Goal: Task Accomplishment & Management: Complete application form

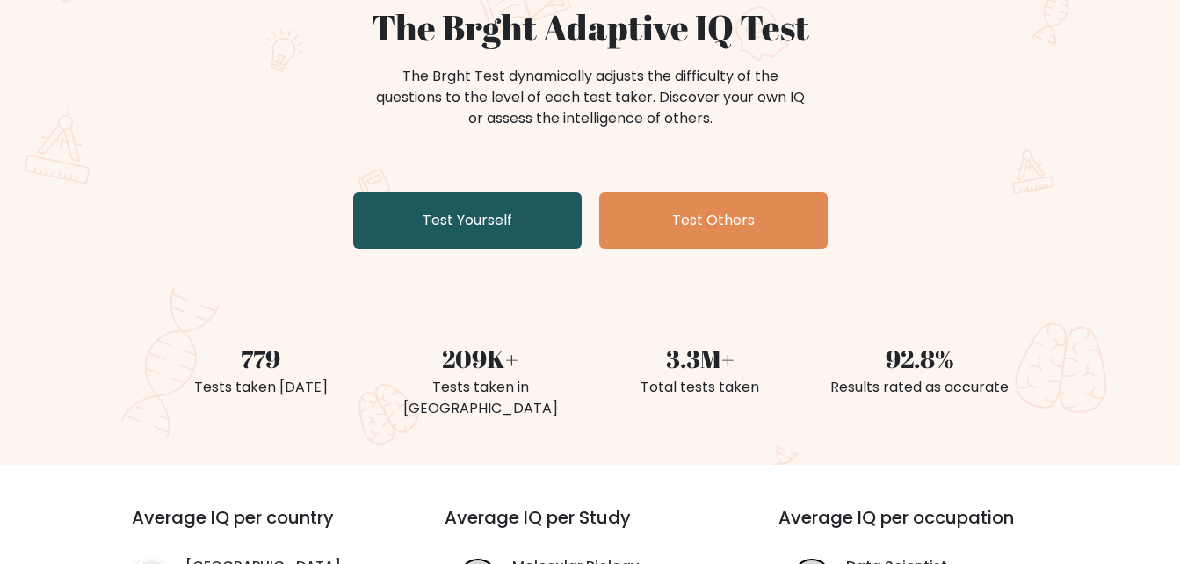
scroll to position [176, 0]
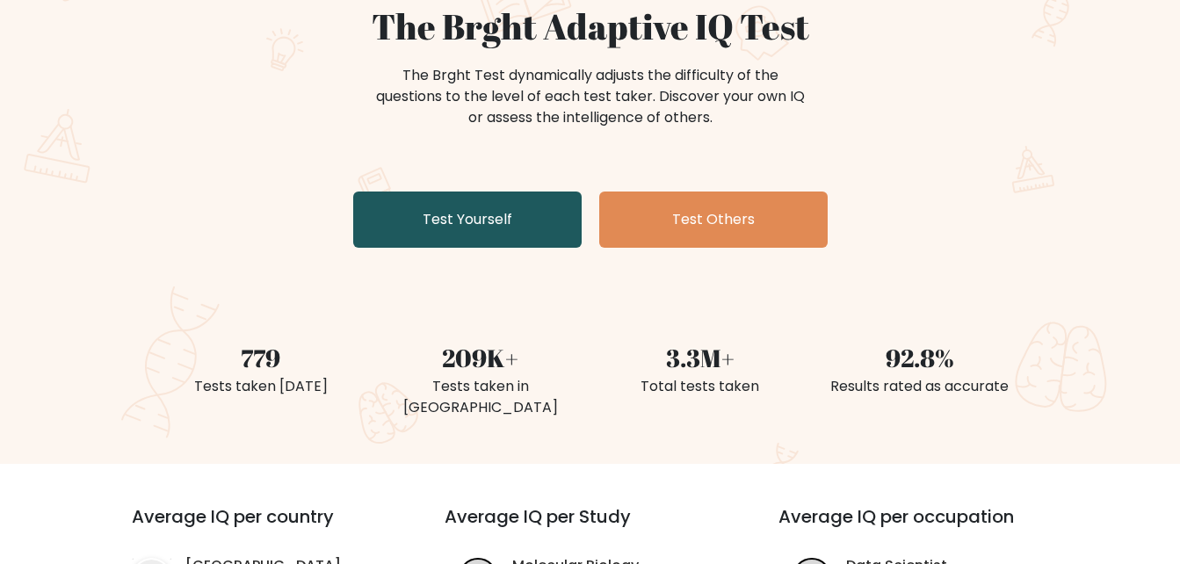
click at [510, 224] on link "Test Yourself" at bounding box center [467, 220] width 228 height 56
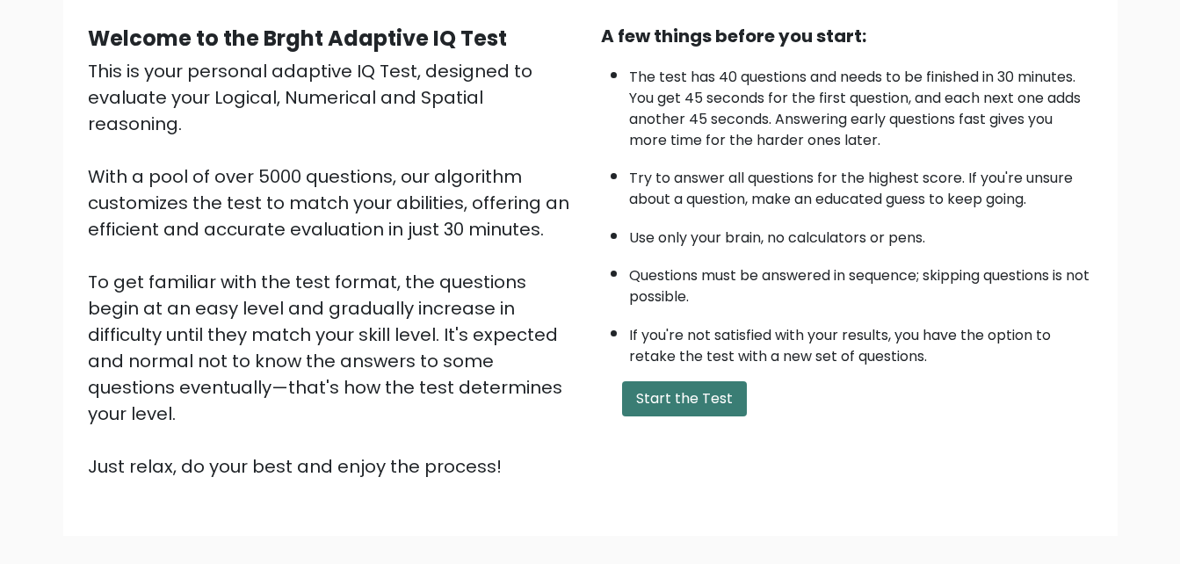
scroll to position [176, 0]
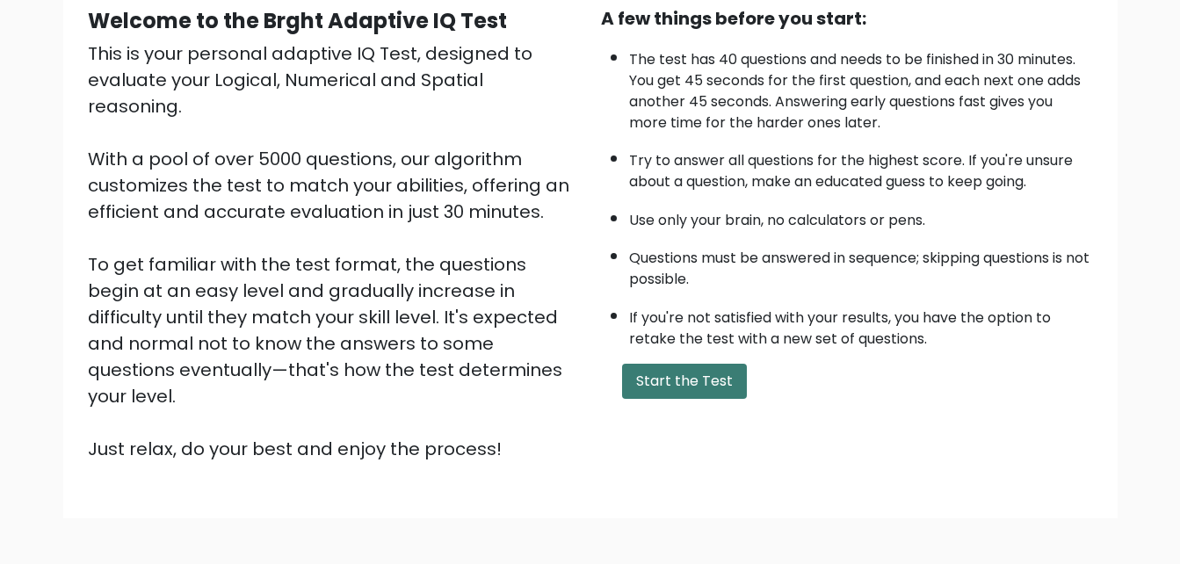
click at [706, 378] on button "Start the Test" at bounding box center [684, 381] width 125 height 35
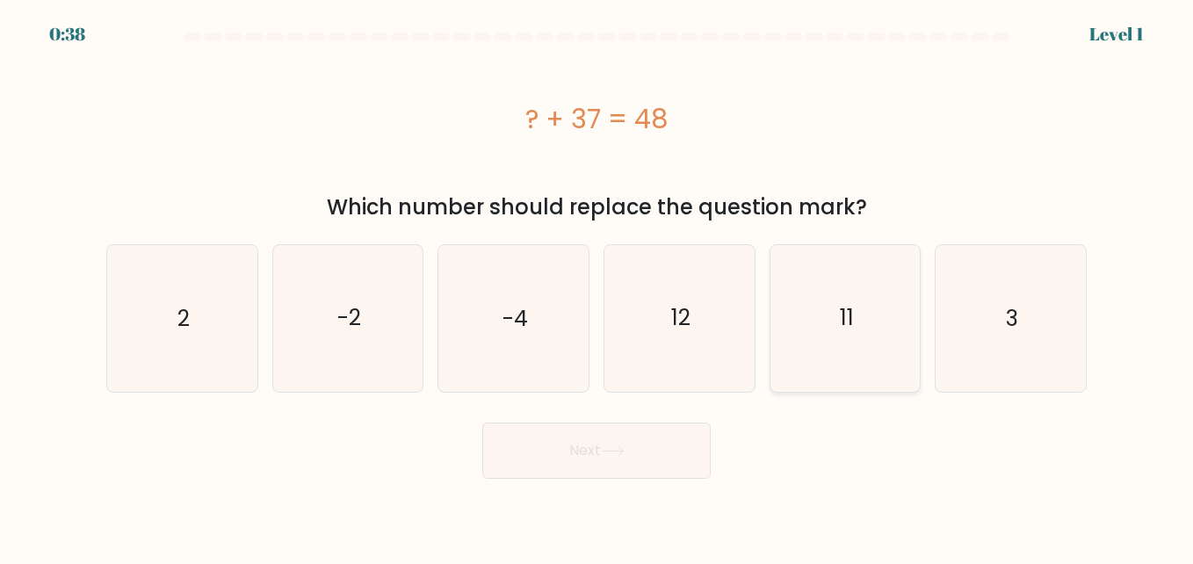
click at [852, 331] on text "11" at bounding box center [847, 318] width 14 height 31
click at [598, 286] on input "e. 11" at bounding box center [597, 284] width 1 height 4
radio input "true"
click at [588, 482] on body "0:37 Level 1 a." at bounding box center [596, 282] width 1193 height 564
click at [602, 460] on button "Next" at bounding box center [596, 451] width 228 height 56
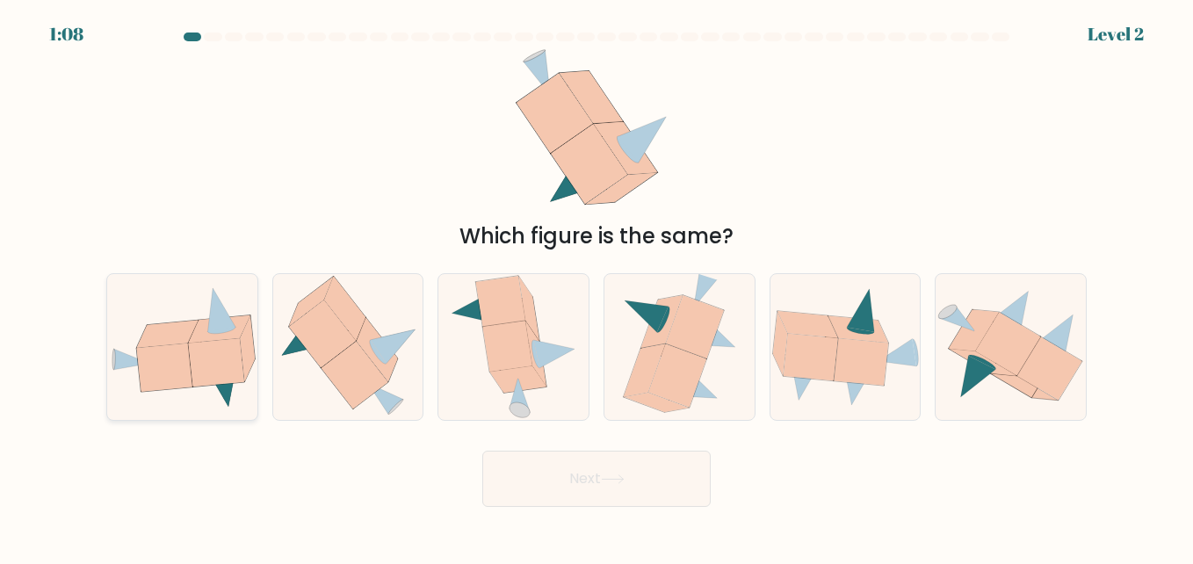
click at [218, 380] on icon at bounding box center [215, 362] width 55 height 48
click at [597, 286] on input "a." at bounding box center [597, 284] width 1 height 4
radio input "true"
click at [608, 489] on button "Next" at bounding box center [596, 479] width 228 height 56
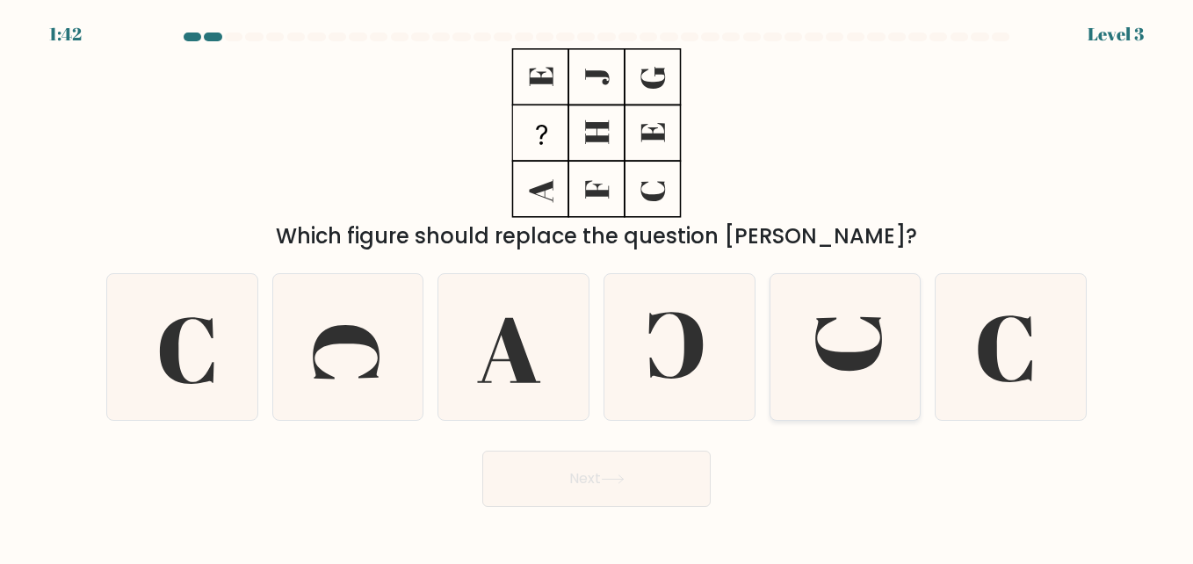
click at [844, 377] on icon at bounding box center [845, 347] width 146 height 146
click at [598, 286] on input "e." at bounding box center [597, 284] width 1 height 4
radio input "true"
click at [601, 477] on button "Next" at bounding box center [596, 479] width 228 height 56
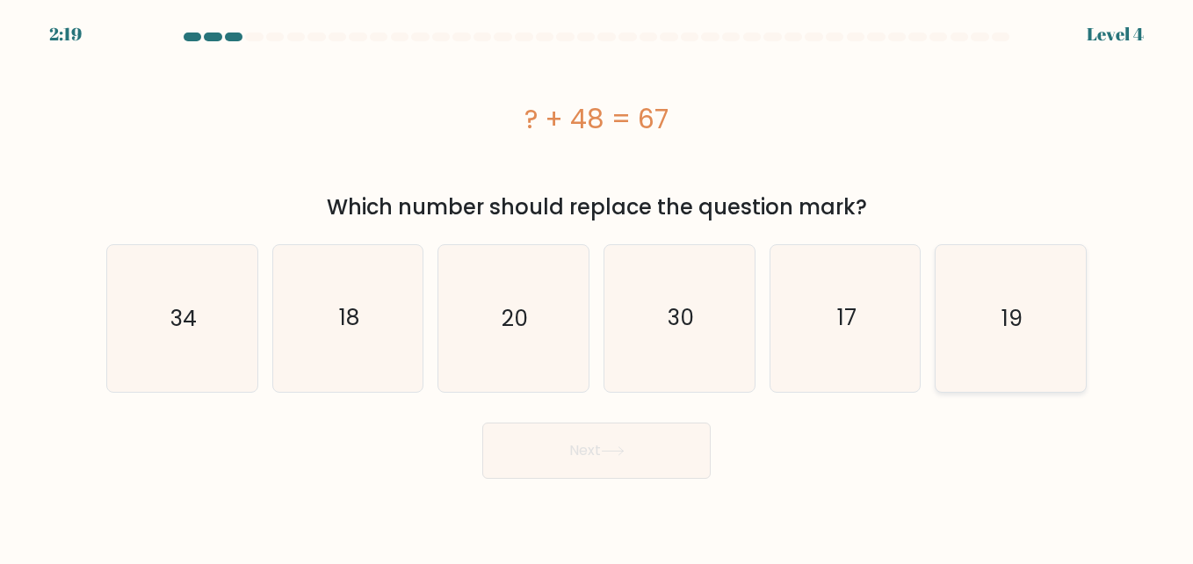
click at [1031, 330] on icon "19" at bounding box center [1011, 318] width 146 height 146
click at [598, 286] on input "f. 19" at bounding box center [597, 284] width 1 height 4
radio input "true"
click at [584, 462] on button "Next" at bounding box center [596, 451] width 228 height 56
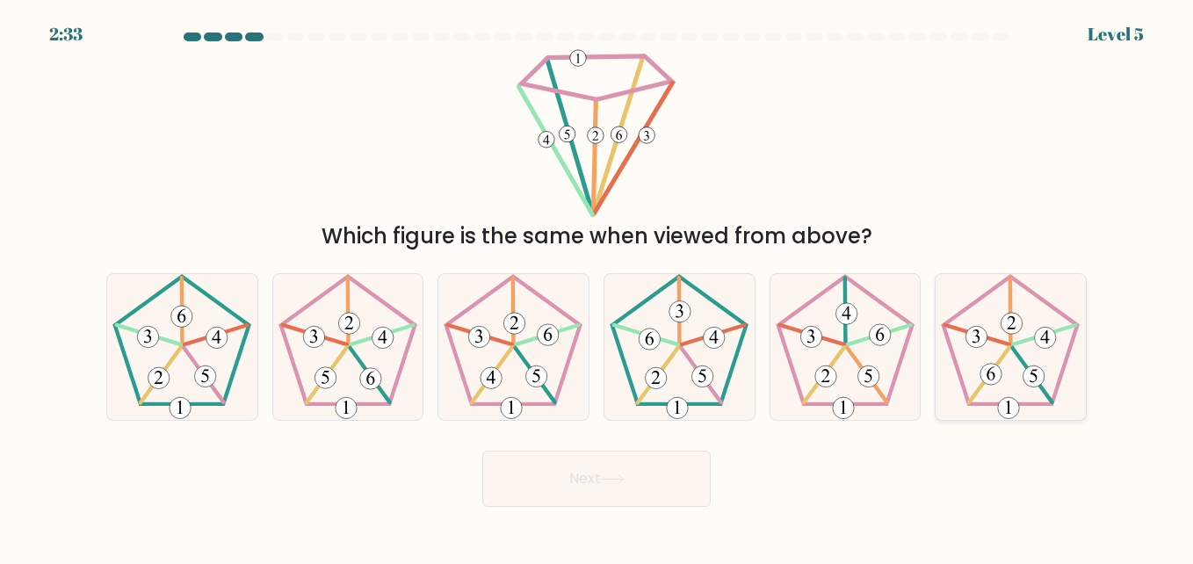
click at [1020, 383] on icon at bounding box center [1011, 347] width 146 height 146
click at [598, 286] on input "f." at bounding box center [597, 284] width 1 height 4
radio input "true"
click at [655, 491] on button "Next" at bounding box center [596, 479] width 228 height 56
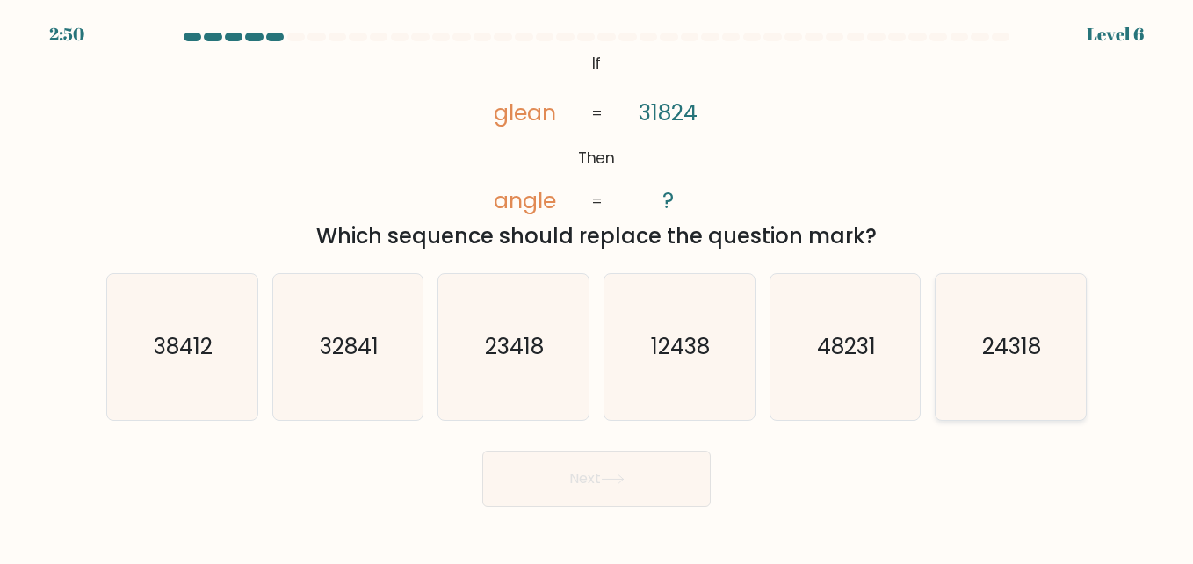
click at [998, 364] on icon "24318" at bounding box center [1011, 347] width 146 height 146
click at [598, 286] on input "f. 24318" at bounding box center [597, 284] width 1 height 4
radio input "true"
click at [584, 482] on button "Next" at bounding box center [596, 479] width 228 height 56
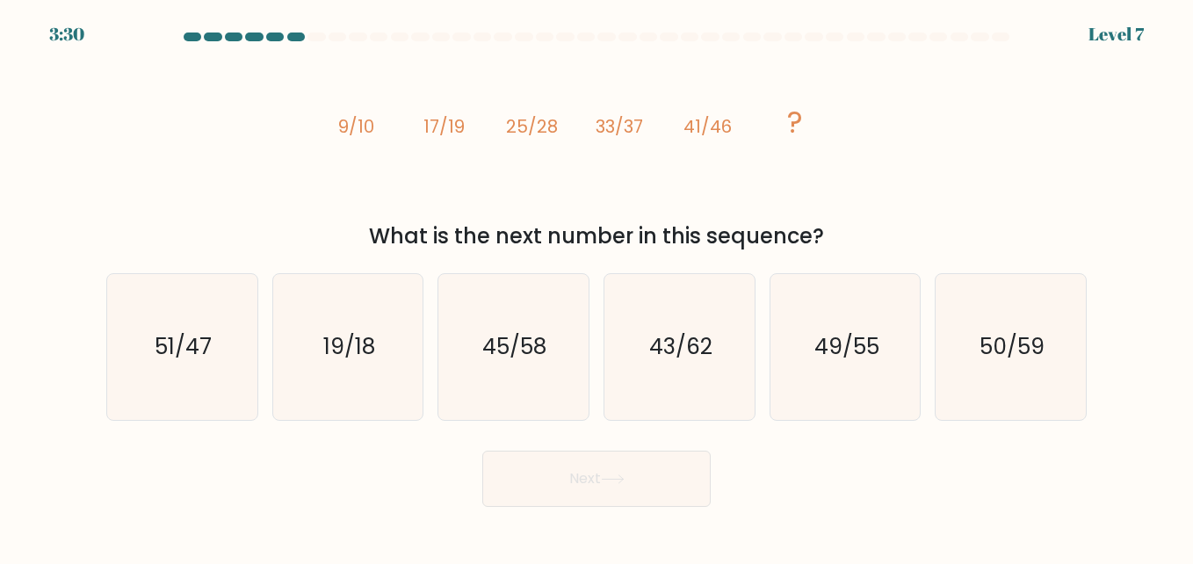
drag, startPoint x: 313, startPoint y: 112, endPoint x: 1032, endPoint y: 230, distance: 729.2
click at [1032, 230] on div "image/svg+xml 9/10 17/19 25/28 33/37 41/46 ? What is the next number in this se…" at bounding box center [597, 150] width 1002 height 204
drag, startPoint x: 1032, startPoint y: 230, endPoint x: 784, endPoint y: 194, distance: 251.3
click at [784, 194] on icon "image/svg+xml 9/10 17/19 25/28 33/37 41/46 ?" at bounding box center [596, 133] width 527 height 170
click at [851, 357] on text "49/55" at bounding box center [847, 346] width 65 height 31
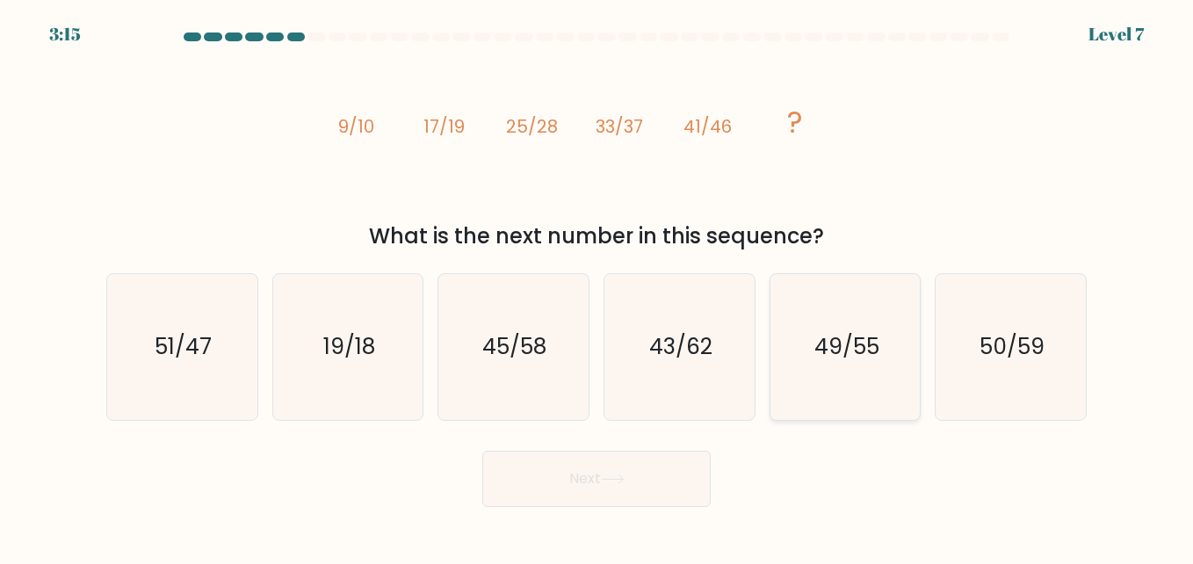
click at [598, 286] on input "e. 49/55" at bounding box center [597, 284] width 1 height 4
radio input "true"
click at [610, 498] on button "Next" at bounding box center [596, 479] width 228 height 56
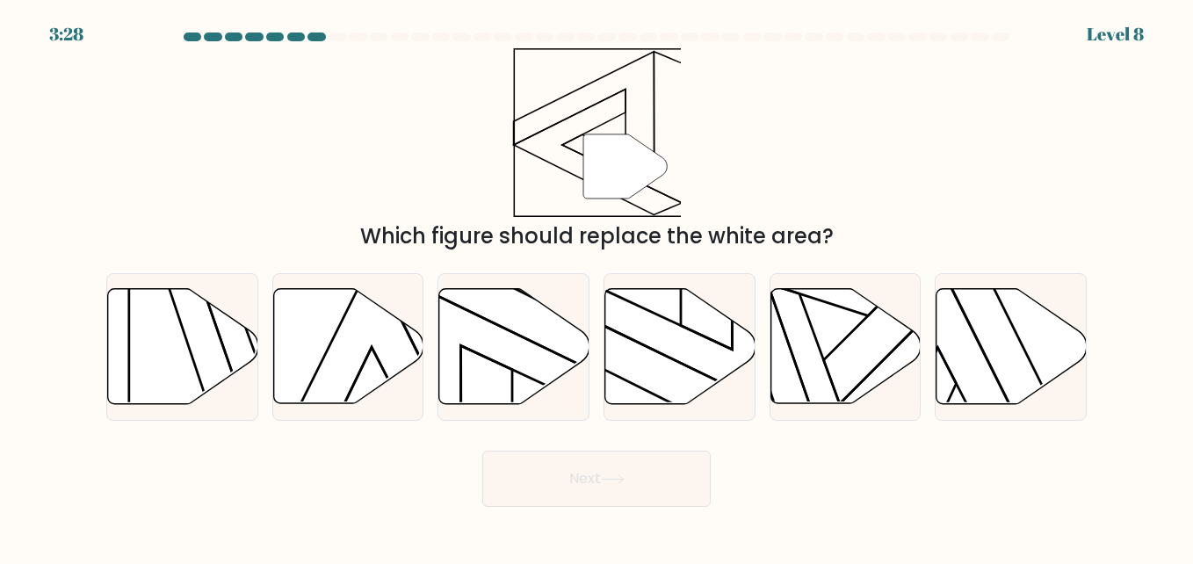
click at [613, 170] on icon at bounding box center [625, 166] width 84 height 64
click at [663, 438] on form at bounding box center [596, 270] width 1193 height 474
click at [672, 401] on icon at bounding box center [680, 346] width 150 height 115
click at [598, 286] on input "d." at bounding box center [597, 284] width 1 height 4
radio input "true"
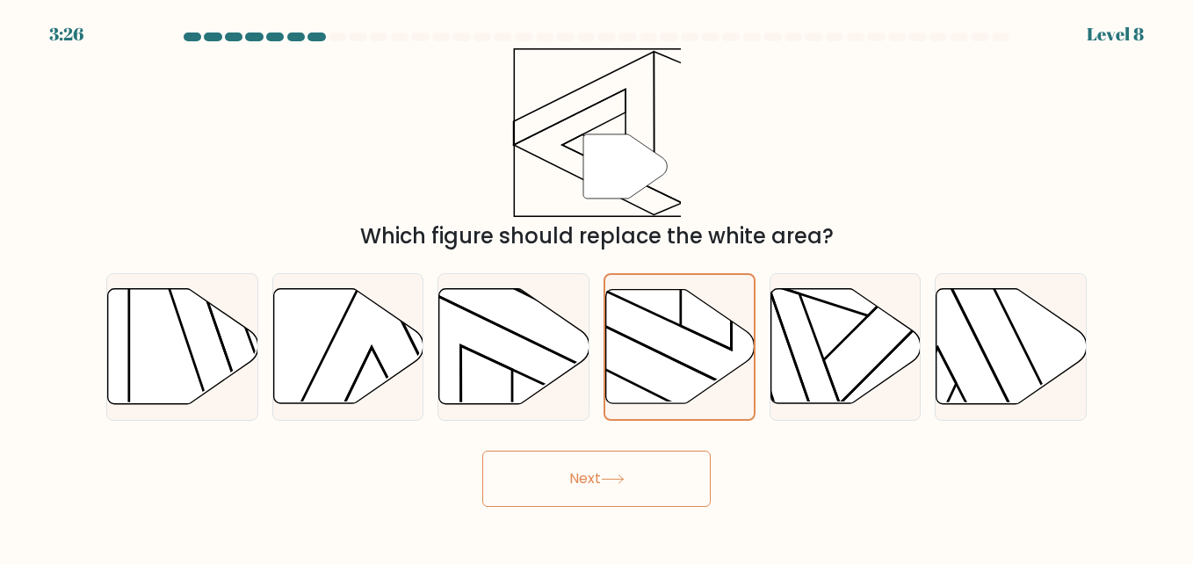
click at [612, 490] on button "Next" at bounding box center [596, 479] width 228 height 56
click at [568, 474] on button "Next" at bounding box center [596, 479] width 228 height 56
click at [611, 472] on button "Next" at bounding box center [596, 479] width 228 height 56
drag, startPoint x: 504, startPoint y: 351, endPoint x: 553, endPoint y: 347, distance: 48.5
click at [508, 351] on icon at bounding box center [514, 346] width 150 height 115
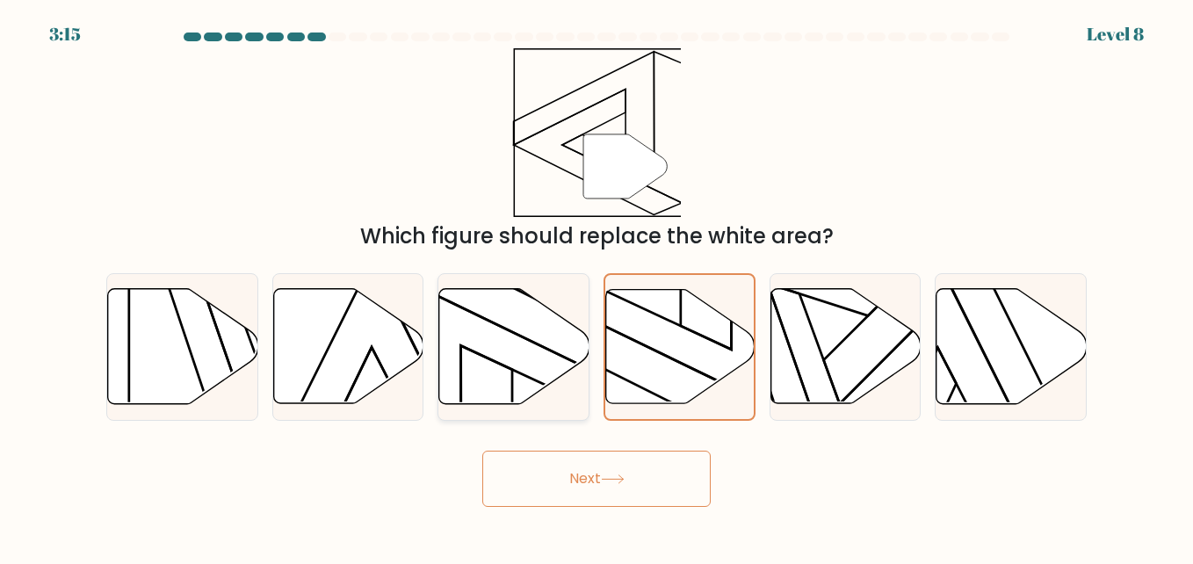
click at [597, 286] on input "c." at bounding box center [597, 284] width 1 height 4
radio input "true"
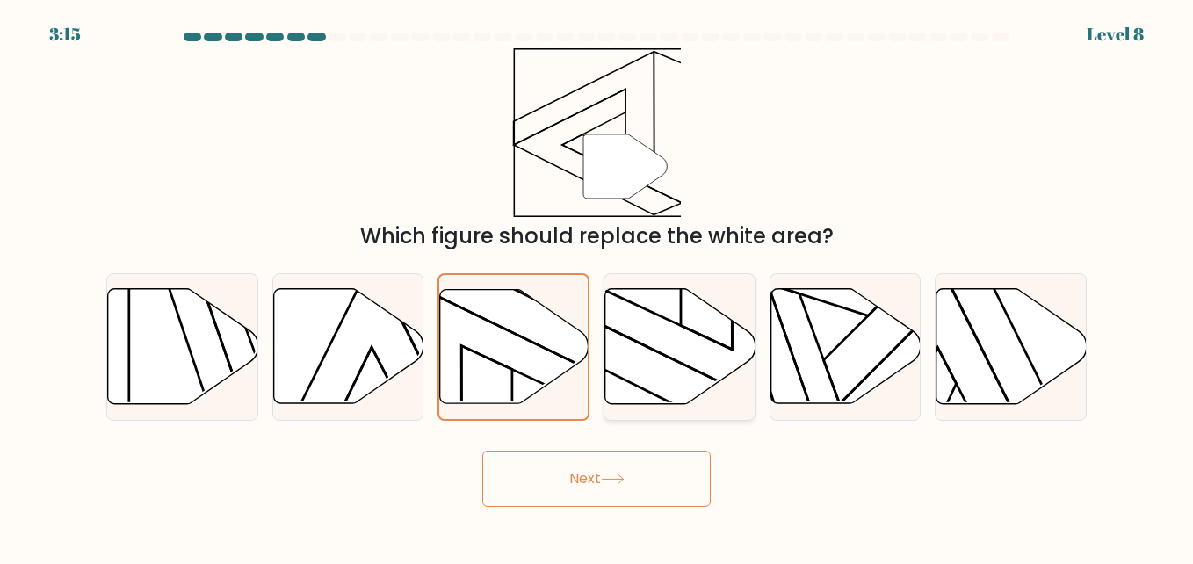
click at [694, 342] on icon at bounding box center [680, 346] width 150 height 115
click at [598, 286] on input "d." at bounding box center [597, 284] width 1 height 4
radio input "true"
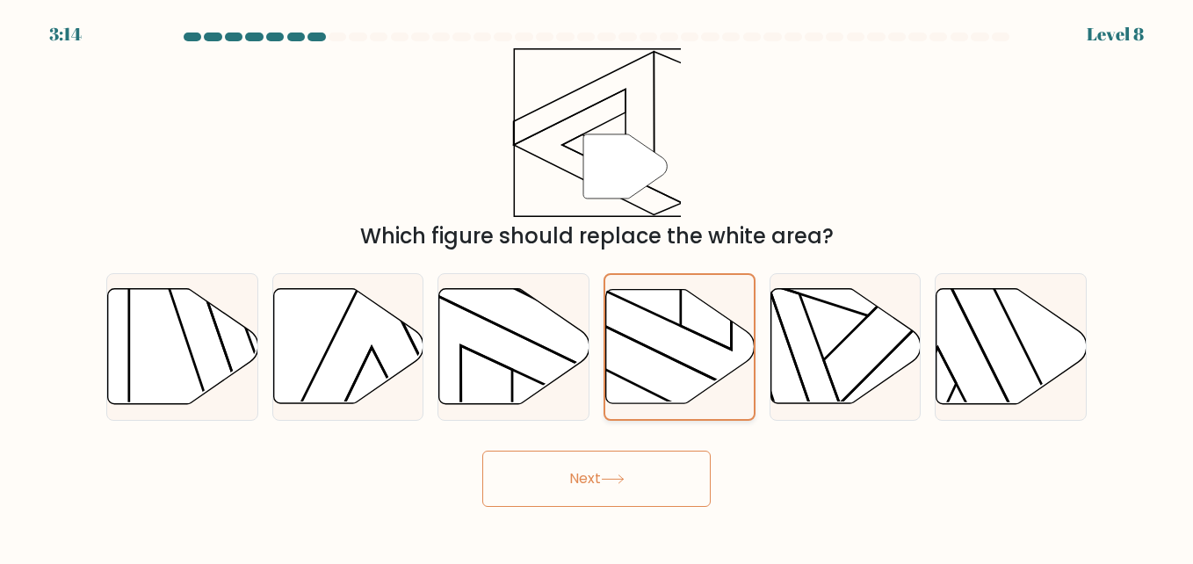
click at [693, 341] on icon at bounding box center [680, 346] width 148 height 113
click at [598, 286] on input "d." at bounding box center [597, 284] width 1 height 4
click at [694, 340] on icon at bounding box center [680, 346] width 148 height 113
click at [598, 286] on input "d." at bounding box center [597, 284] width 1 height 4
click at [612, 480] on icon at bounding box center [612, 479] width 21 height 8
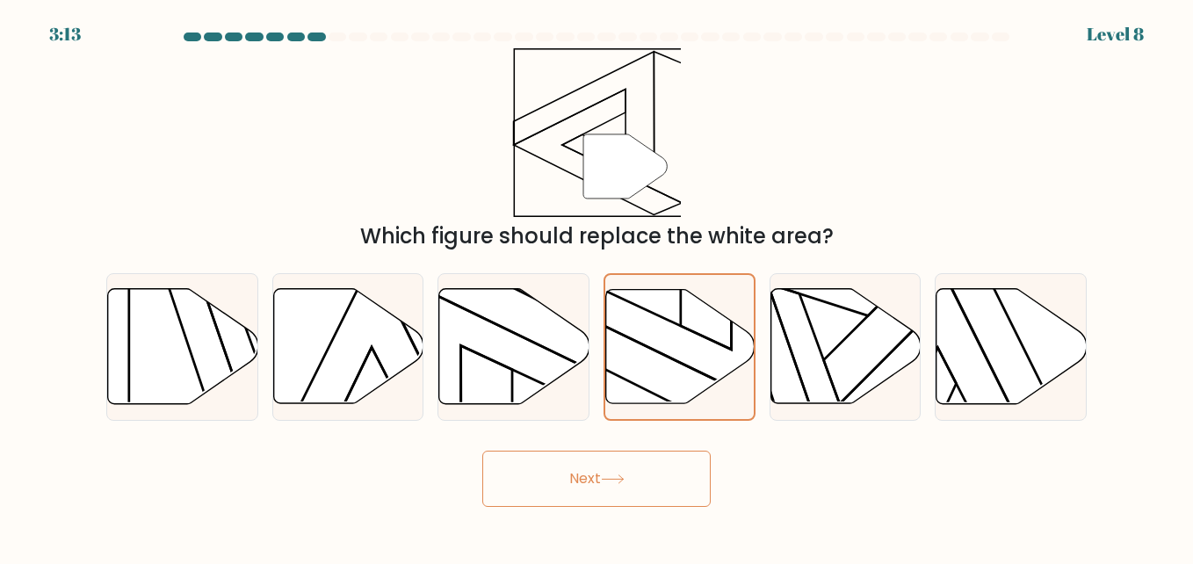
click at [604, 472] on button "Next" at bounding box center [596, 479] width 228 height 56
click at [610, 473] on button "Next" at bounding box center [596, 479] width 228 height 56
drag, startPoint x: 610, startPoint y: 473, endPoint x: 619, endPoint y: 466, distance: 12.0
click at [619, 466] on button "Next" at bounding box center [596, 479] width 228 height 56
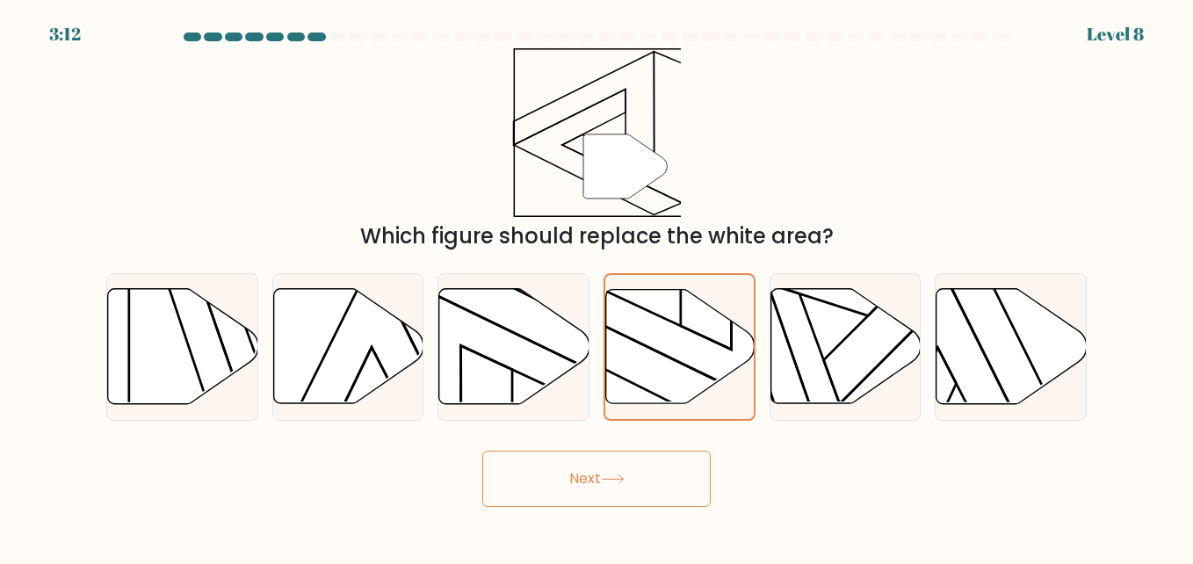
click at [604, 473] on button "Next" at bounding box center [596, 479] width 228 height 56
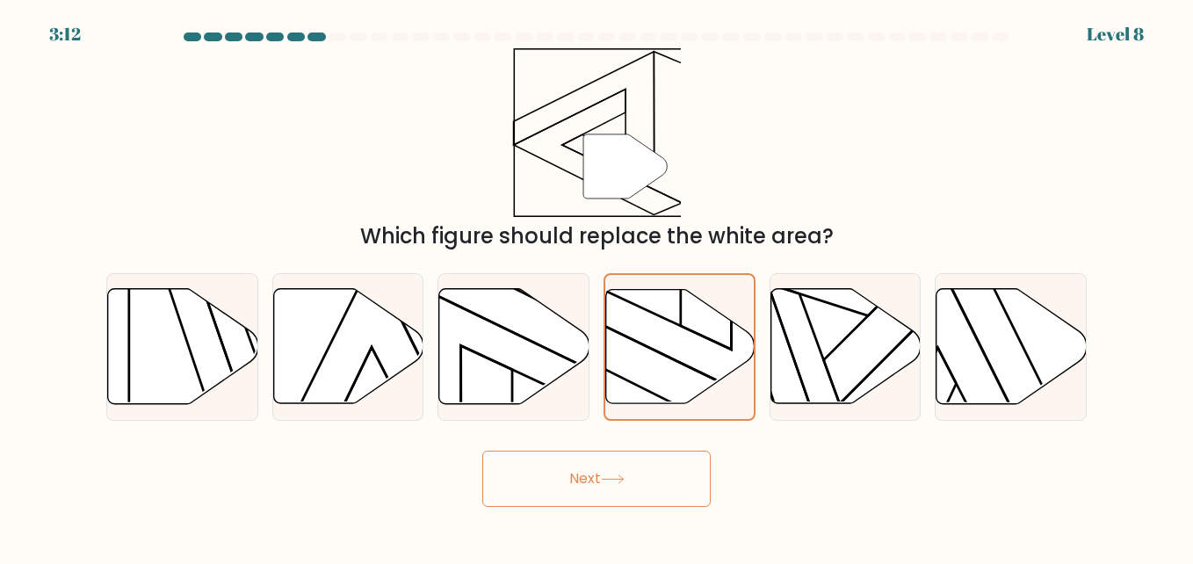
click at [604, 473] on button "Next" at bounding box center [596, 479] width 228 height 56
click at [586, 445] on div "Next" at bounding box center [597, 474] width 1002 height 65
click at [554, 500] on button "Next" at bounding box center [596, 479] width 228 height 56
click at [554, 499] on button "Next" at bounding box center [596, 479] width 228 height 56
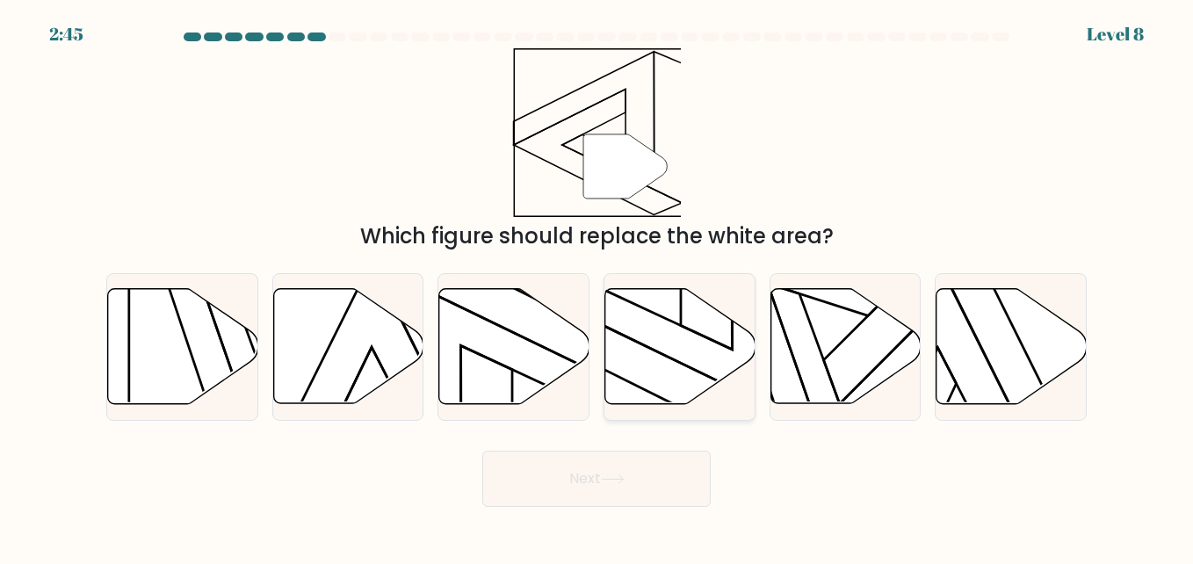
click at [687, 362] on icon at bounding box center [680, 346] width 150 height 115
click at [598, 286] on input "d." at bounding box center [597, 284] width 1 height 4
radio input "true"
click at [682, 333] on icon at bounding box center [680, 346] width 148 height 113
click at [598, 286] on input "d." at bounding box center [597, 284] width 1 height 4
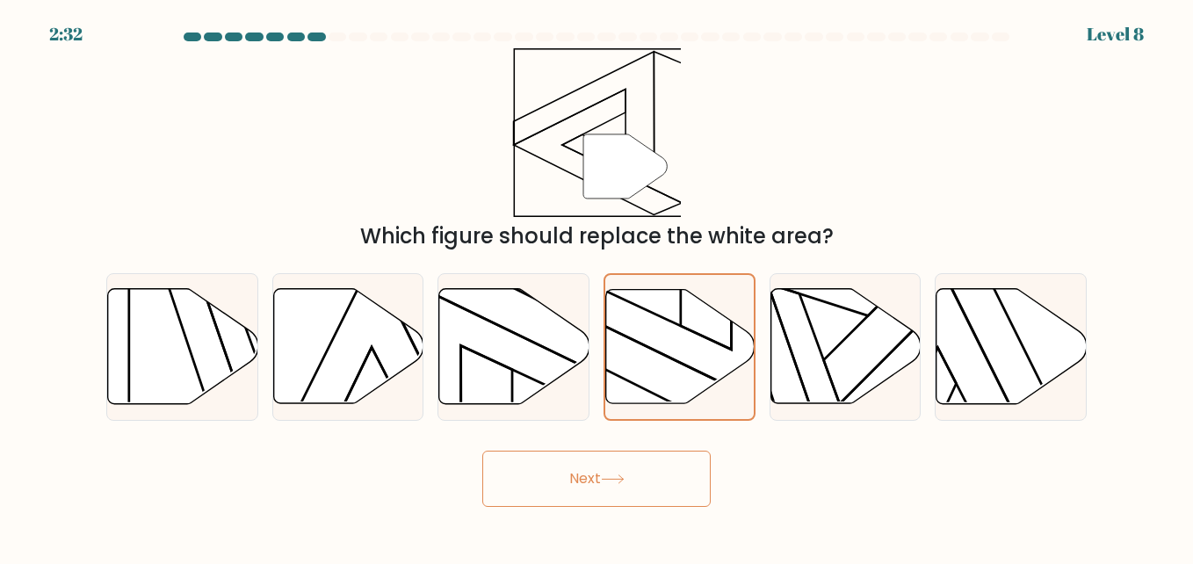
click at [670, 498] on button "Next" at bounding box center [596, 479] width 228 height 56
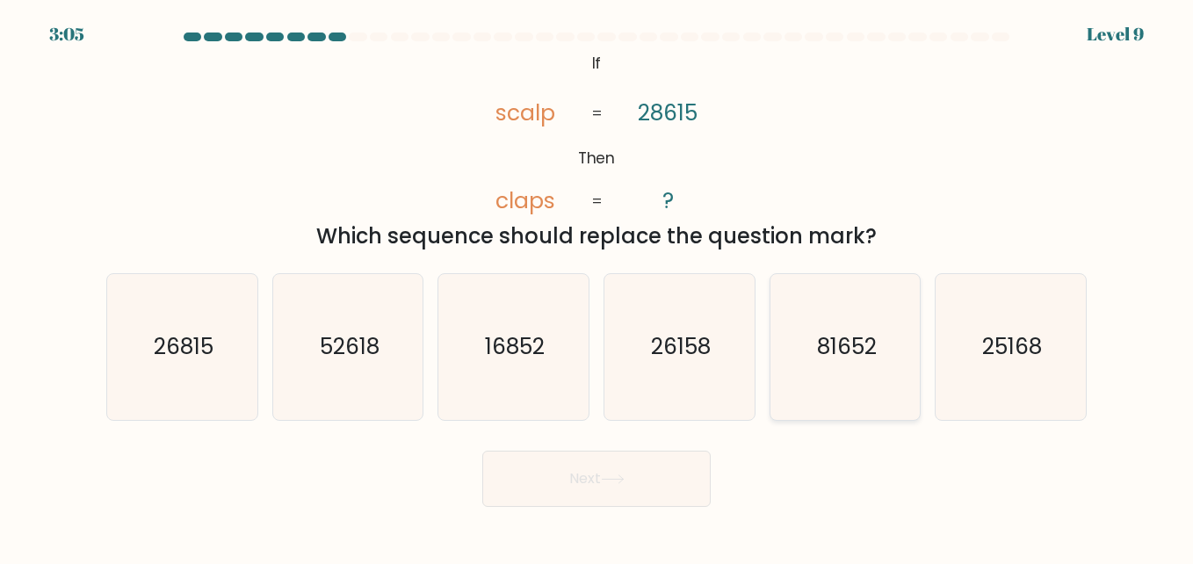
click at [847, 368] on icon "81652" at bounding box center [845, 347] width 146 height 146
click at [598, 286] on input "e. 81652" at bounding box center [597, 284] width 1 height 4
radio input "true"
drag, startPoint x: 608, startPoint y: 474, endPoint x: 607, endPoint y: 484, distance: 9.7
click at [608, 476] on icon at bounding box center [613, 479] width 24 height 10
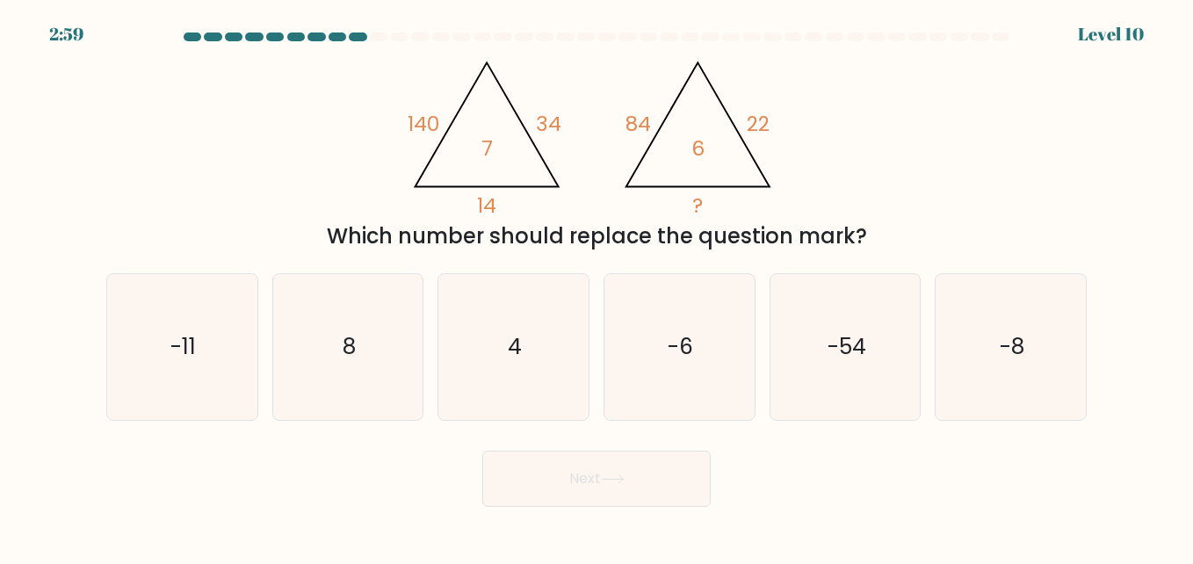
click at [642, 453] on button "Next" at bounding box center [596, 479] width 228 height 56
click at [368, 354] on icon "8" at bounding box center [348, 347] width 146 height 146
click at [597, 286] on input "b. 8" at bounding box center [597, 284] width 1 height 4
radio input "true"
click at [685, 489] on button "Next" at bounding box center [596, 479] width 228 height 56
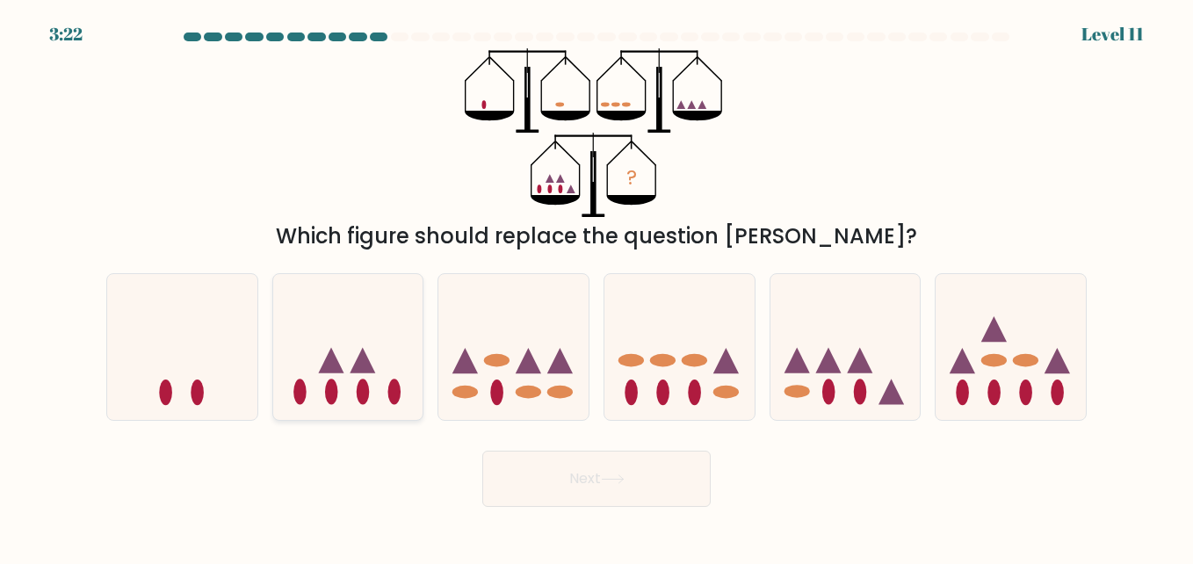
click at [326, 388] on ellipse at bounding box center [331, 392] width 13 height 25
click at [597, 286] on input "b." at bounding box center [597, 284] width 1 height 4
radio input "true"
click at [641, 460] on button "Next" at bounding box center [596, 479] width 228 height 56
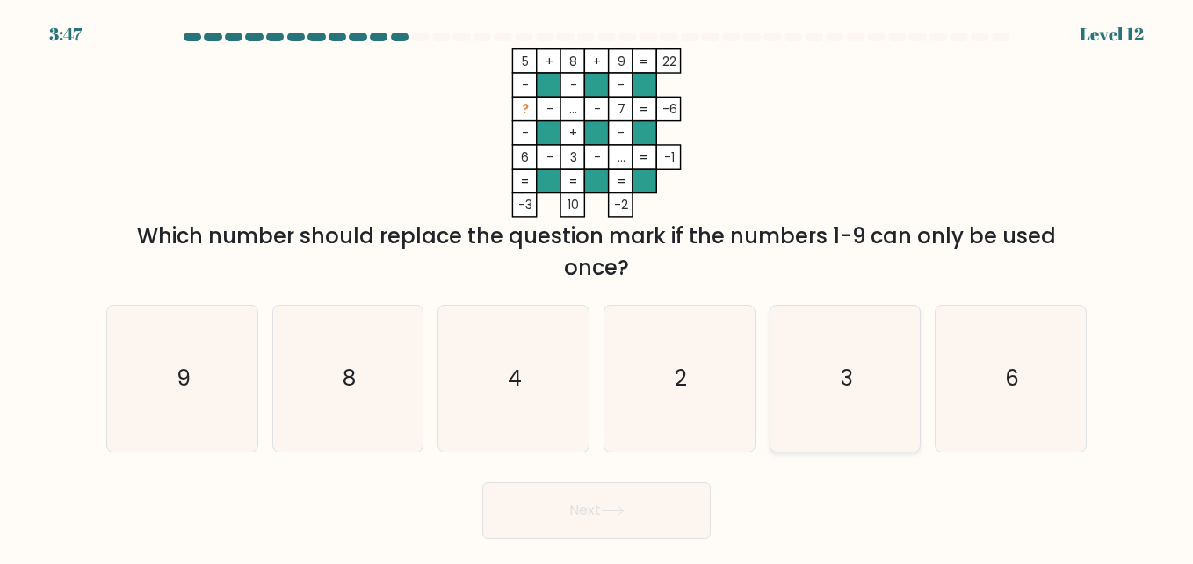
click at [864, 398] on icon "3" at bounding box center [845, 379] width 146 height 146
click at [598, 286] on input "e. 3" at bounding box center [597, 284] width 1 height 4
radio input "true"
click at [614, 524] on button "Next" at bounding box center [596, 510] width 228 height 56
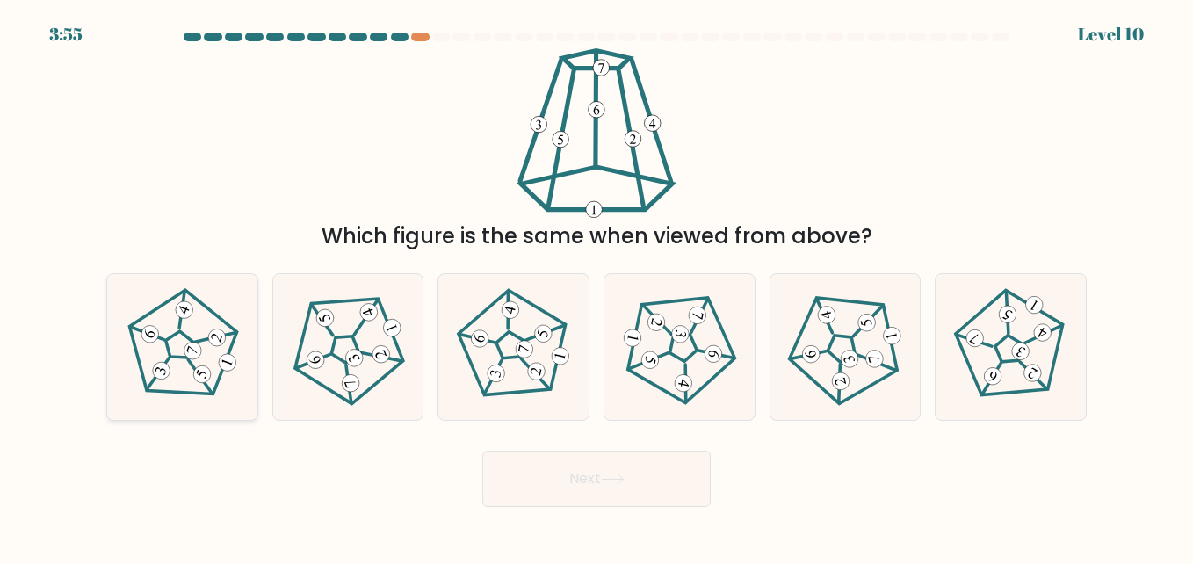
click at [199, 350] on 422 at bounding box center [193, 351] width 22 height 22
click at [597, 286] on input "a." at bounding box center [597, 284] width 1 height 4
radio input "true"
click at [651, 490] on button "Next" at bounding box center [596, 479] width 228 height 56
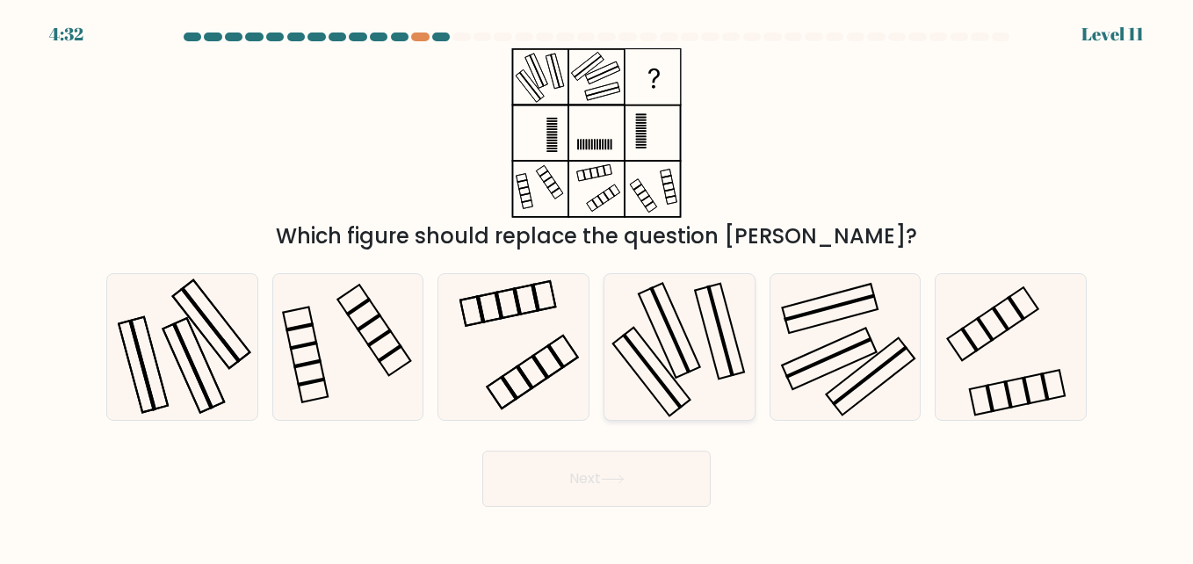
click at [671, 391] on icon at bounding box center [679, 347] width 146 height 146
click at [598, 286] on input "d." at bounding box center [597, 284] width 1 height 4
radio input "true"
drag, startPoint x: 177, startPoint y: 348, endPoint x: 186, endPoint y: 350, distance: 9.0
click at [178, 348] on icon at bounding box center [182, 347] width 146 height 146
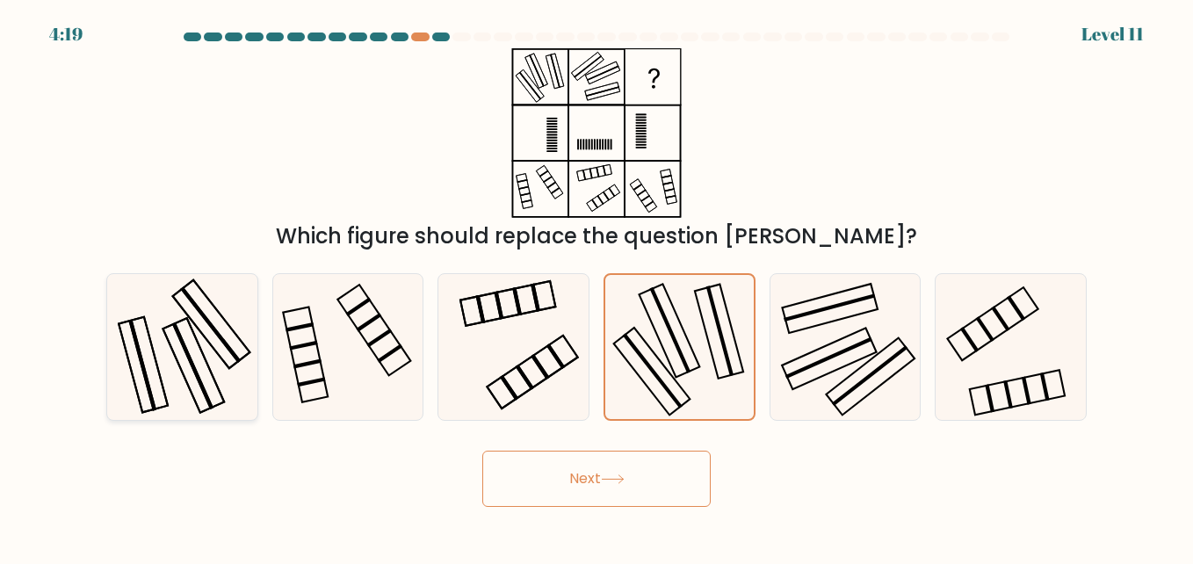
click at [597, 286] on input "a." at bounding box center [597, 284] width 1 height 4
radio input "true"
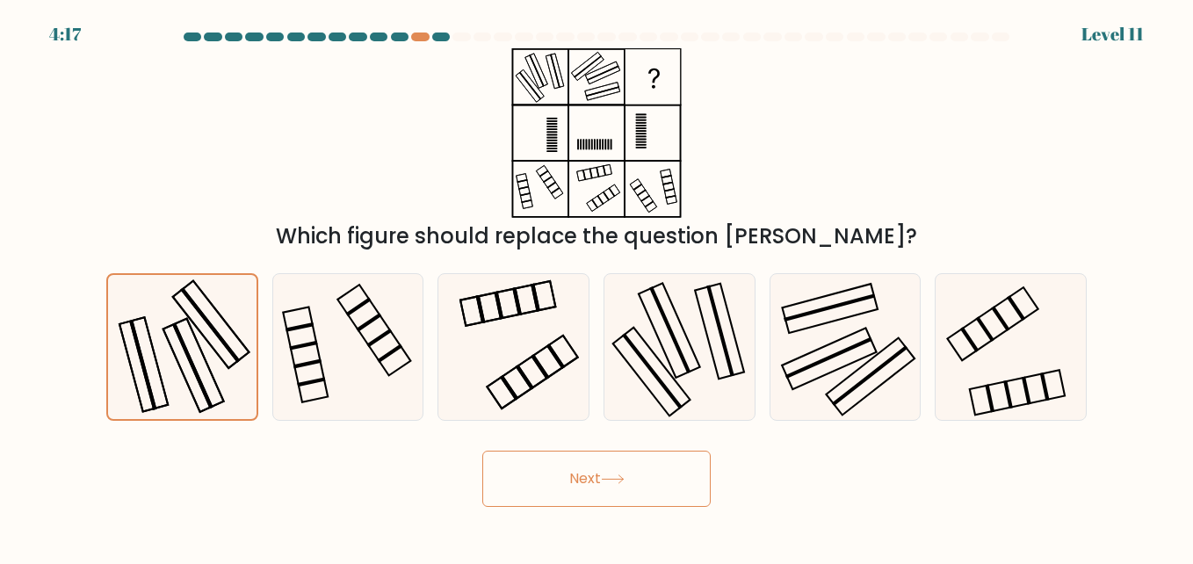
click at [642, 489] on button "Next" at bounding box center [596, 479] width 228 height 56
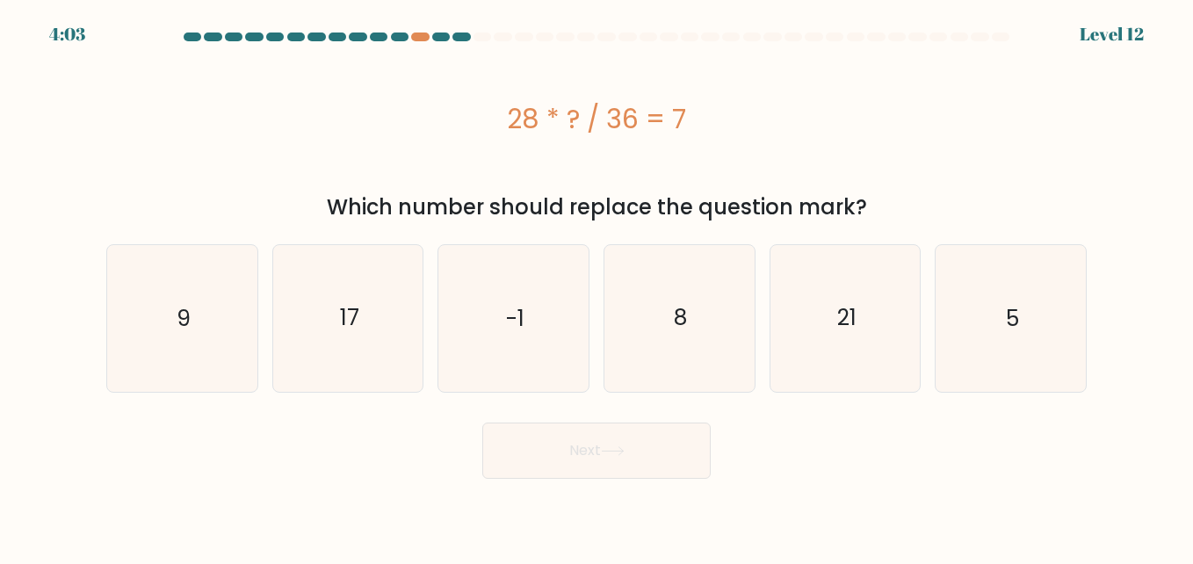
click at [622, 209] on div "Which number should replace the question mark?" at bounding box center [597, 208] width 960 height 32
drag, startPoint x: 158, startPoint y: 330, endPoint x: 548, endPoint y: 495, distance: 423.7
click at [159, 330] on icon "9" at bounding box center [182, 318] width 146 height 146
click at [597, 286] on input "a. 9" at bounding box center [597, 284] width 1 height 4
radio input "true"
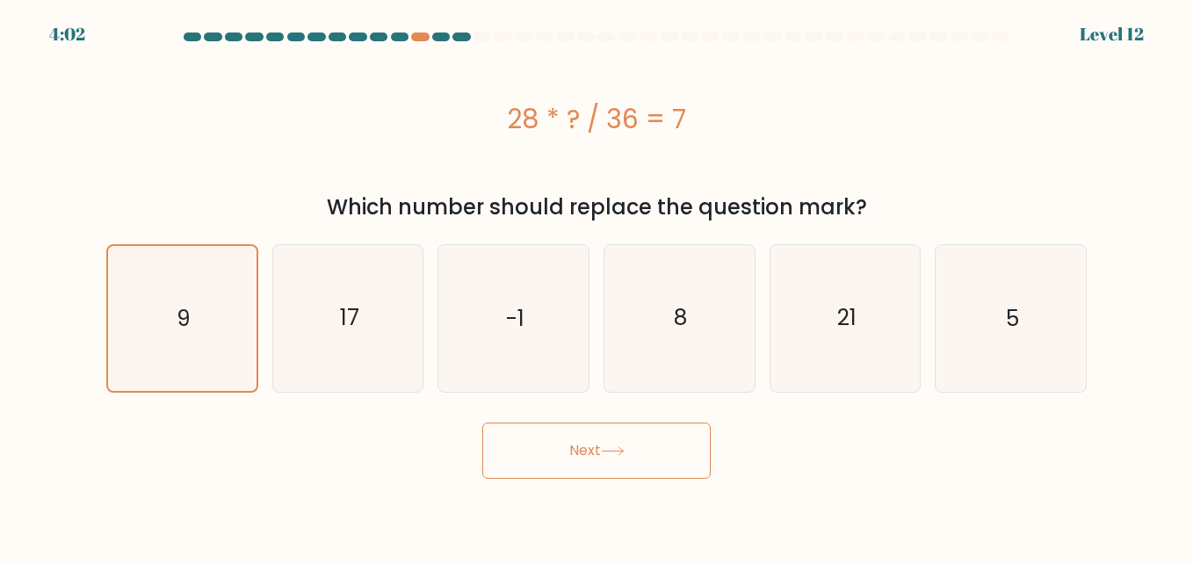
click at [597, 445] on button "Next" at bounding box center [596, 451] width 228 height 56
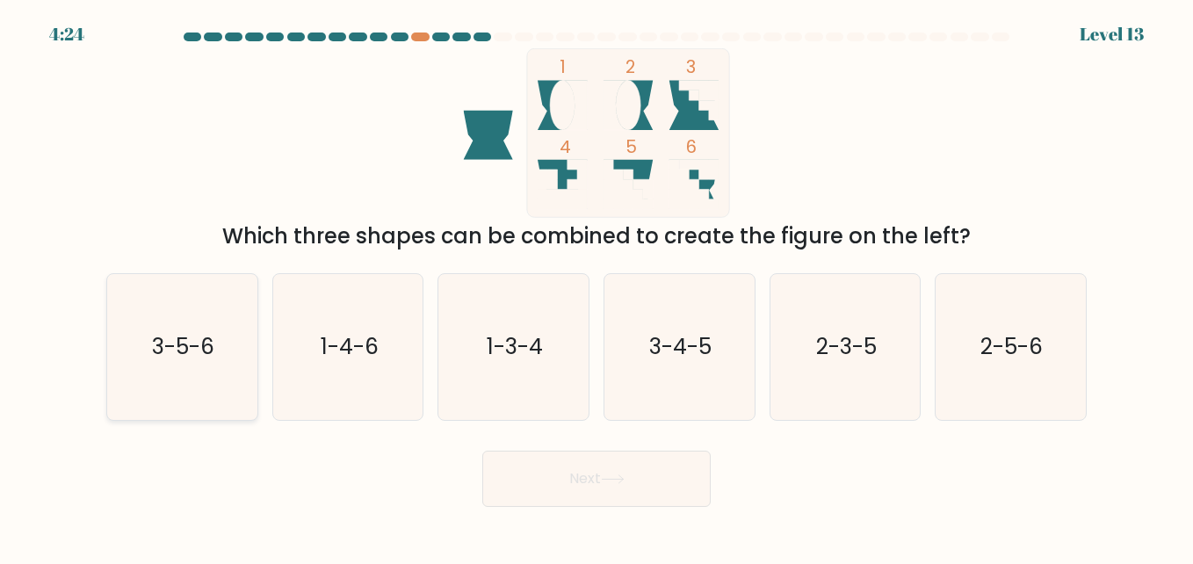
click at [167, 326] on icon "3-5-6" at bounding box center [182, 347] width 146 height 146
click at [597, 286] on input "a. 3-5-6" at bounding box center [597, 284] width 1 height 4
radio input "true"
click at [620, 496] on button "Next" at bounding box center [596, 479] width 228 height 56
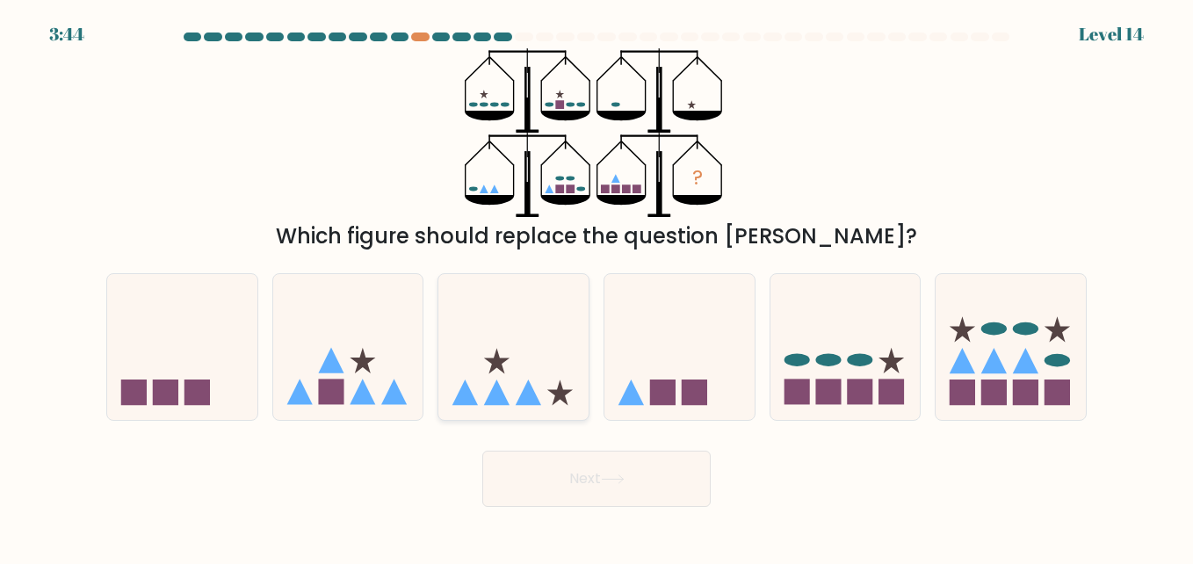
click at [511, 388] on icon at bounding box center [513, 347] width 150 height 124
click at [597, 286] on input "c." at bounding box center [597, 284] width 1 height 4
radio input "true"
click at [336, 402] on rect at bounding box center [330, 392] width 25 height 25
click at [597, 286] on input "b." at bounding box center [597, 284] width 1 height 4
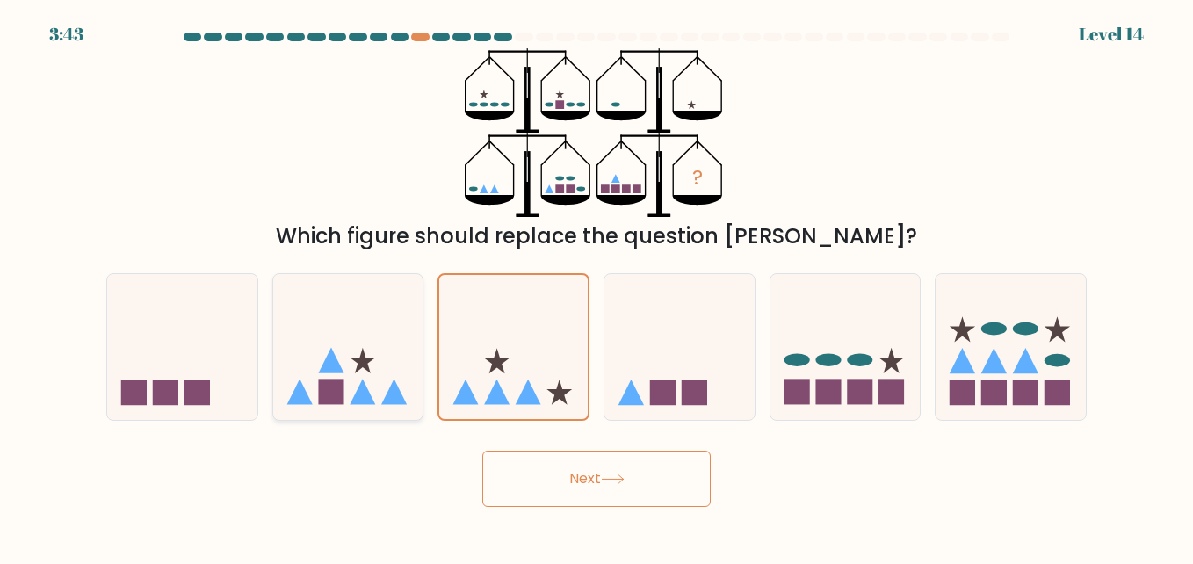
radio input "true"
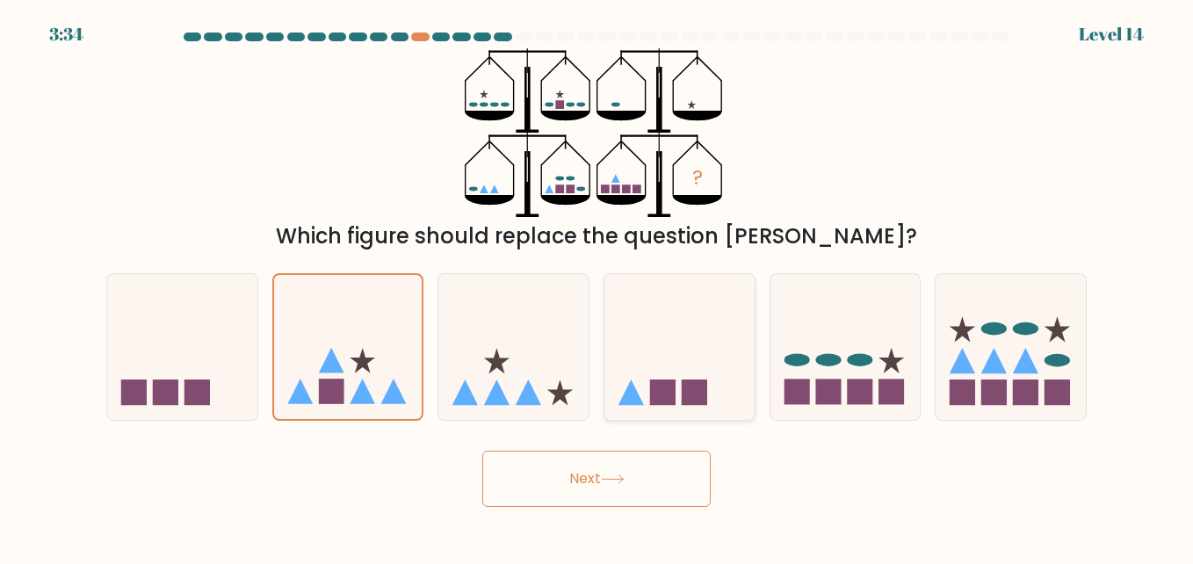
click at [679, 368] on icon at bounding box center [680, 347] width 150 height 124
click at [598, 286] on input "d." at bounding box center [597, 284] width 1 height 4
radio input "true"
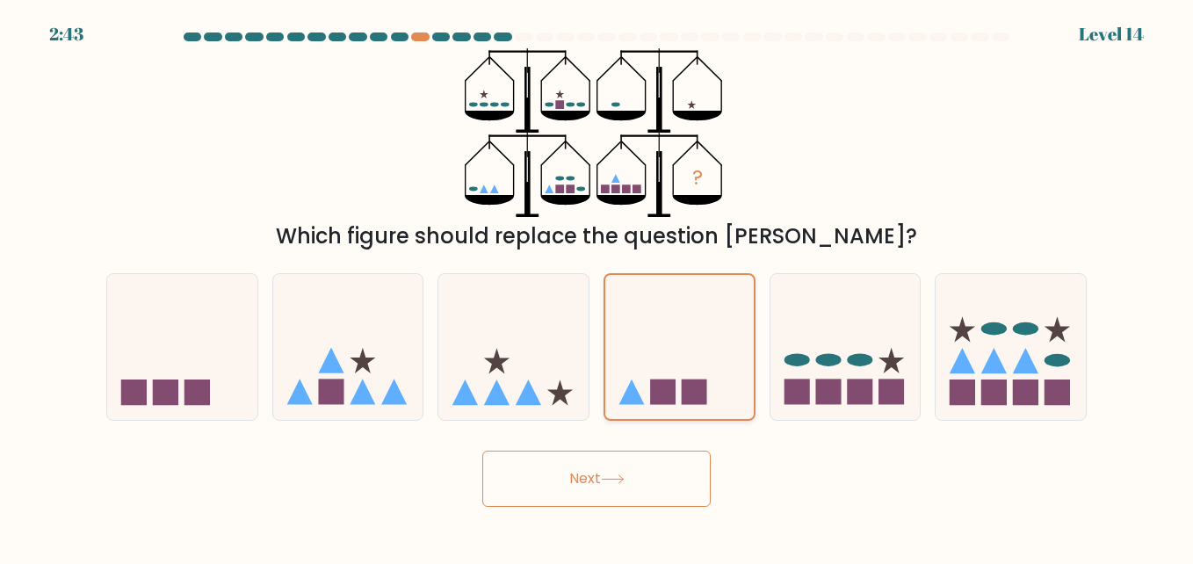
click at [678, 387] on icon at bounding box center [679, 347] width 148 height 123
click at [598, 286] on input "d." at bounding box center [597, 284] width 1 height 4
click at [921, 409] on div at bounding box center [846, 347] width 152 height 148
click at [598, 286] on input "e." at bounding box center [597, 284] width 1 height 4
radio input "true"
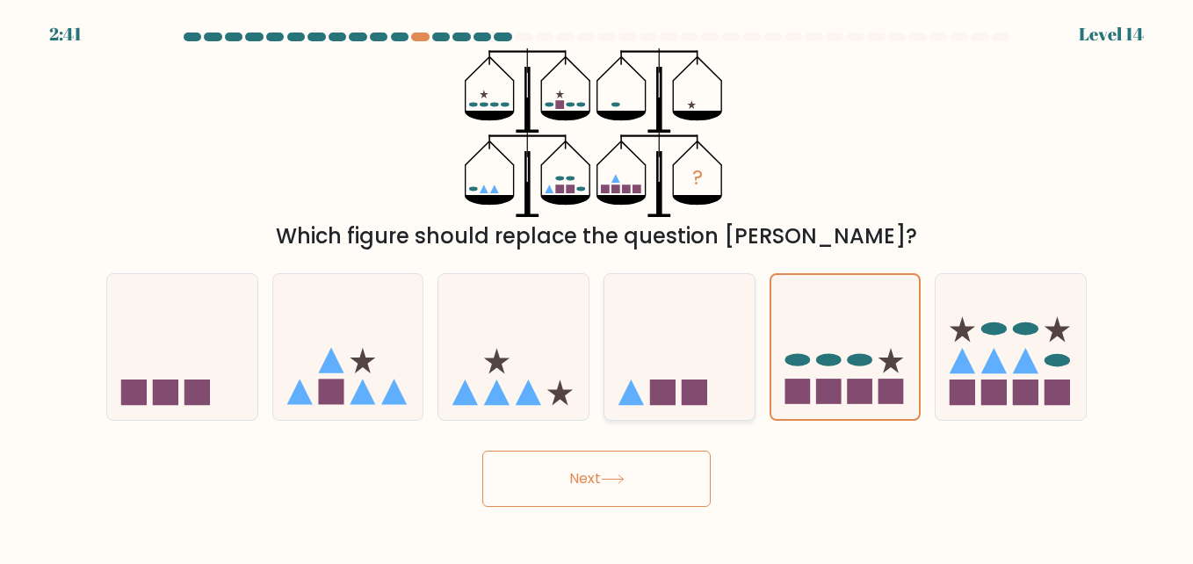
click at [668, 363] on icon at bounding box center [680, 347] width 150 height 124
click at [598, 286] on input "d." at bounding box center [597, 284] width 1 height 4
radio input "true"
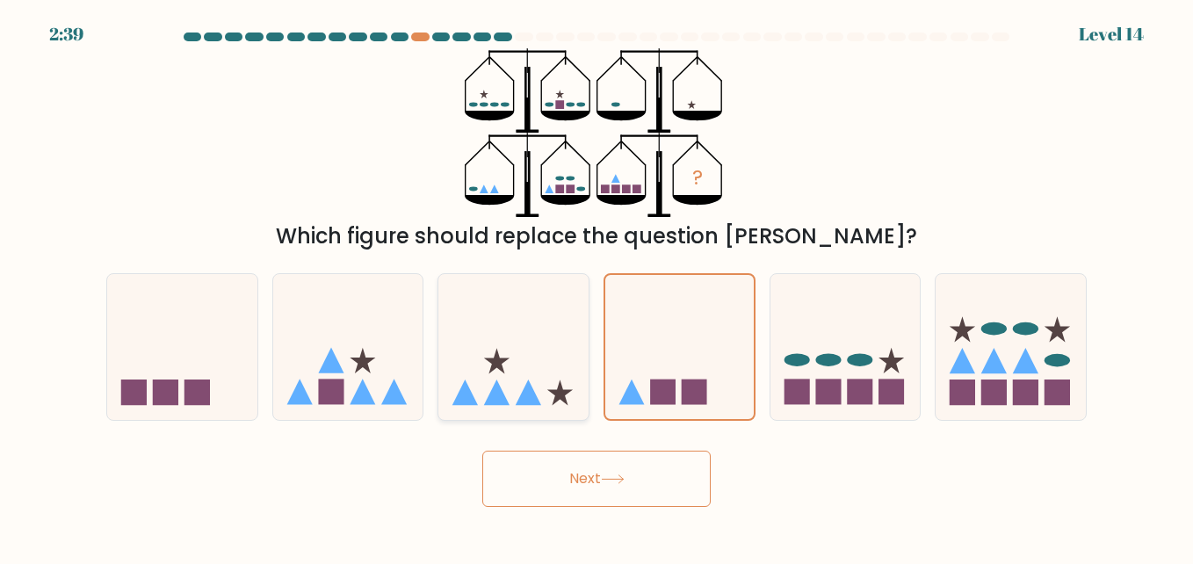
click at [491, 399] on icon at bounding box center [496, 392] width 25 height 25
click at [597, 286] on input "c." at bounding box center [597, 284] width 1 height 4
radio input "true"
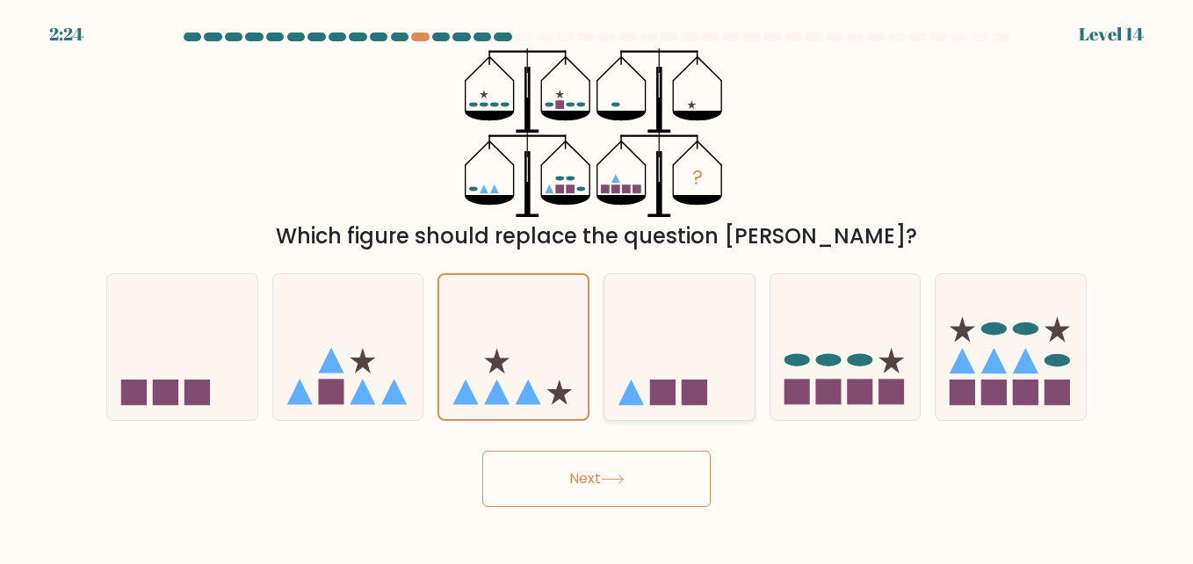
click at [675, 395] on rect at bounding box center [662, 392] width 25 height 25
click at [598, 286] on input "d." at bounding box center [597, 284] width 1 height 4
radio input "true"
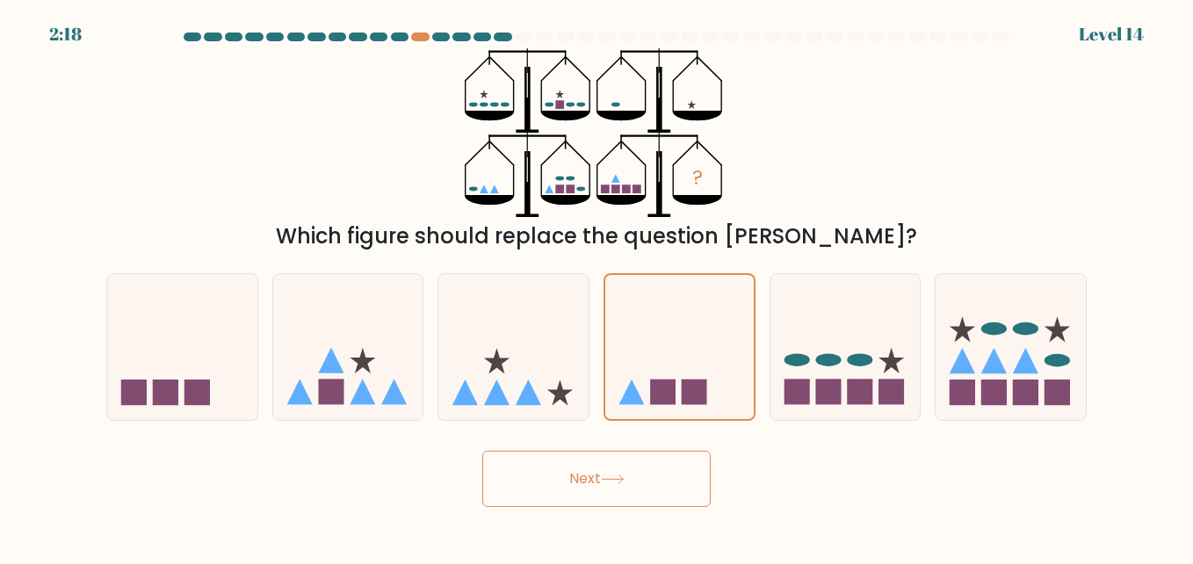
click at [682, 474] on button "Next" at bounding box center [596, 479] width 228 height 56
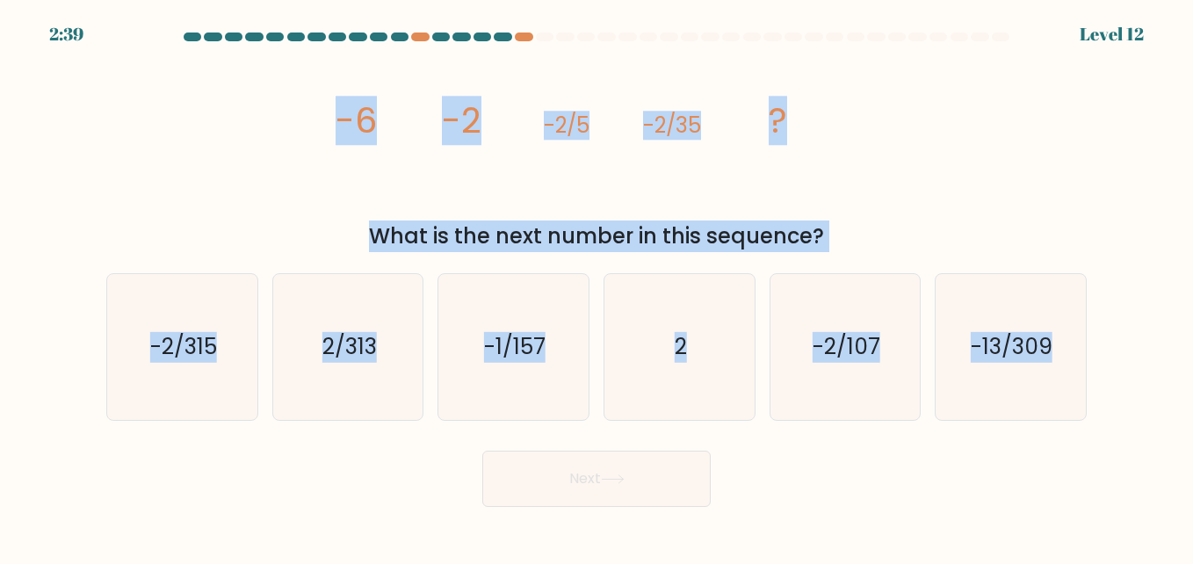
drag, startPoint x: 431, startPoint y: 139, endPoint x: 1104, endPoint y: 349, distance: 705.1
click at [1104, 349] on form at bounding box center [596, 270] width 1193 height 474
copy form "-6 -2 -2/5 -2/35 ? What is the next number in this sequence? a. -2/315 b. 2/313…"
click at [496, 202] on icon "image/svg+xml -6 -2 -2/5 -2/35 ?" at bounding box center [596, 133] width 527 height 170
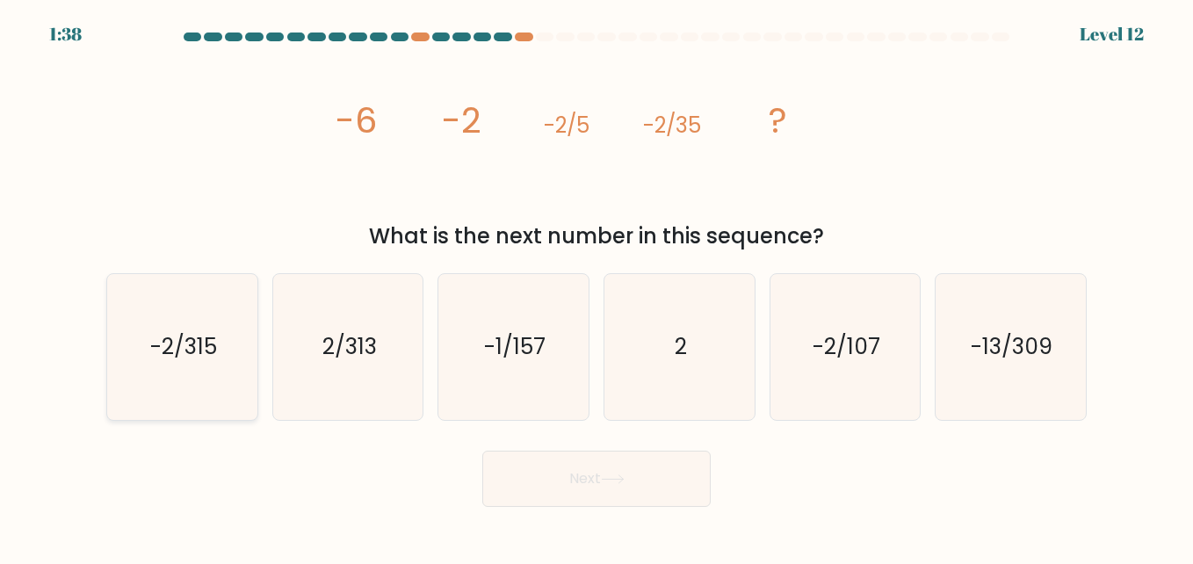
click at [209, 380] on icon "-2/315" at bounding box center [182, 347] width 146 height 146
click at [597, 286] on input "a. -2/315" at bounding box center [597, 284] width 1 height 4
radio input "true"
click at [674, 503] on button "Next" at bounding box center [596, 479] width 228 height 56
click at [597, 498] on button "Next" at bounding box center [596, 479] width 228 height 56
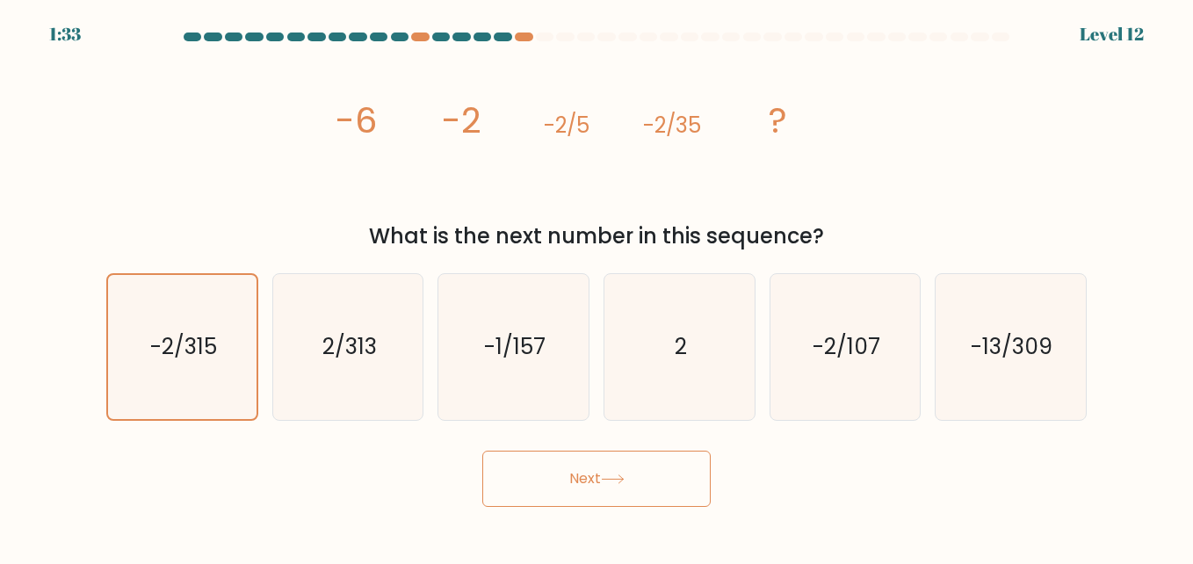
click at [597, 498] on button "Next" at bounding box center [596, 479] width 228 height 56
click at [601, 495] on button "Next" at bounding box center [596, 479] width 228 height 56
click at [602, 490] on button "Next" at bounding box center [596, 479] width 228 height 56
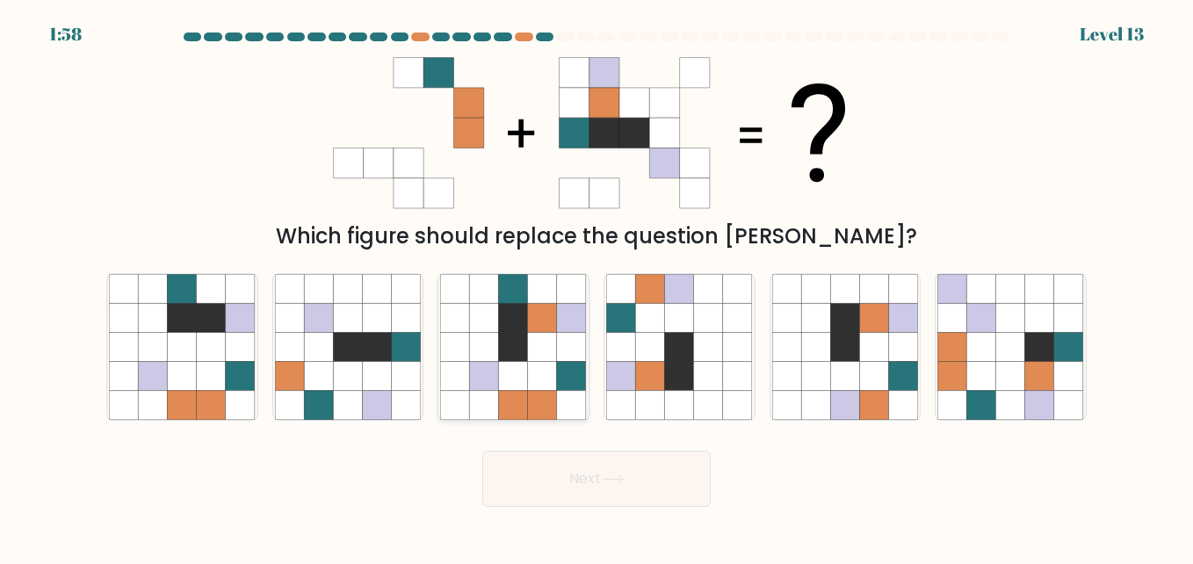
click at [512, 333] on icon at bounding box center [513, 346] width 29 height 29
click at [597, 286] on input "c." at bounding box center [597, 284] width 1 height 4
radio input "true"
click at [615, 477] on icon at bounding box center [613, 479] width 24 height 10
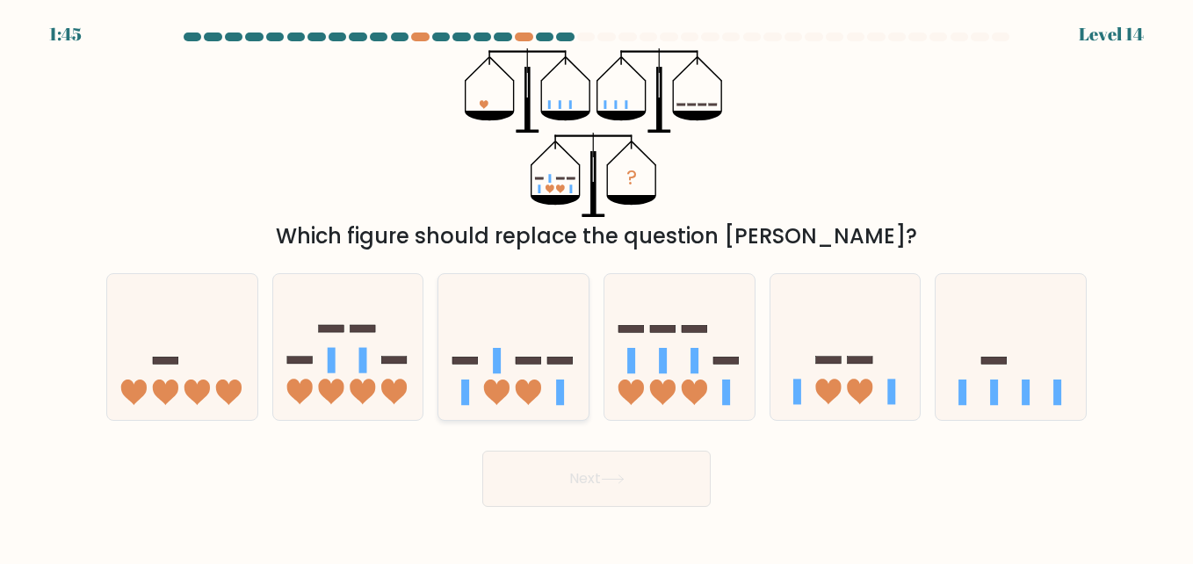
click at [528, 387] on icon at bounding box center [528, 392] width 25 height 25
click at [597, 286] on input "c." at bounding box center [597, 284] width 1 height 4
radio input "true"
click at [641, 496] on button "Next" at bounding box center [596, 479] width 228 height 56
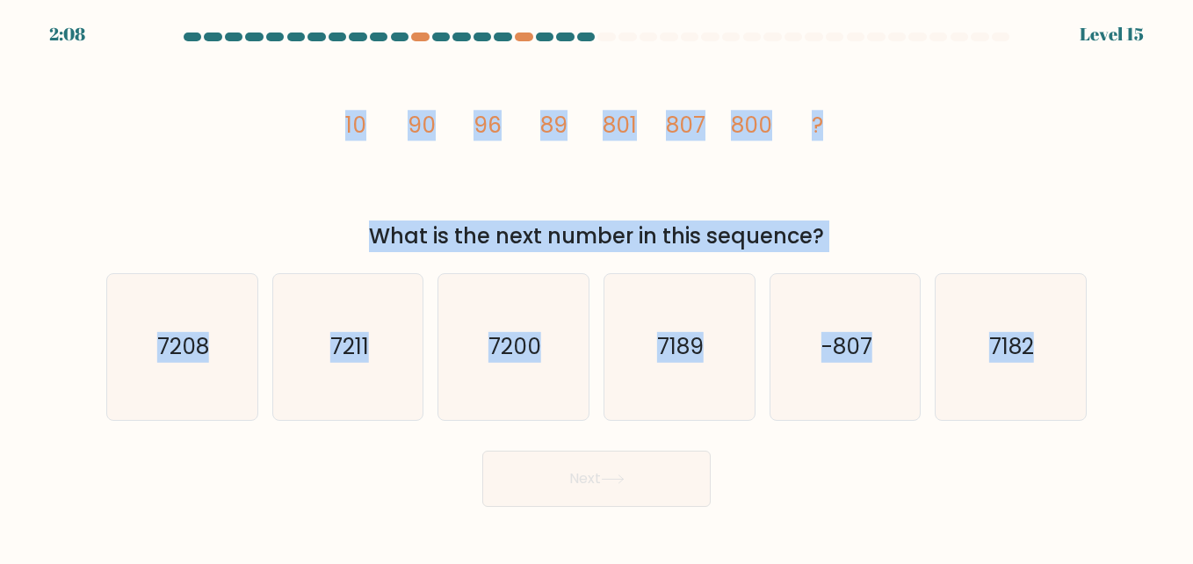
drag, startPoint x: 329, startPoint y: 106, endPoint x: 1112, endPoint y: 387, distance: 832.4
click at [1112, 387] on form at bounding box center [596, 270] width 1193 height 474
copy form "10 90 96 89 801 807 800 ? What is the next number in this sequence? a. 7208 b. …"
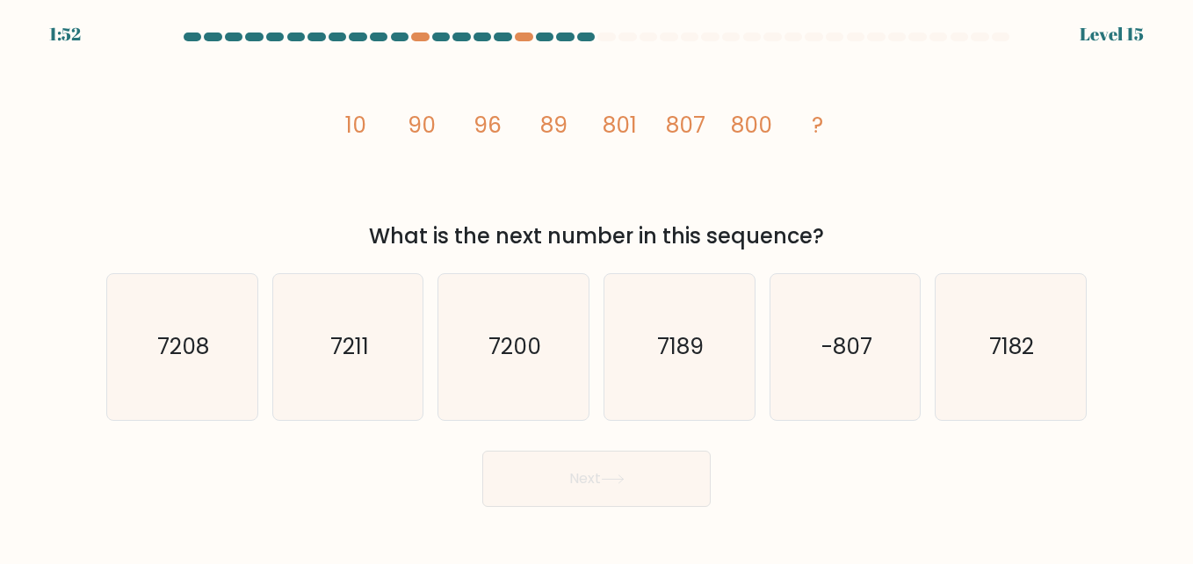
click at [721, 449] on div "Next" at bounding box center [597, 474] width 1002 height 65
click at [561, 359] on icon "7200" at bounding box center [513, 347] width 146 height 146
click at [597, 286] on input "c. 7200" at bounding box center [597, 284] width 1 height 4
radio input "true"
click at [644, 460] on button "Next" at bounding box center [596, 479] width 228 height 56
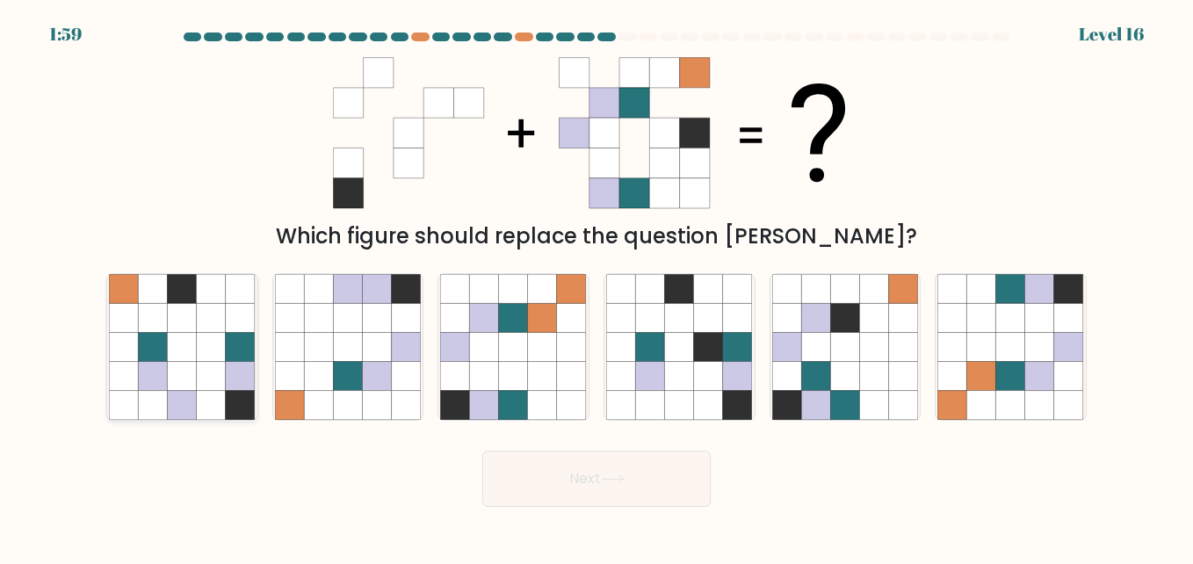
click at [189, 375] on icon at bounding box center [182, 376] width 29 height 29
click at [597, 286] on input "a." at bounding box center [597, 284] width 1 height 4
radio input "true"
click at [676, 481] on button "Next" at bounding box center [596, 479] width 228 height 56
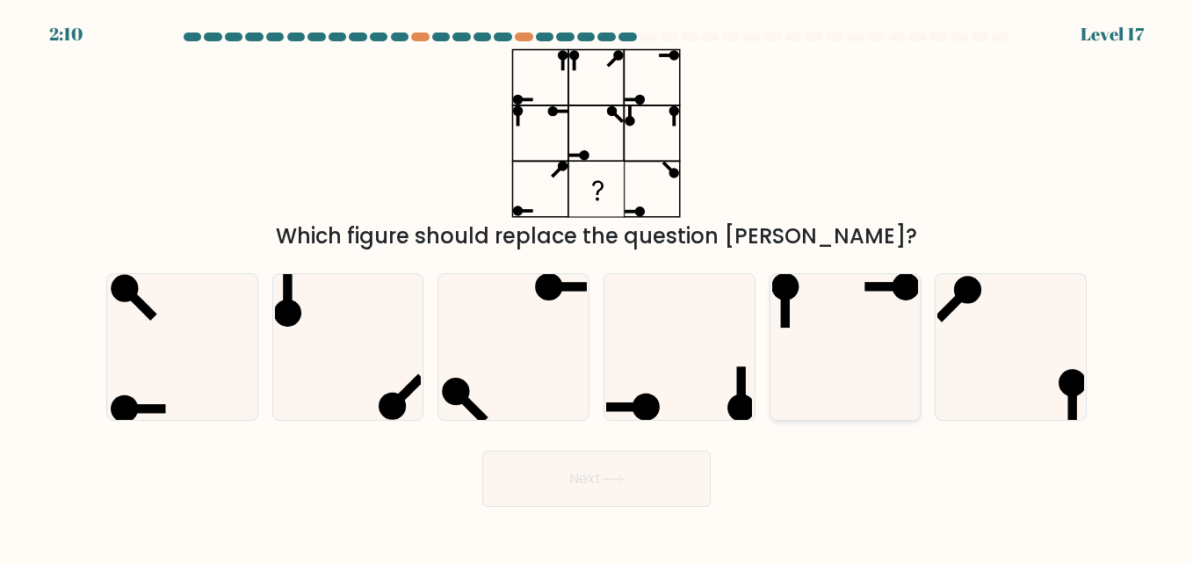
click at [842, 330] on icon at bounding box center [845, 347] width 146 height 146
click at [598, 286] on input "e." at bounding box center [597, 284] width 1 height 4
radio input "true"
click at [625, 484] on icon at bounding box center [613, 479] width 24 height 10
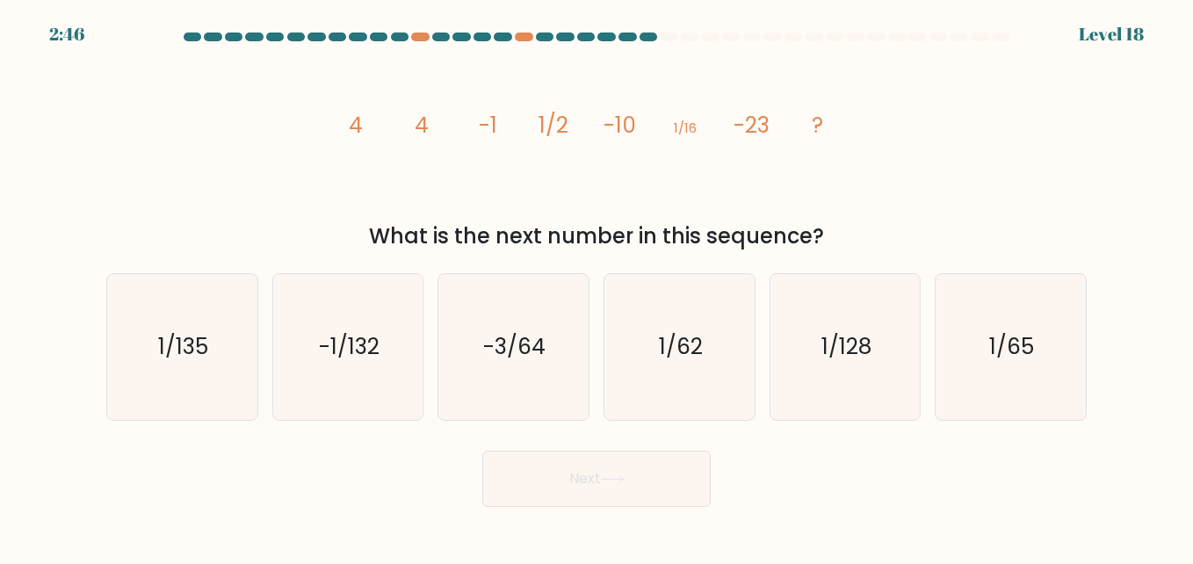
drag, startPoint x: 342, startPoint y: 115, endPoint x: 989, endPoint y: 235, distance: 657.8
click at [989, 235] on div "image/svg+xml 4 4 -1 1/2 -10 1/16 -23 ? What is the next number in this sequenc…" at bounding box center [597, 150] width 1002 height 204
copy div "4 4 -1 1/2 -10 1/16 -23 ? What is the next number in this sequence?"
click at [652, 206] on icon "image/svg+xml 4 4 -1 1/2 -10 1/16 -23 ?" at bounding box center [596, 133] width 527 height 170
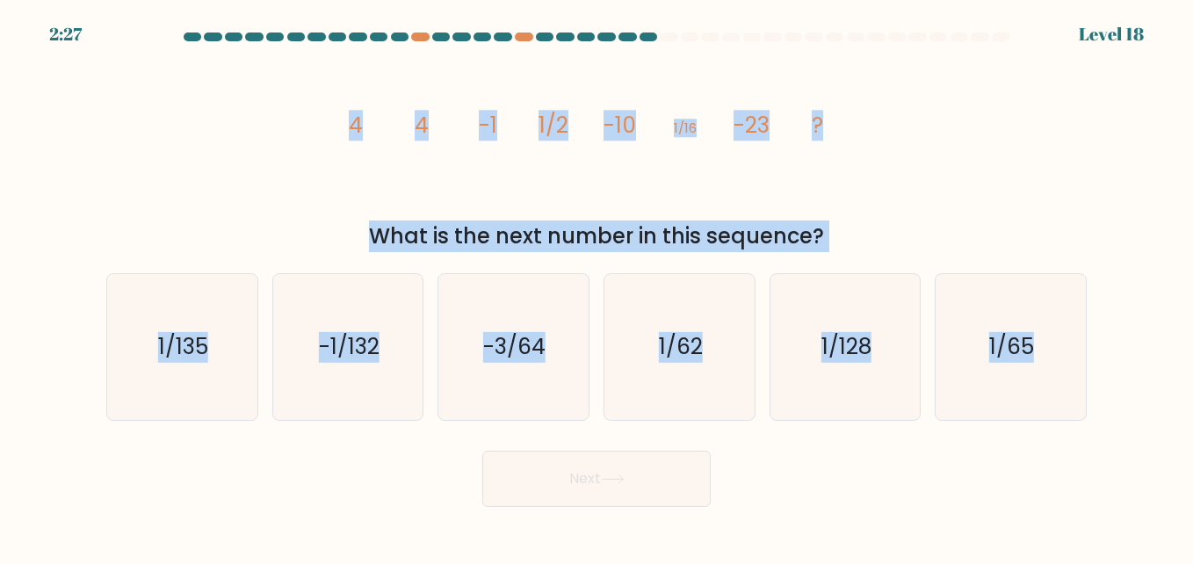
drag, startPoint x: 318, startPoint y: 124, endPoint x: 1040, endPoint y: 434, distance: 786.1
click at [1040, 434] on form at bounding box center [596, 270] width 1193 height 474
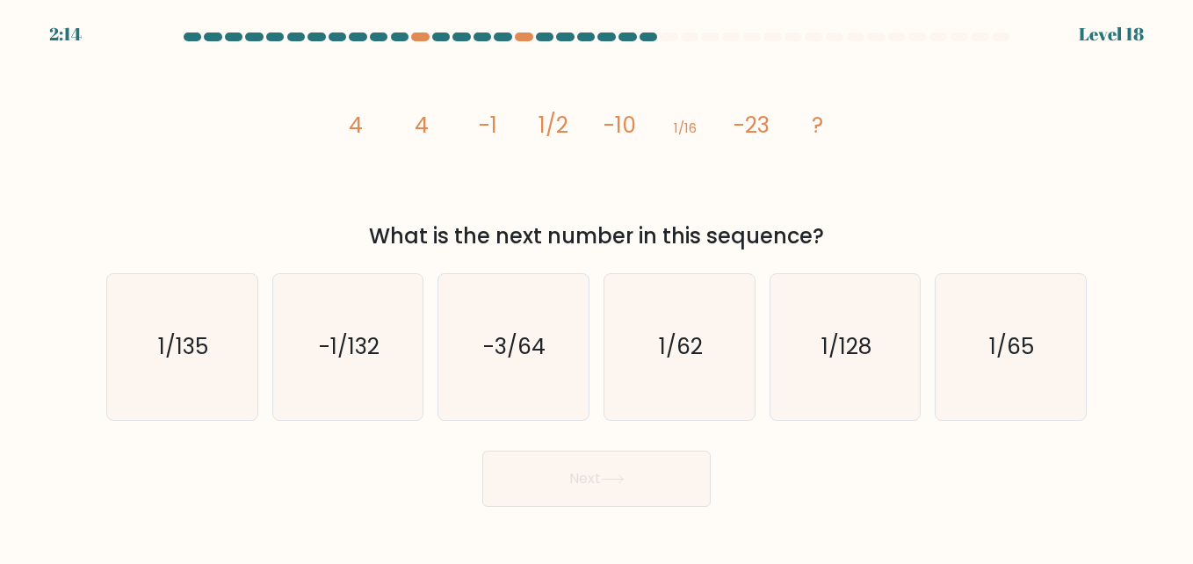
click at [851, 455] on div "Next" at bounding box center [597, 474] width 1002 height 65
click at [838, 317] on icon "1/128" at bounding box center [845, 347] width 146 height 146
click at [598, 286] on input "e. 1/128" at bounding box center [597, 284] width 1 height 4
radio input "true"
click at [601, 488] on button "Next" at bounding box center [596, 479] width 228 height 56
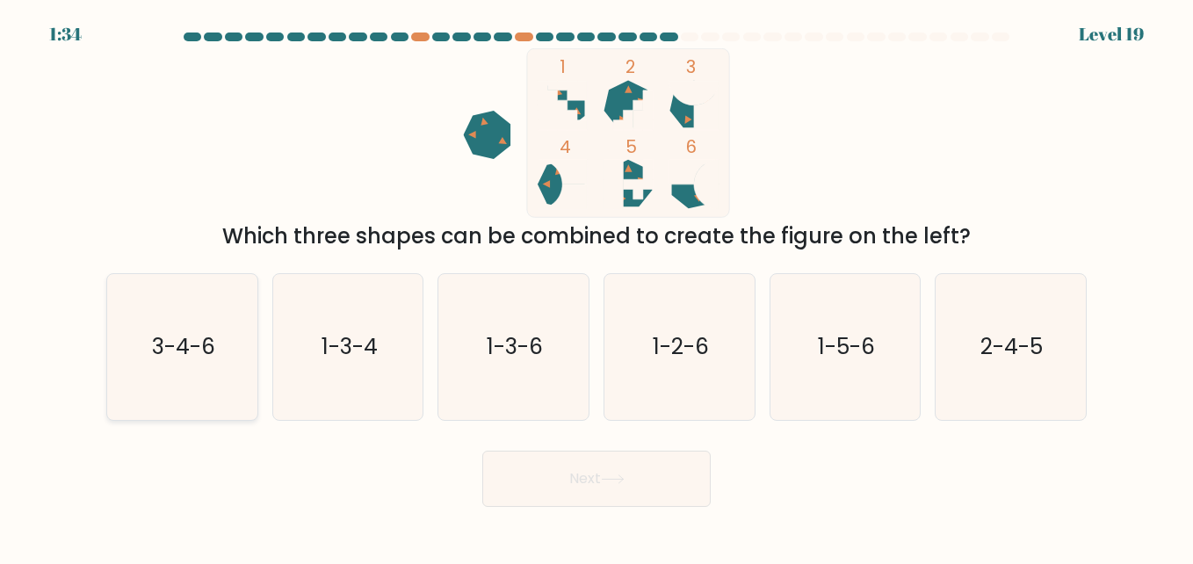
click at [210, 356] on text "3-4-6" at bounding box center [183, 346] width 63 height 31
click at [597, 286] on input "a. 3-4-6" at bounding box center [597, 284] width 1 height 4
radio input "true"
click at [606, 489] on button "Next" at bounding box center [596, 479] width 228 height 56
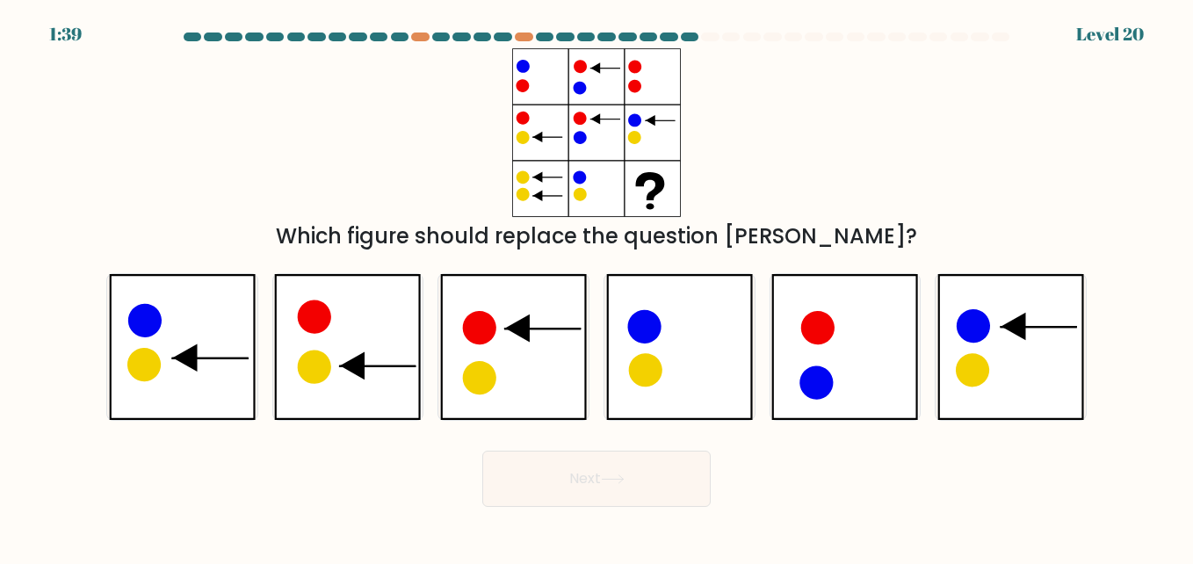
drag, startPoint x: 711, startPoint y: 331, endPoint x: 681, endPoint y: 225, distance: 110.4
click at [681, 225] on div "Which figure should replace the question mark?" at bounding box center [597, 237] width 960 height 32
click at [998, 326] on icon at bounding box center [1011, 347] width 147 height 146
click at [598, 286] on input "f." at bounding box center [597, 284] width 1 height 4
radio input "true"
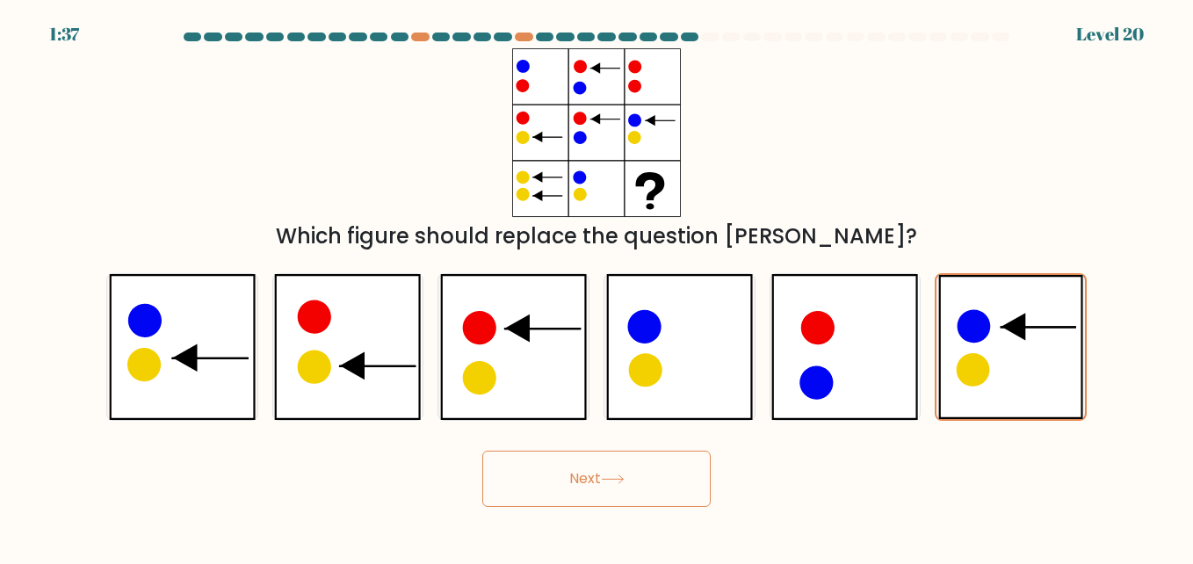
click at [656, 481] on button "Next" at bounding box center [596, 479] width 228 height 56
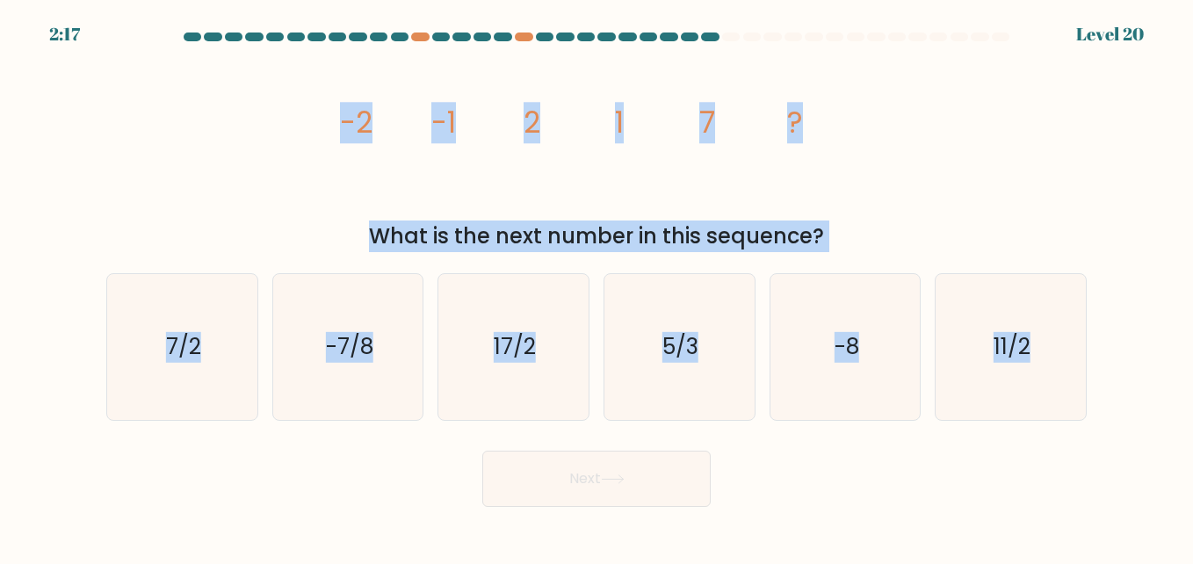
copy form "-2 -1 2 1 7 ? What is the next number in this sequence? a. 7/2 b. -7/8 c. 17/2 …"
drag, startPoint x: 332, startPoint y: 115, endPoint x: 1090, endPoint y: 341, distance: 790.4
click at [1090, 341] on form at bounding box center [596, 270] width 1193 height 474
click at [539, 373] on icon "17/2" at bounding box center [513, 347] width 146 height 146
click at [597, 286] on input "c. 17/2" at bounding box center [597, 284] width 1 height 4
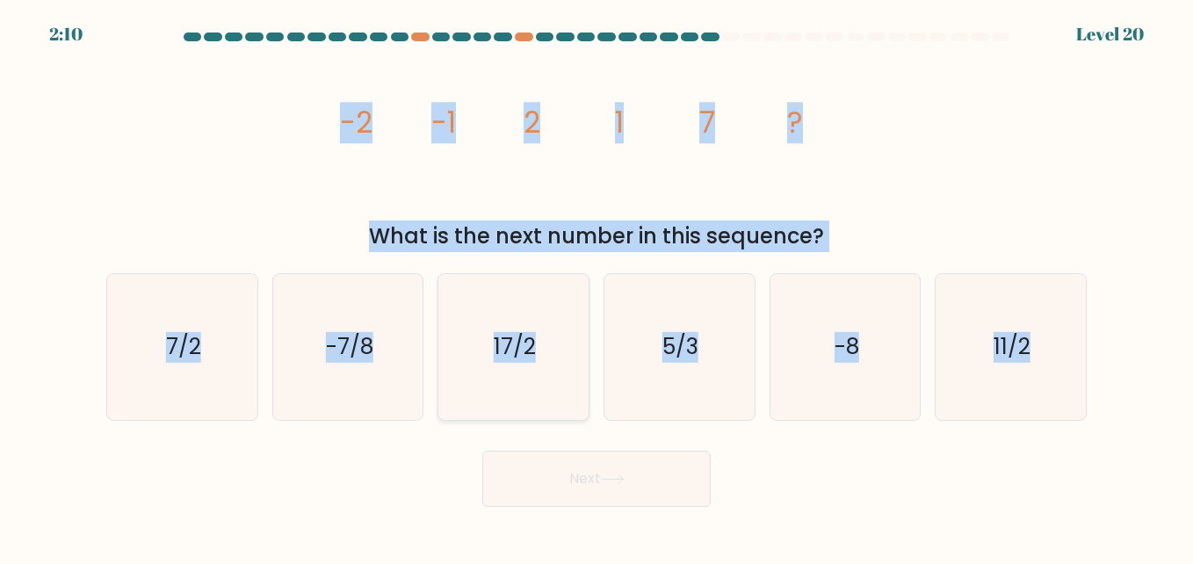
radio input "true"
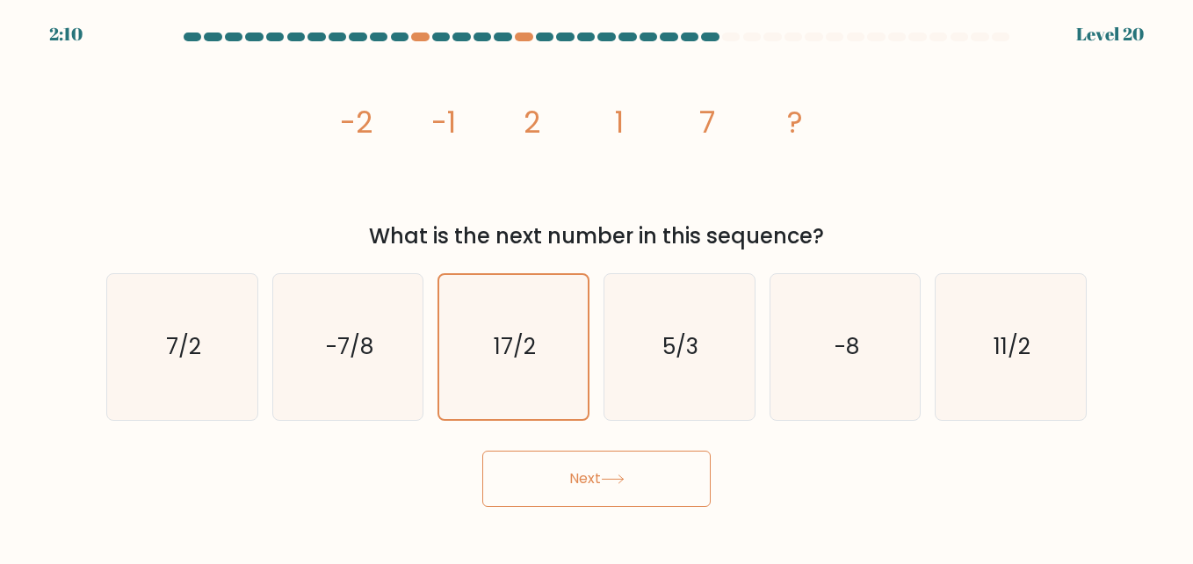
click at [598, 465] on button "Next" at bounding box center [596, 479] width 228 height 56
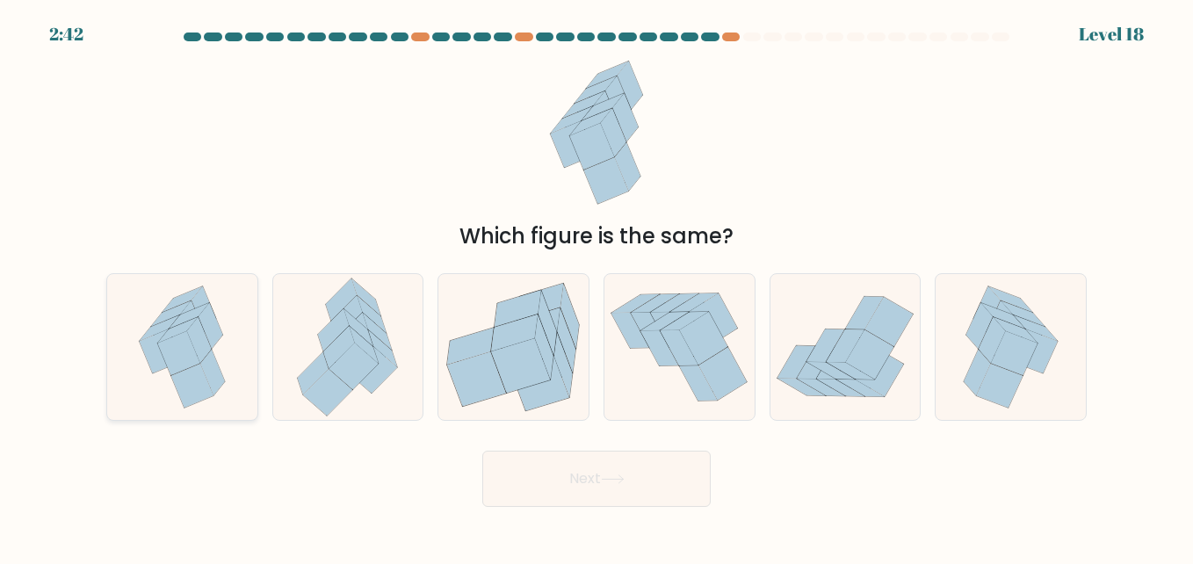
click at [207, 400] on icon at bounding box center [182, 347] width 115 height 146
click at [597, 286] on input "a." at bounding box center [597, 284] width 1 height 4
radio input "true"
click at [553, 483] on button "Next" at bounding box center [596, 479] width 228 height 56
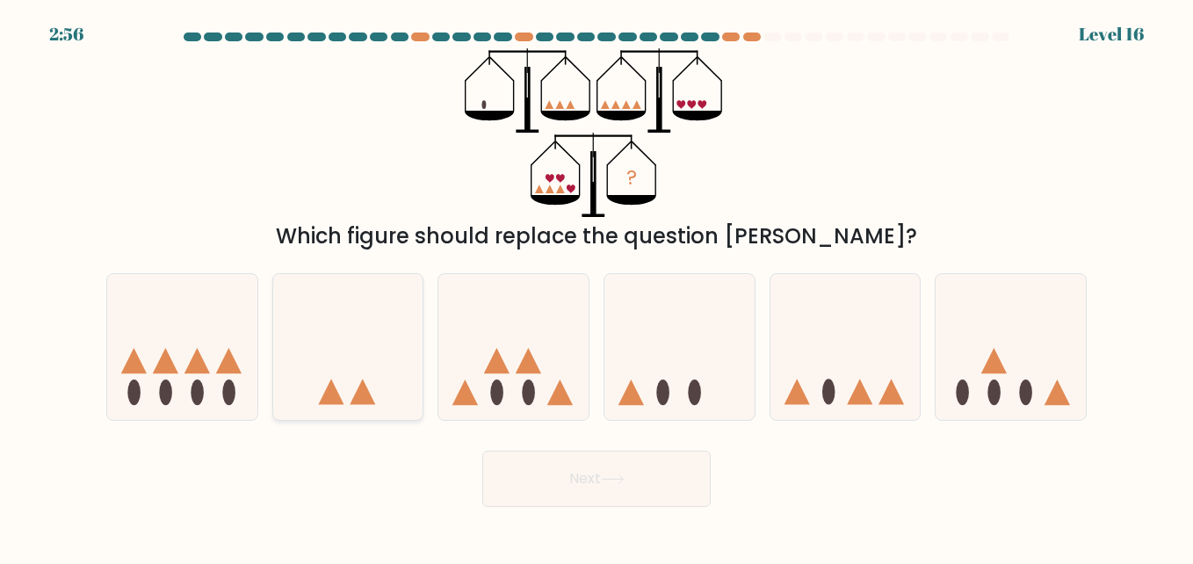
drag, startPoint x: 862, startPoint y: 410, endPoint x: 321, endPoint y: 306, distance: 551.3
click at [321, 306] on icon at bounding box center [348, 347] width 150 height 124
click at [597, 286] on input "b." at bounding box center [597, 284] width 1 height 4
radio input "true"
click at [668, 374] on icon at bounding box center [680, 347] width 150 height 124
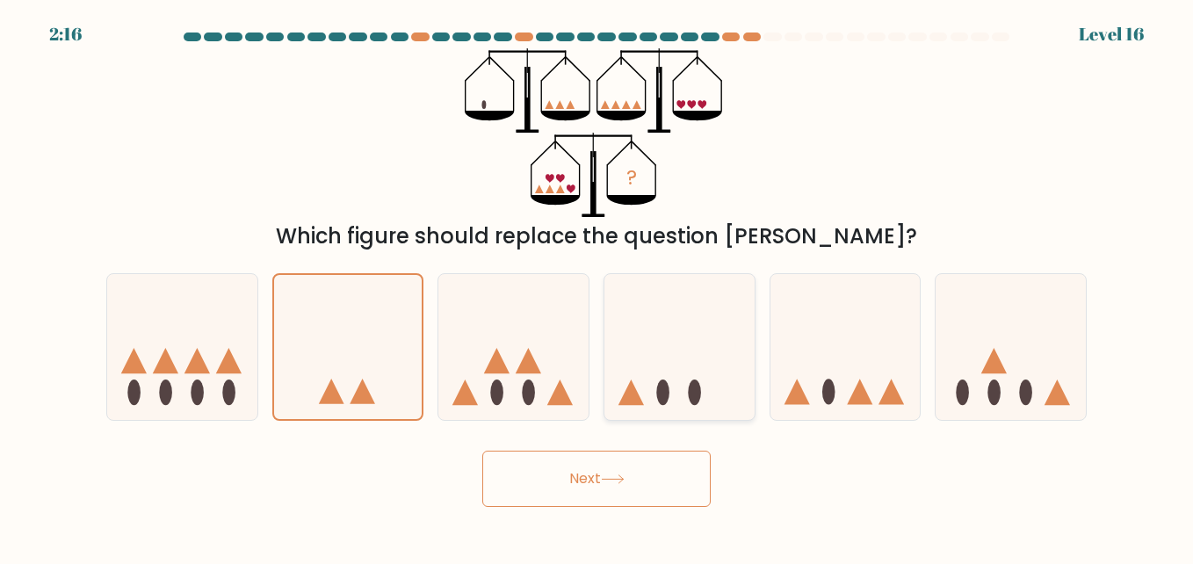
click at [598, 286] on input "d." at bounding box center [597, 284] width 1 height 4
radio input "true"
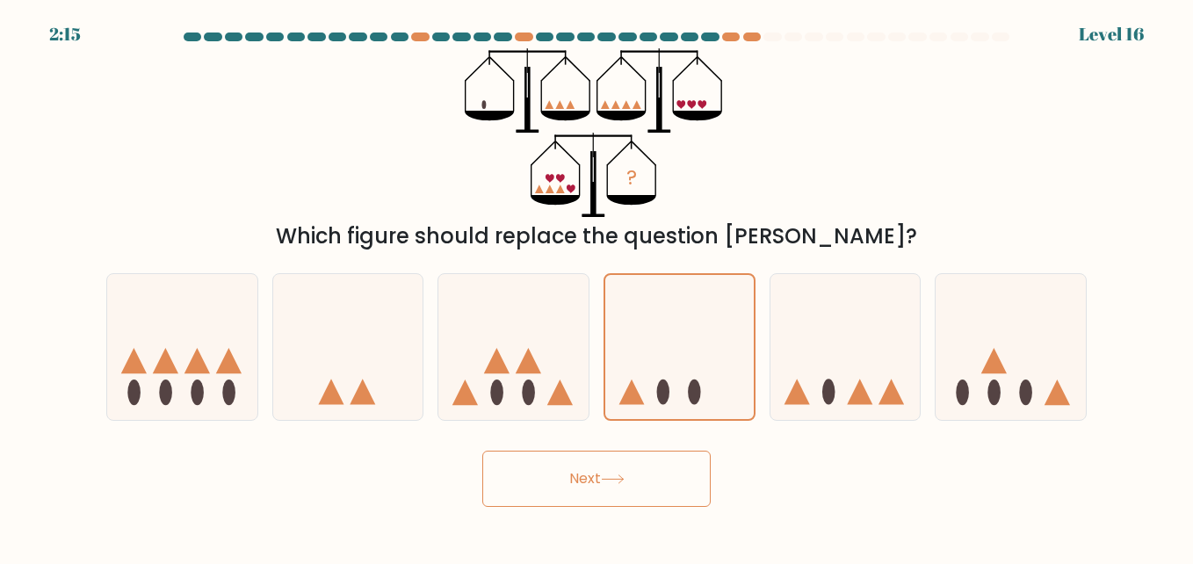
click at [635, 482] on button "Next" at bounding box center [596, 479] width 228 height 56
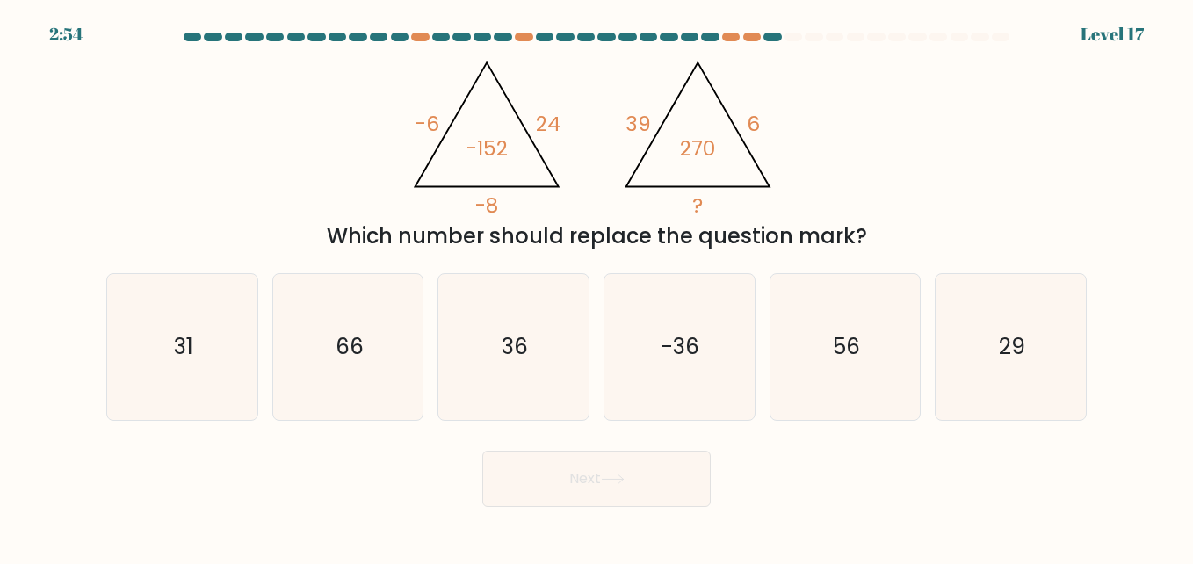
drag, startPoint x: 374, startPoint y: 105, endPoint x: 877, endPoint y: 237, distance: 519.8
click at [877, 237] on div "@import url('https://fonts.googleapis.com/css?family=Abril+Fatface:400,100,100i…" at bounding box center [597, 150] width 1002 height 204
copy div "-6 24 -8 -152 @import url('https://fonts.googleapis.com/css?family=Abril+Fatfac…"
click at [351, 97] on div "@import url('https://fonts.googleapis.com/css?family=Abril+Fatface:400,100,100i…" at bounding box center [597, 150] width 1002 height 204
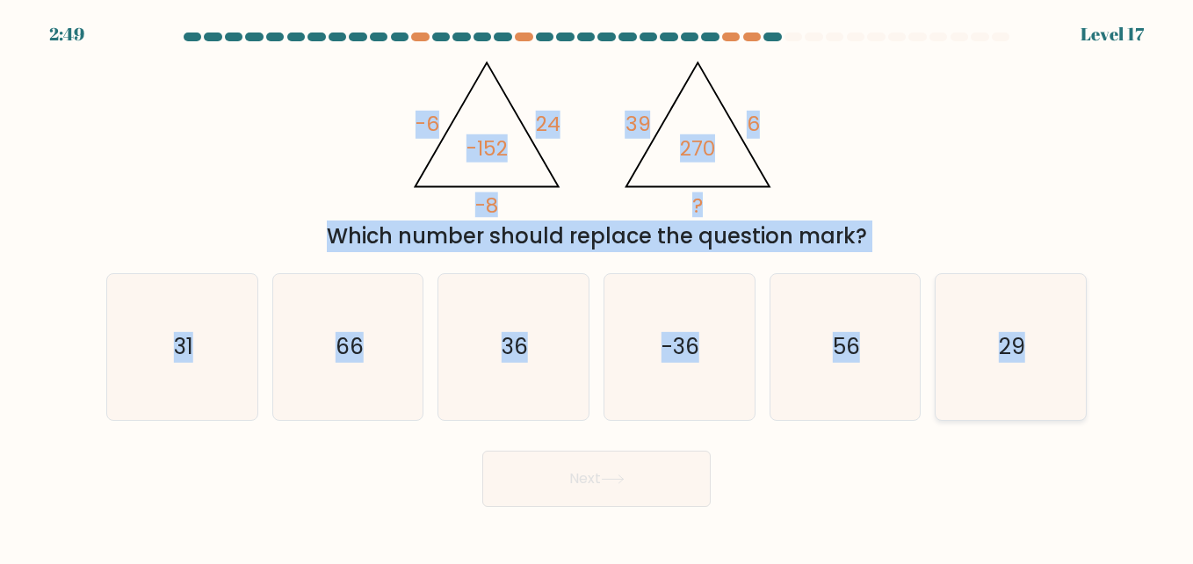
drag, startPoint x: 351, startPoint y: 97, endPoint x: 1060, endPoint y: 419, distance: 779.0
click at [1060, 419] on form at bounding box center [596, 270] width 1193 height 474
click at [383, 119] on div "@import url('https://fonts.googleapis.com/css?family=Abril+Fatface:400,100,100i…" at bounding box center [597, 150] width 1002 height 204
copy form "-6 24 -8 -152 @import url('https://fonts.googleapis.com/css?family=Abril+Fatfac…"
drag, startPoint x: 373, startPoint y: 110, endPoint x: 1050, endPoint y: 348, distance: 717.3
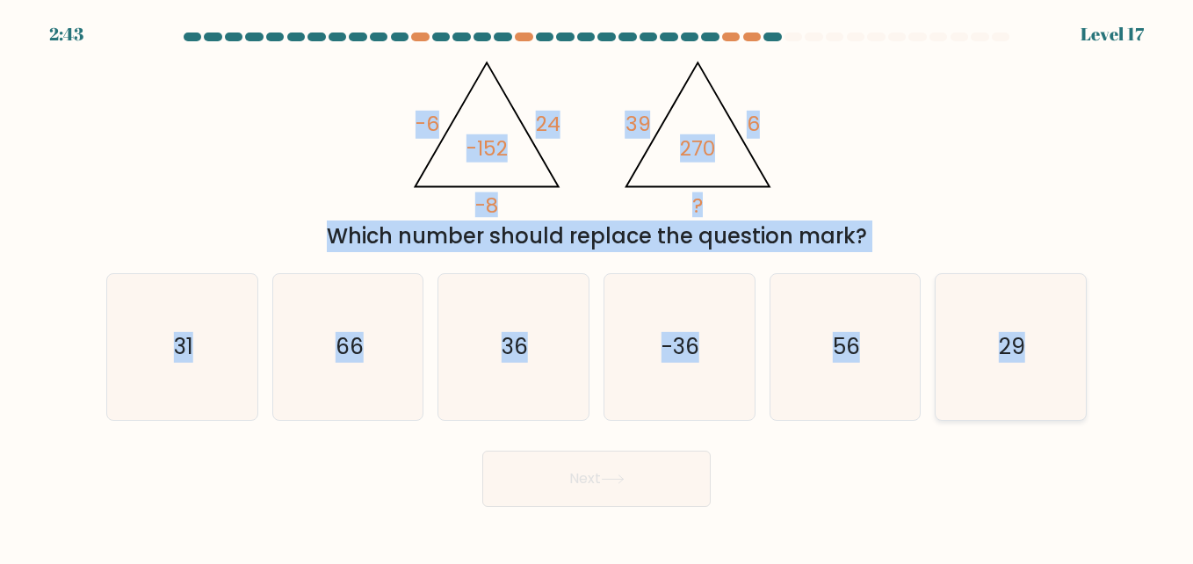
click at [1050, 348] on form at bounding box center [596, 270] width 1193 height 474
click at [404, 117] on icon "@import url('https://fonts.googleapis.com/css?family=Abril+Fatface:400,100,100i…" at bounding box center [596, 133] width 389 height 170
copy form "-6 24 -8 -152 @import url('https://fonts.googleapis.com/css?family=Abril+Fatfac…"
drag, startPoint x: 378, startPoint y: 103, endPoint x: 1101, endPoint y: 364, distance: 768.8
click at [1101, 364] on form at bounding box center [596, 270] width 1193 height 474
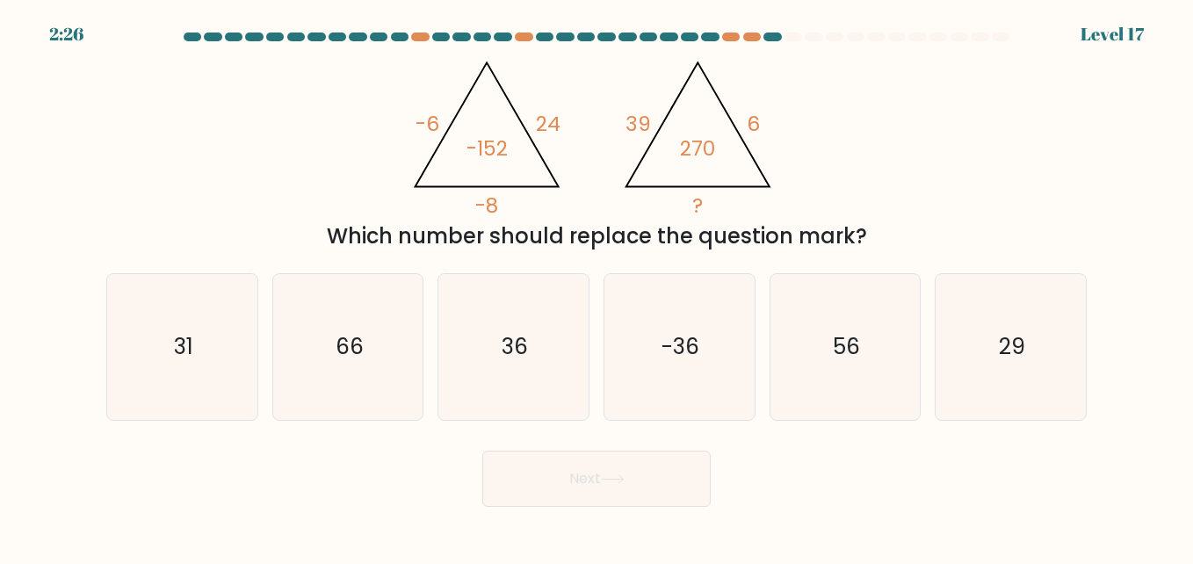
click at [583, 438] on form at bounding box center [596, 270] width 1193 height 474
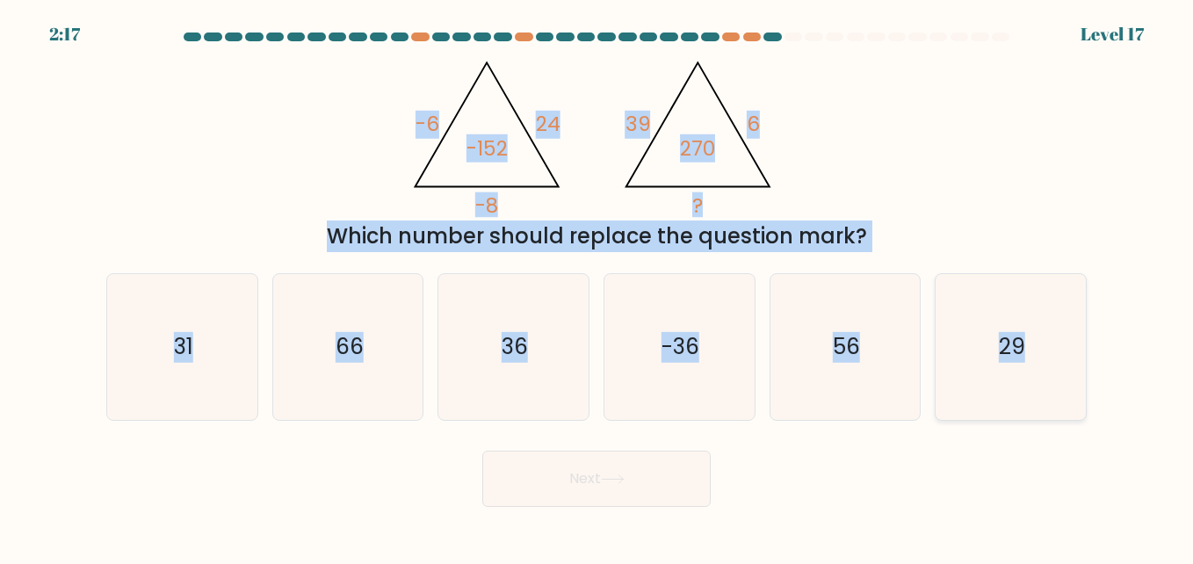
drag, startPoint x: 393, startPoint y: 94, endPoint x: 1037, endPoint y: 344, distance: 690.7
click at [1037, 344] on form at bounding box center [596, 270] width 1193 height 474
copy form "-6 24 -8 -152 @import url('https://fonts.googleapis.com/css?family=Abril+Fatfac…"
click at [320, 253] on form at bounding box center [596, 270] width 1193 height 474
click at [229, 315] on icon "31" at bounding box center [182, 347] width 146 height 146
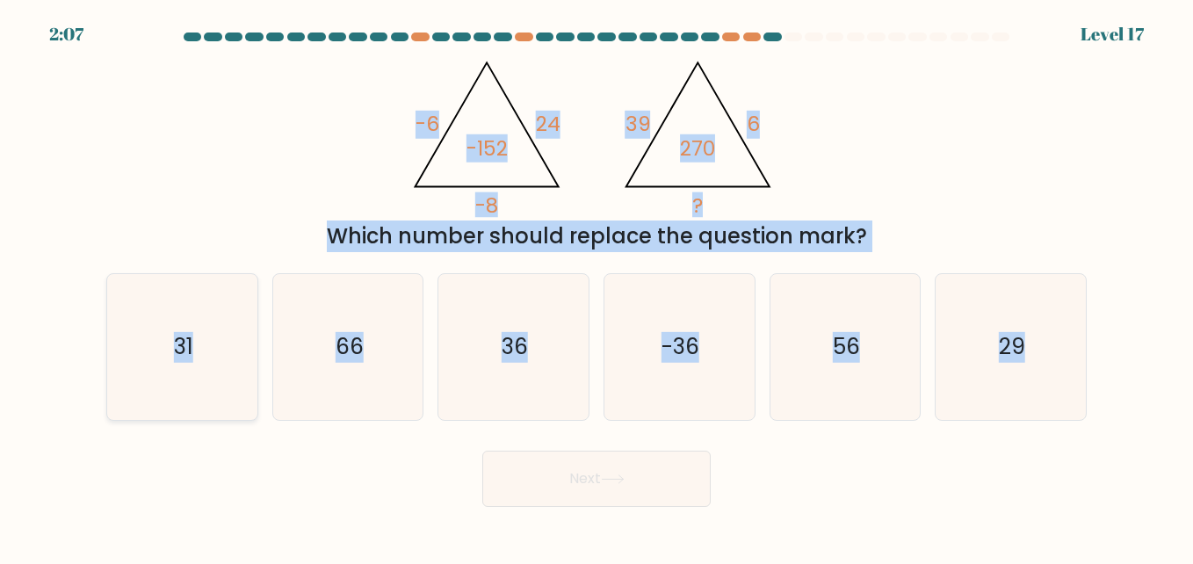
click at [597, 286] on input "a. 31" at bounding box center [597, 284] width 1 height 4
radio input "true"
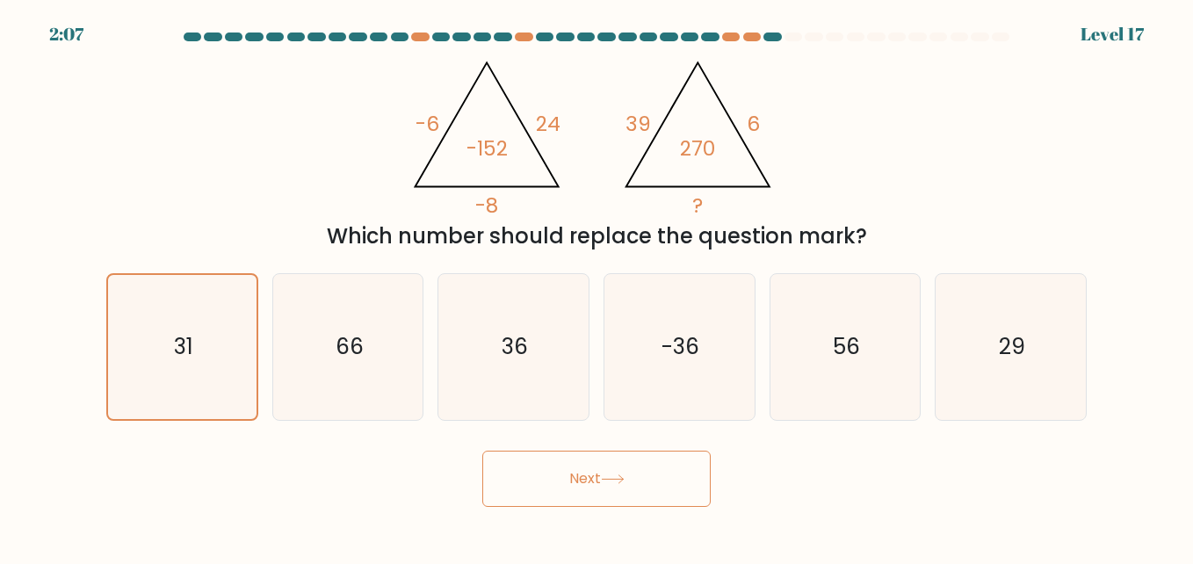
click at [572, 477] on button "Next" at bounding box center [596, 479] width 228 height 56
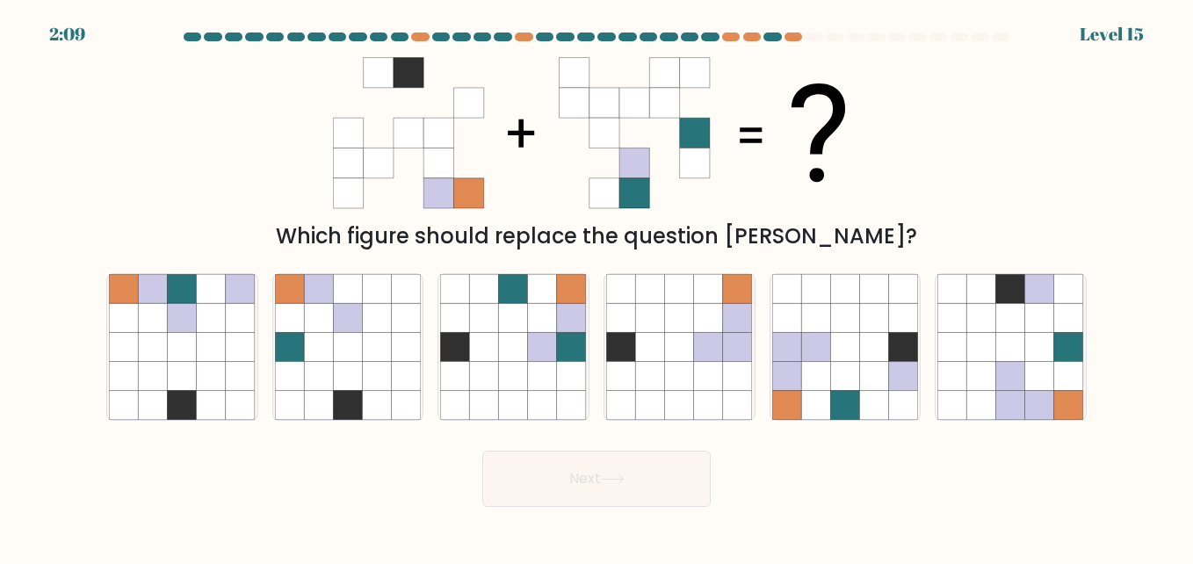
drag, startPoint x: 188, startPoint y: 366, endPoint x: 878, endPoint y: 237, distance: 701.8
click at [878, 237] on div "Which figure should replace the question mark?" at bounding box center [597, 237] width 960 height 32
click at [257, 346] on div at bounding box center [182, 347] width 152 height 148
click at [597, 286] on input "a." at bounding box center [597, 284] width 1 height 4
radio input "true"
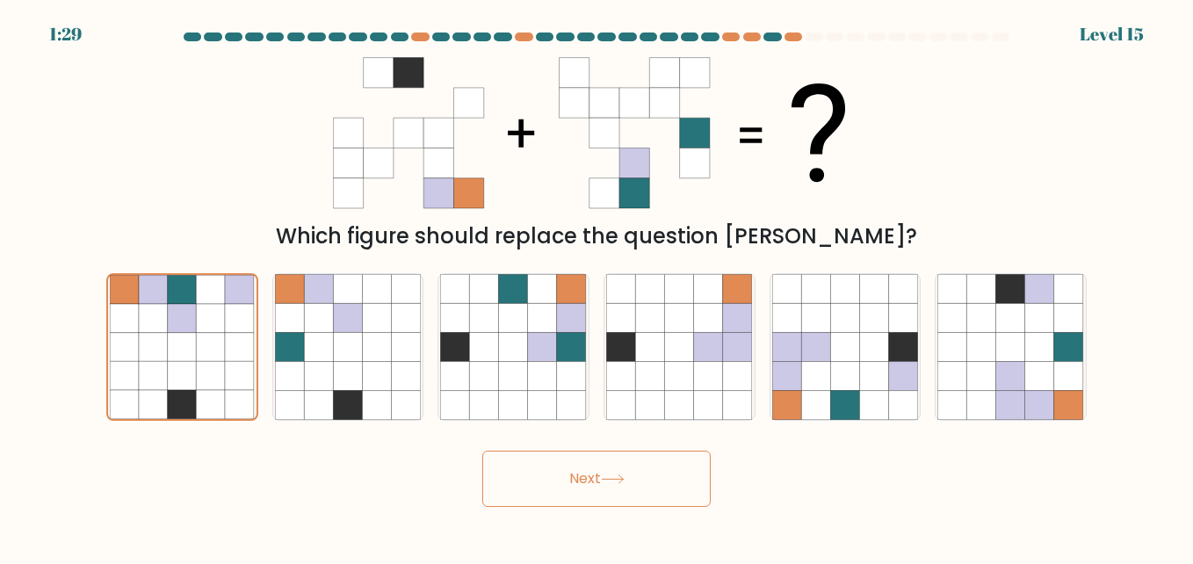
click at [614, 491] on button "Next" at bounding box center [596, 479] width 228 height 56
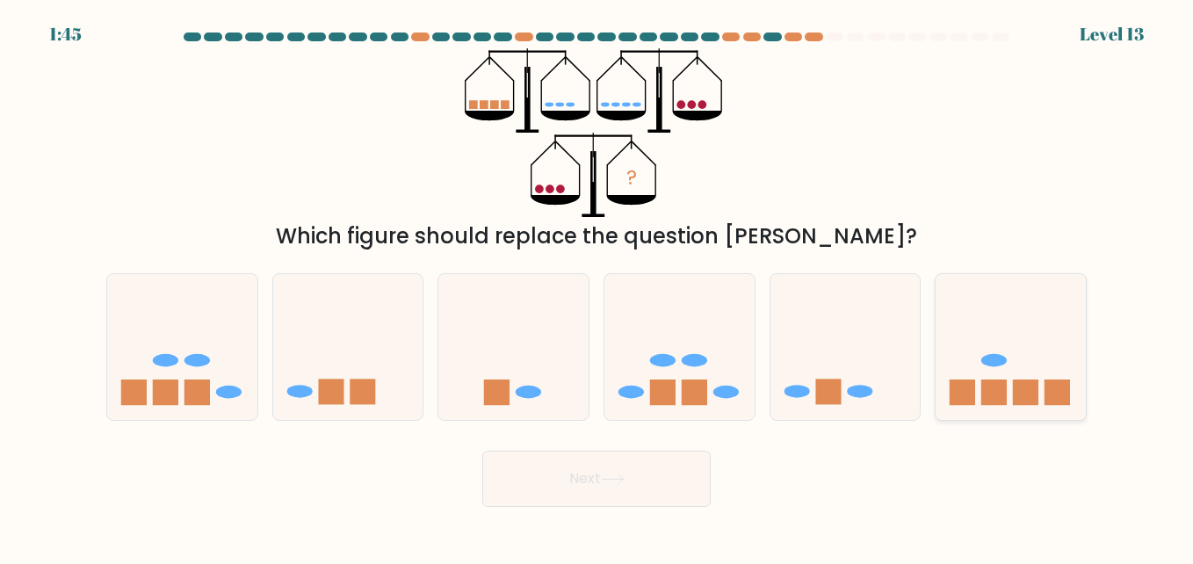
click at [977, 387] on icon at bounding box center [1011, 347] width 150 height 124
click at [598, 286] on input "f." at bounding box center [597, 284] width 1 height 4
radio input "true"
click at [595, 474] on button "Next" at bounding box center [596, 479] width 228 height 56
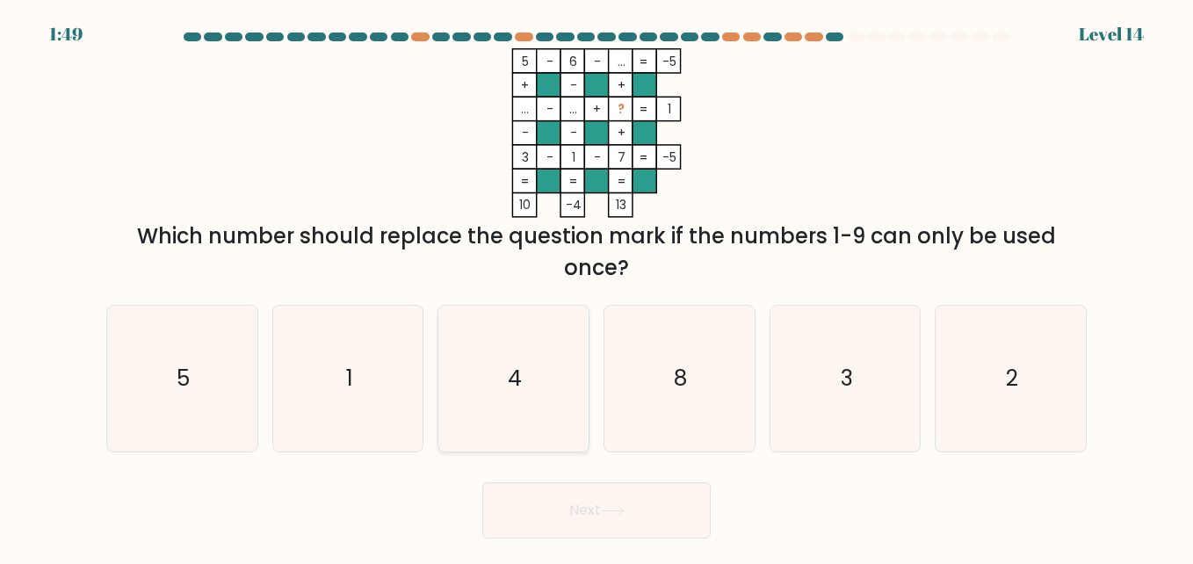
click at [500, 387] on icon "4" at bounding box center [513, 379] width 146 height 146
click at [597, 286] on input "c. 4" at bounding box center [597, 284] width 1 height 4
radio input "true"
click at [617, 514] on icon at bounding box center [613, 511] width 24 height 10
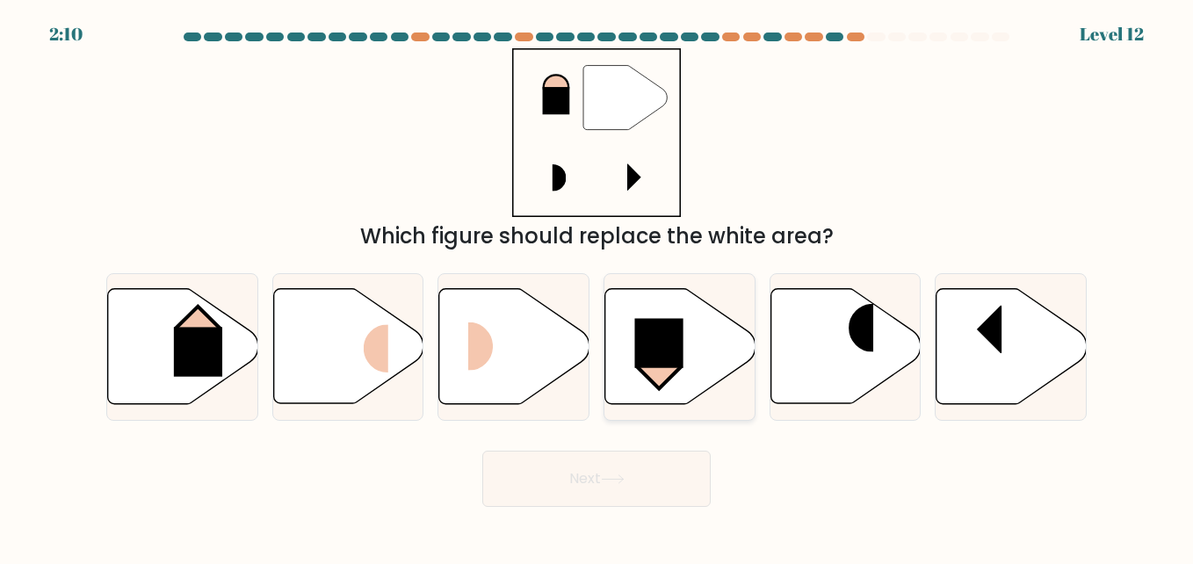
click at [664, 315] on icon at bounding box center [680, 346] width 150 height 115
click at [598, 286] on input "d." at bounding box center [597, 284] width 1 height 4
radio input "true"
click at [868, 380] on icon at bounding box center [846, 346] width 150 height 115
click at [598, 286] on input "e." at bounding box center [597, 284] width 1 height 4
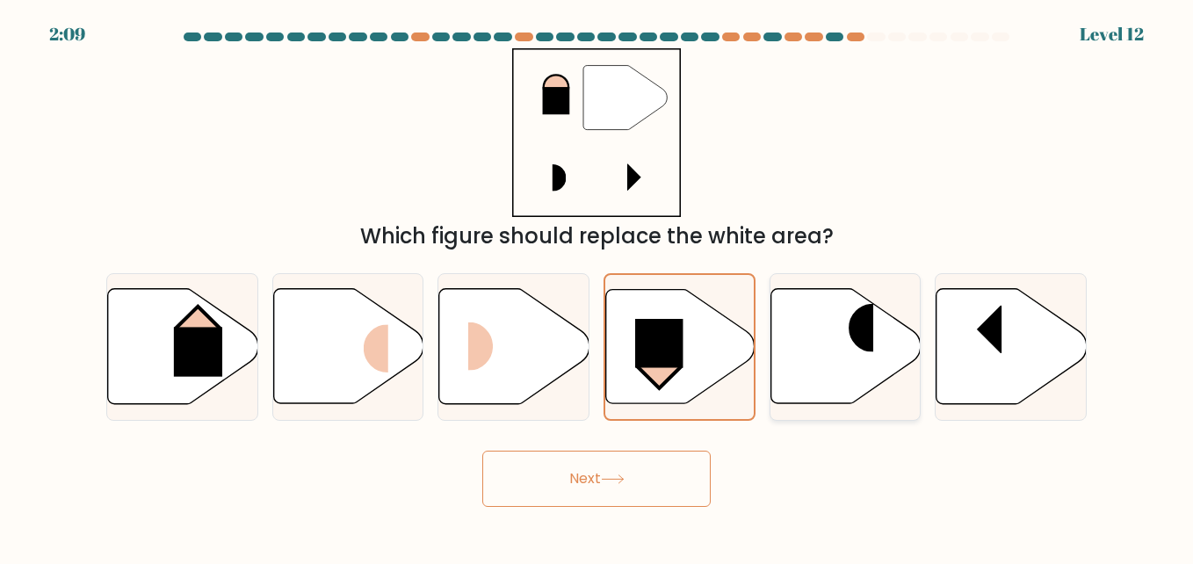
radio input "true"
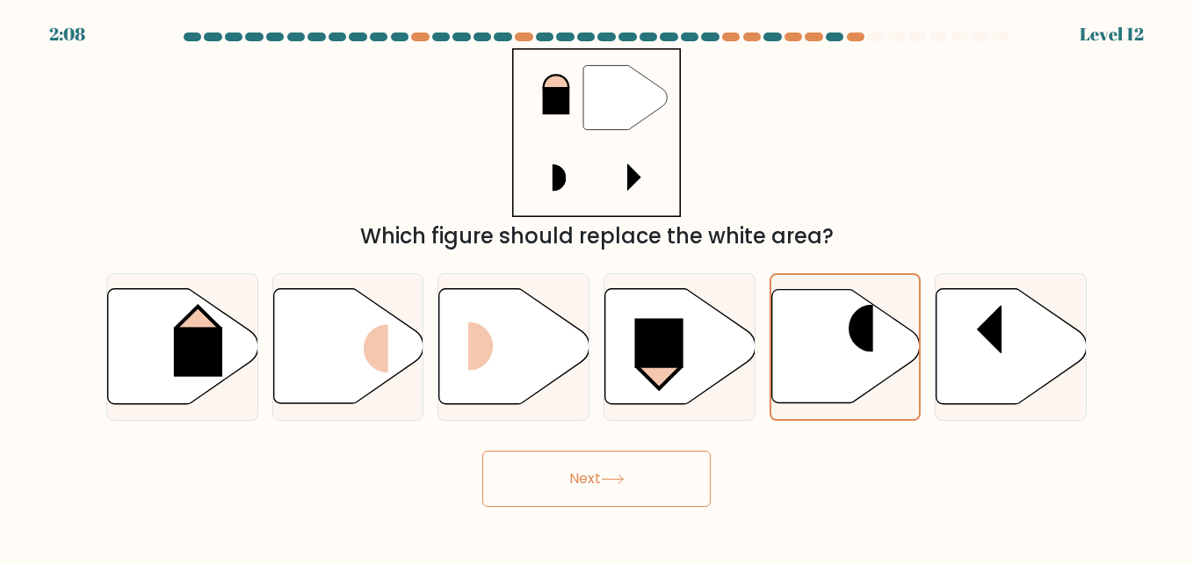
click at [597, 365] on div "d." at bounding box center [680, 347] width 166 height 148
click at [670, 406] on div at bounding box center [680, 347] width 152 height 148
click at [598, 286] on input "d." at bounding box center [597, 284] width 1 height 4
radio input "true"
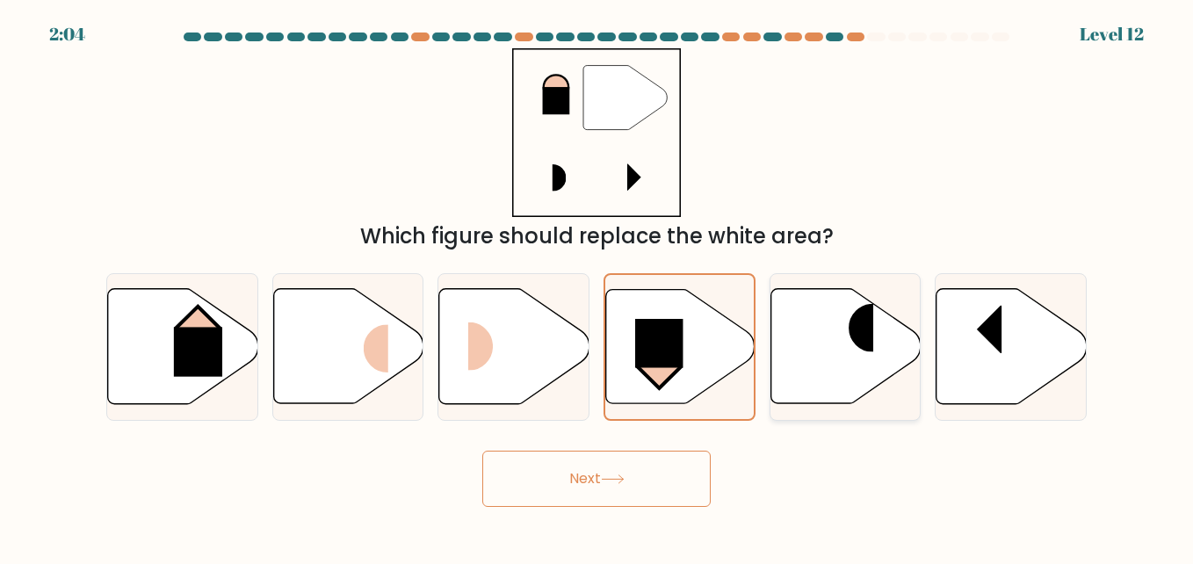
click at [858, 344] on rect at bounding box center [848, 328] width 50 height 48
click at [598, 286] on input "e." at bounding box center [597, 284] width 1 height 4
radio input "true"
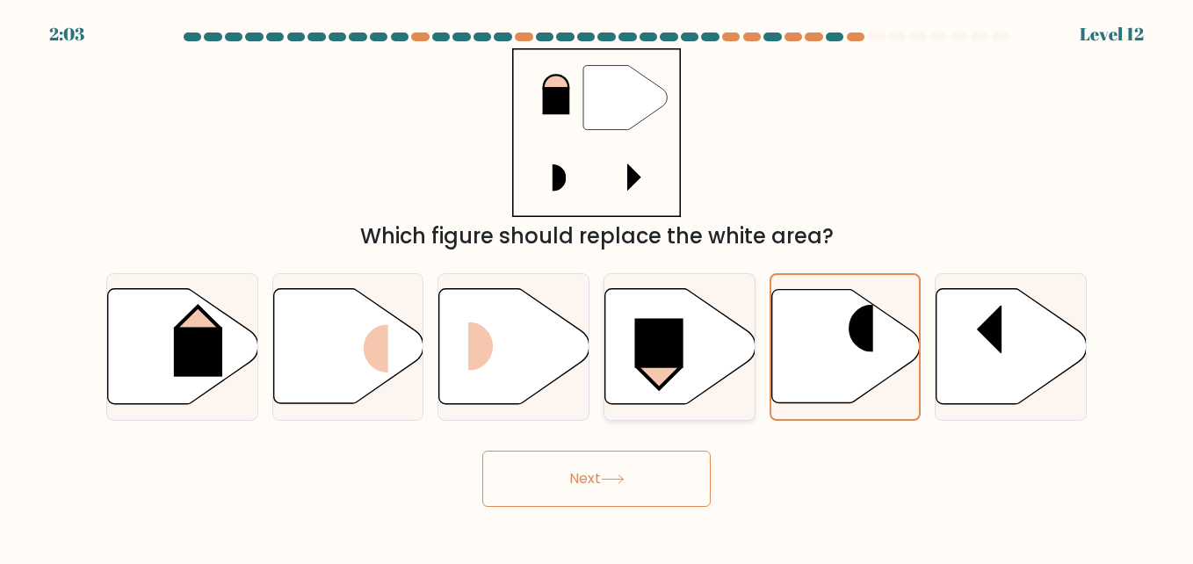
click at [665, 342] on rect at bounding box center [658, 343] width 48 height 49
click at [598, 286] on input "d." at bounding box center [597, 284] width 1 height 4
radio input "true"
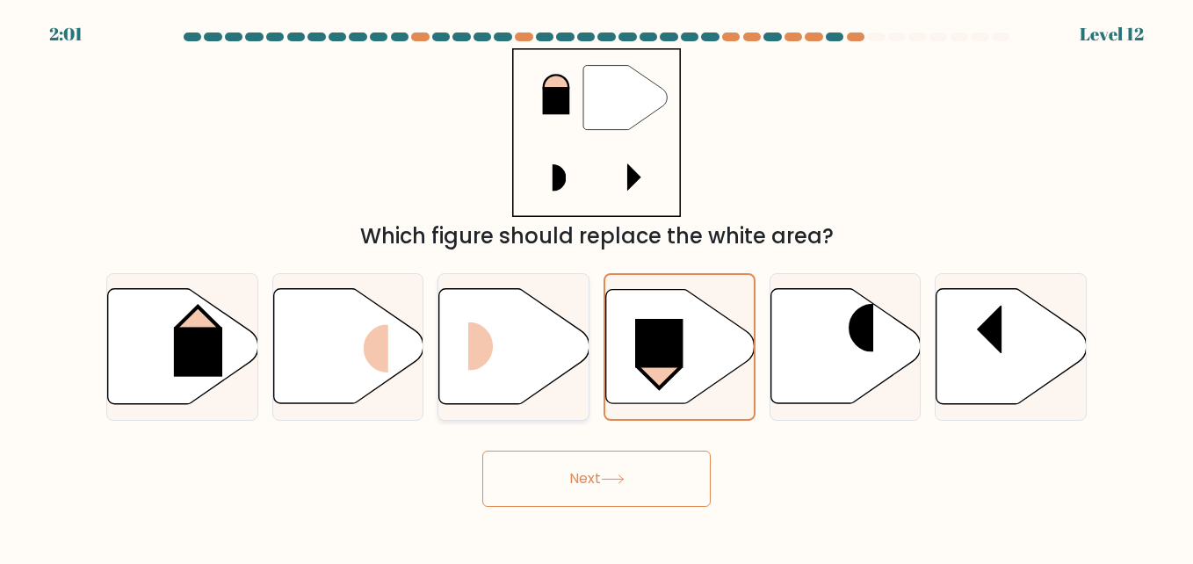
click at [532, 347] on icon at bounding box center [514, 346] width 150 height 115
click at [597, 286] on input "c." at bounding box center [597, 284] width 1 height 4
radio input "true"
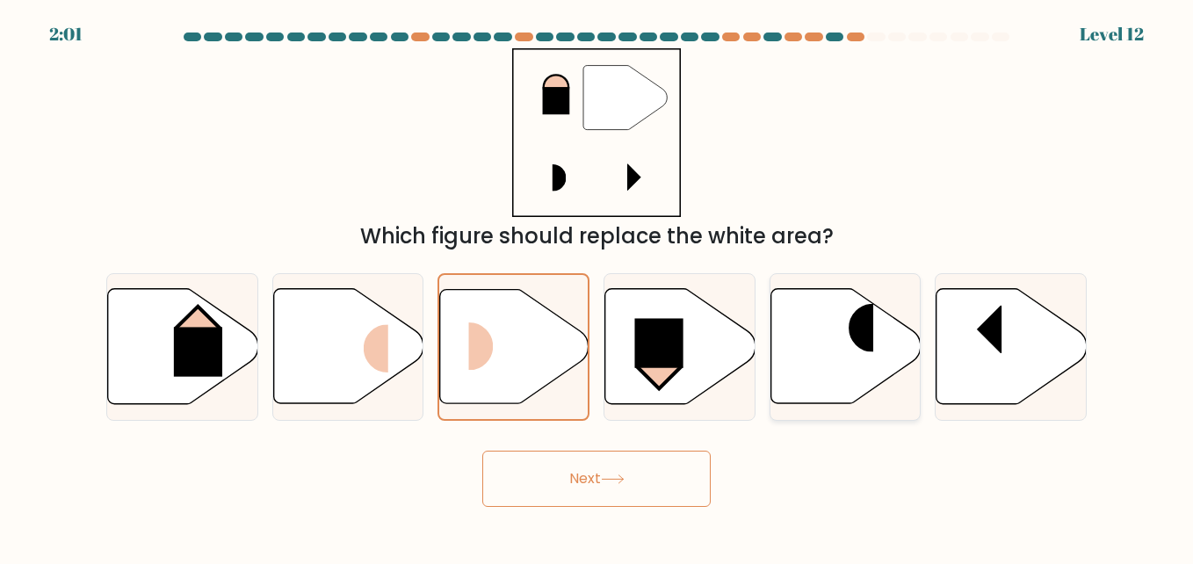
click at [835, 362] on icon at bounding box center [846, 346] width 150 height 115
click at [598, 286] on input "e." at bounding box center [597, 284] width 1 height 4
radio input "true"
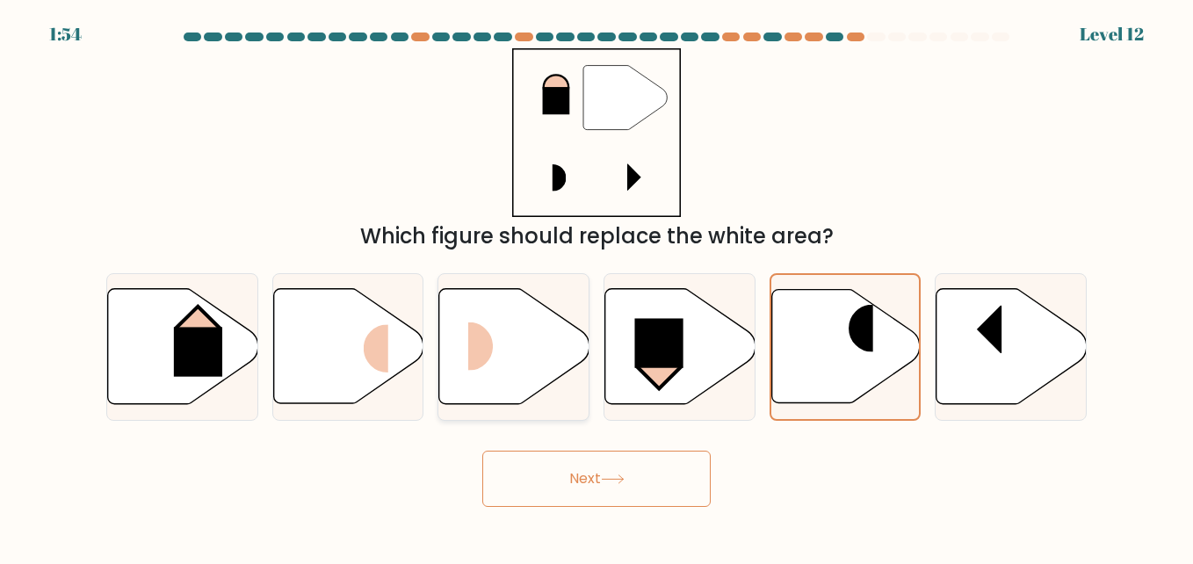
click at [508, 342] on rect at bounding box center [493, 346] width 50 height 48
click at [597, 286] on input "c." at bounding box center [597, 284] width 1 height 4
radio input "true"
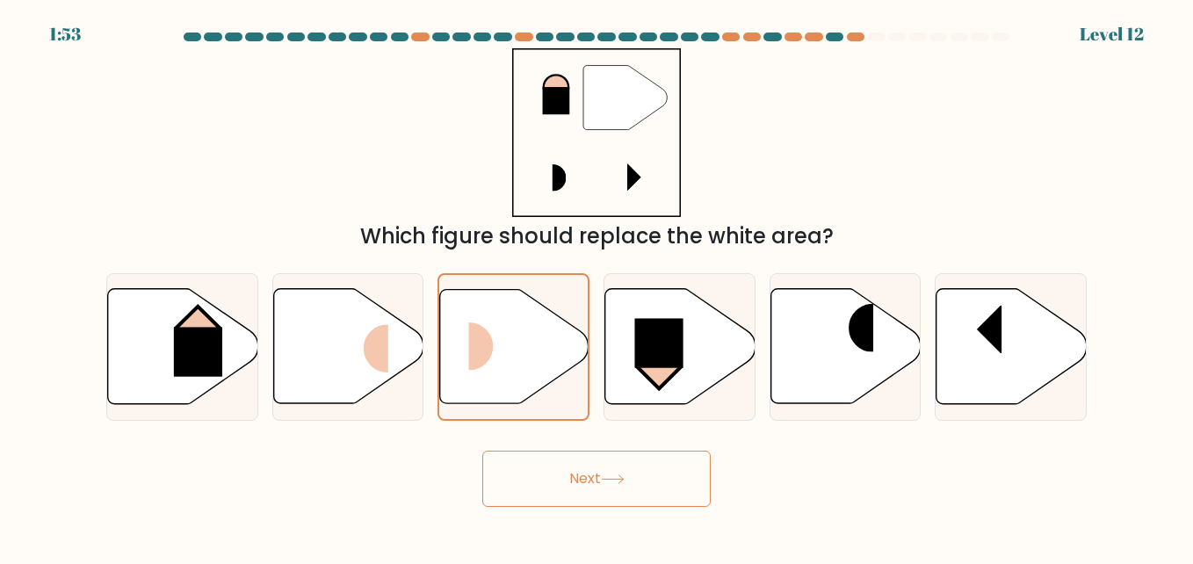
click at [648, 495] on button "Next" at bounding box center [596, 479] width 228 height 56
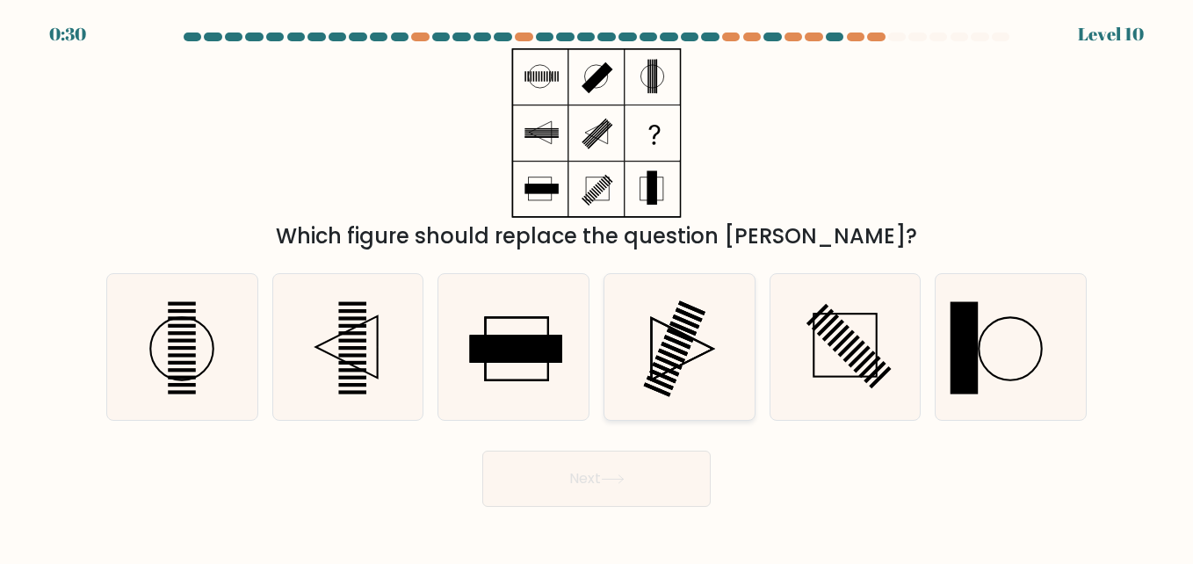
click at [664, 366] on icon at bounding box center [679, 347] width 146 height 146
click at [598, 286] on input "d." at bounding box center [597, 284] width 1 height 4
radio input "true"
click at [362, 348] on rect at bounding box center [352, 348] width 28 height 4
click at [597, 286] on input "b." at bounding box center [597, 284] width 1 height 4
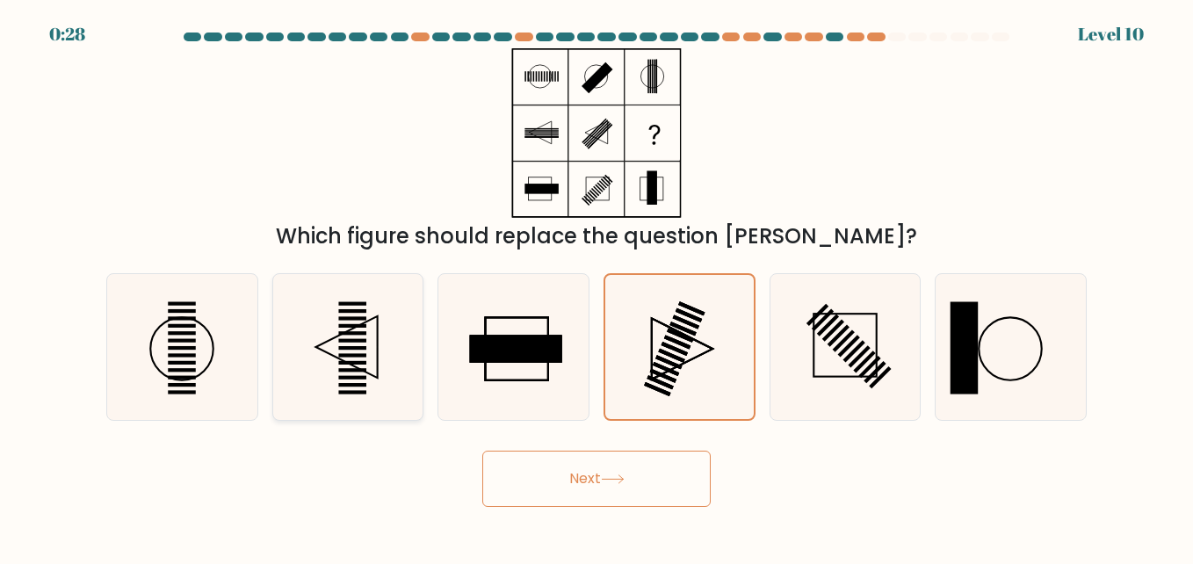
radio input "true"
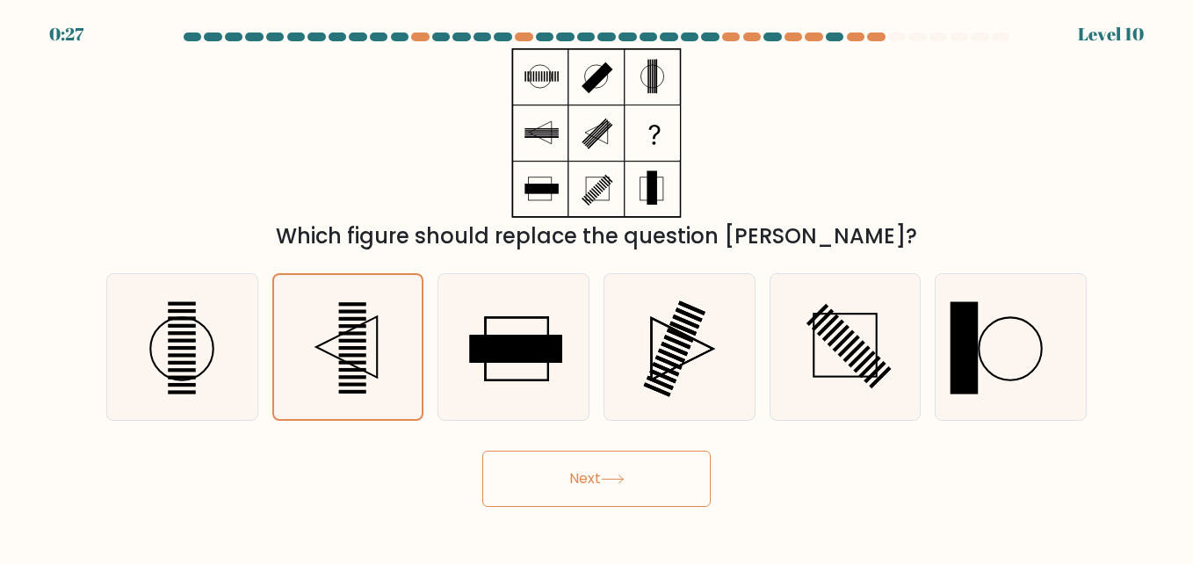
click at [625, 483] on icon at bounding box center [613, 479] width 24 height 10
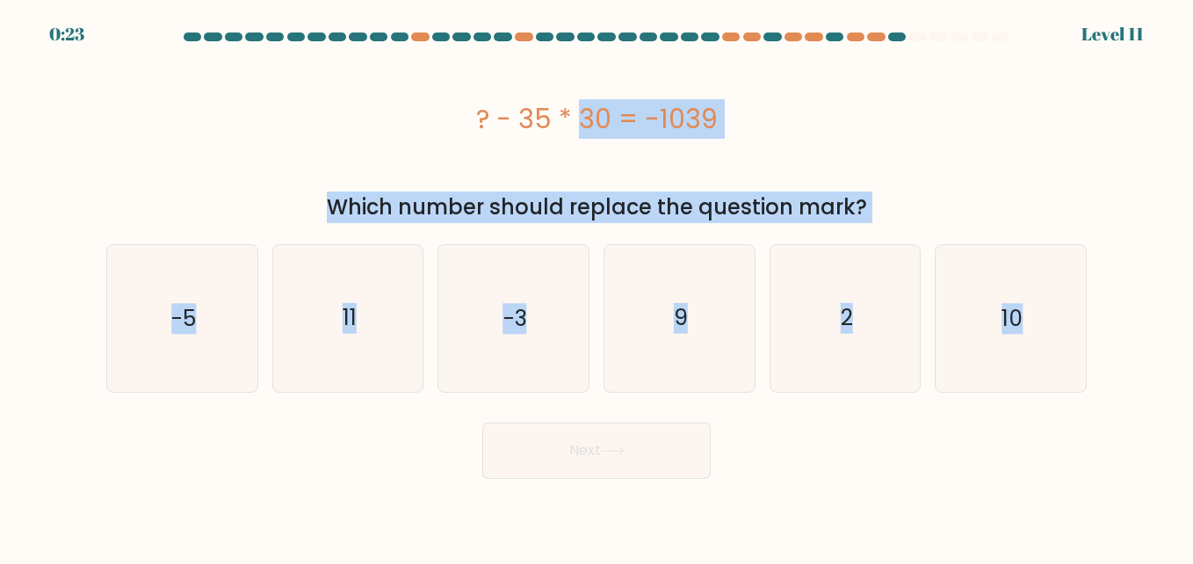
drag, startPoint x: 492, startPoint y: 118, endPoint x: 1103, endPoint y: 349, distance: 652.9
click at [1103, 349] on form "a. 9" at bounding box center [596, 256] width 1193 height 446
copy form "? - 35 * 30 = -1039 Which number should replace the question mark? a. -5 b. 11 …"
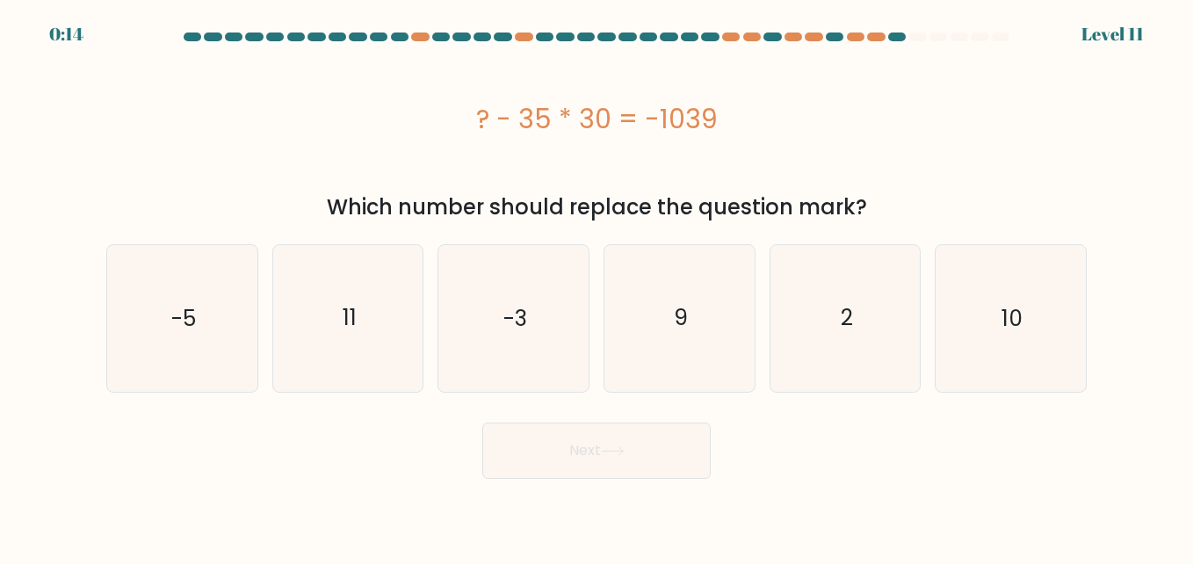
click at [718, 437] on div "Next" at bounding box center [597, 446] width 1002 height 65
click at [373, 312] on icon "11" at bounding box center [348, 318] width 146 height 146
click at [597, 286] on input "b. 11" at bounding box center [597, 284] width 1 height 4
radio input "true"
click at [625, 454] on icon at bounding box center [613, 451] width 24 height 10
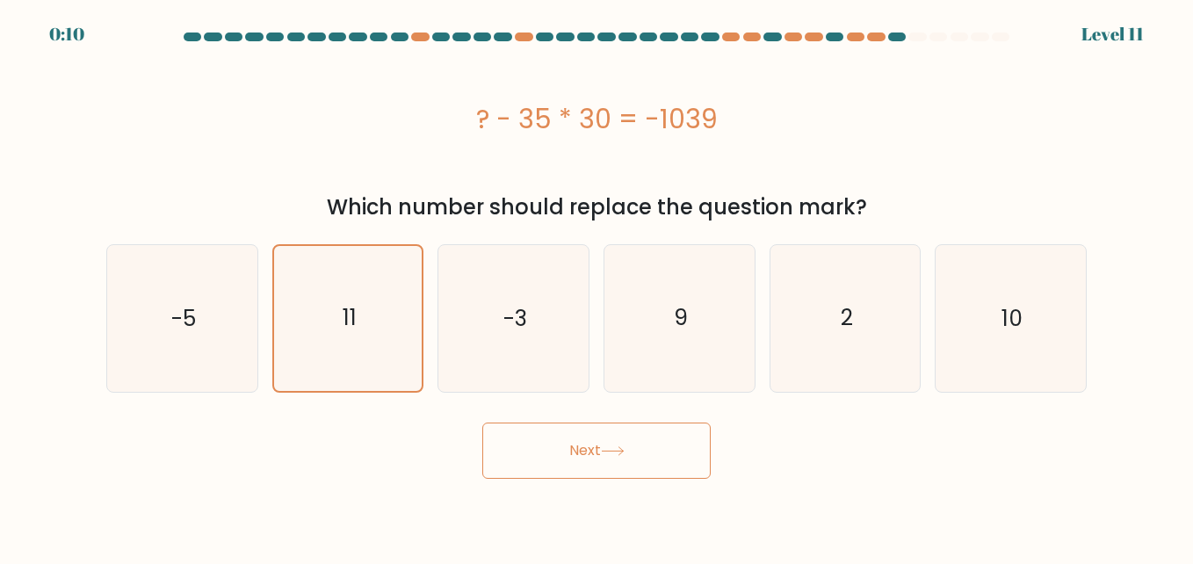
click at [625, 452] on icon at bounding box center [613, 451] width 24 height 10
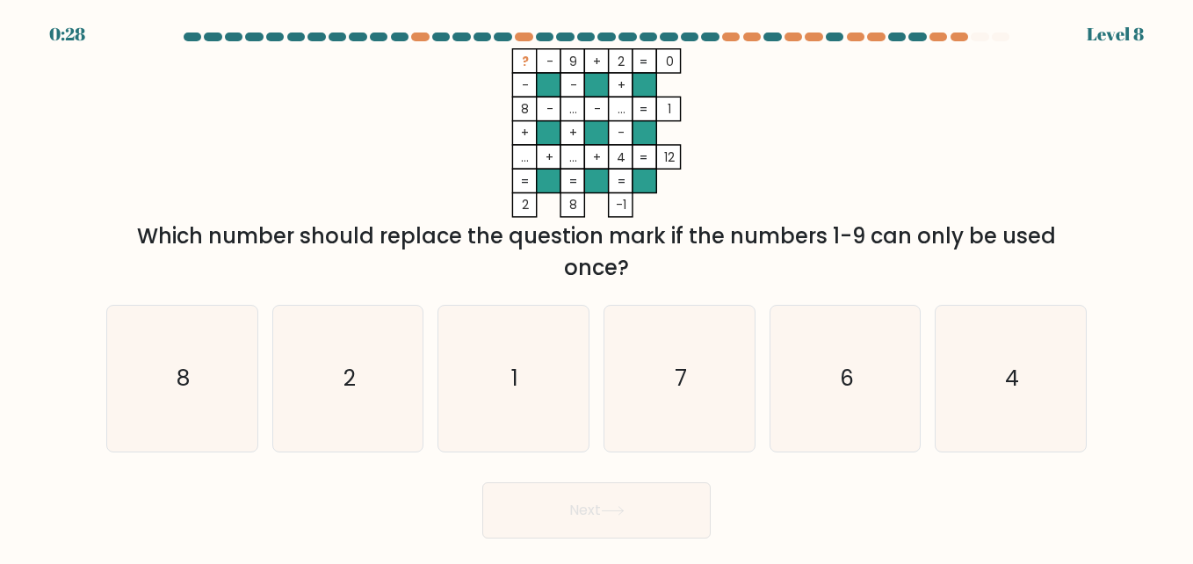
drag, startPoint x: 688, startPoint y: 388, endPoint x: 541, endPoint y: 521, distance: 197.8
click at [688, 389] on icon "7" at bounding box center [679, 379] width 146 height 146
click at [598, 286] on input "d. 7" at bounding box center [597, 284] width 1 height 4
radio input "true"
click at [627, 517] on button "Next" at bounding box center [596, 510] width 228 height 56
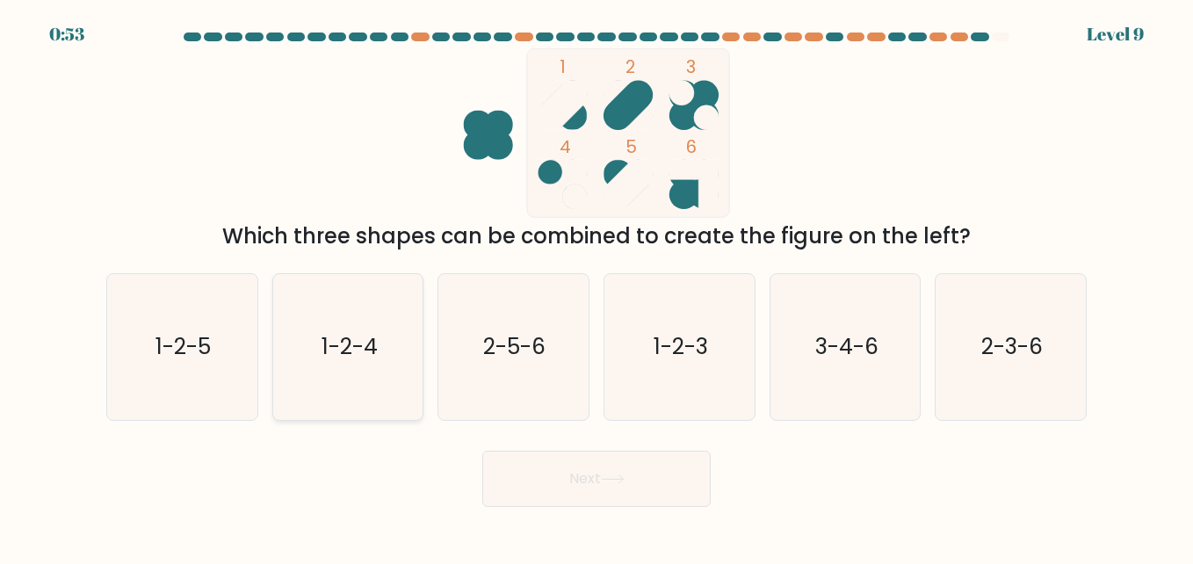
click at [205, 356] on text "1-2-5" at bounding box center [183, 346] width 55 height 31
click at [597, 286] on input "a. 1-2-5" at bounding box center [597, 284] width 1 height 4
radio input "true"
click at [610, 454] on button "Next" at bounding box center [596, 479] width 228 height 56
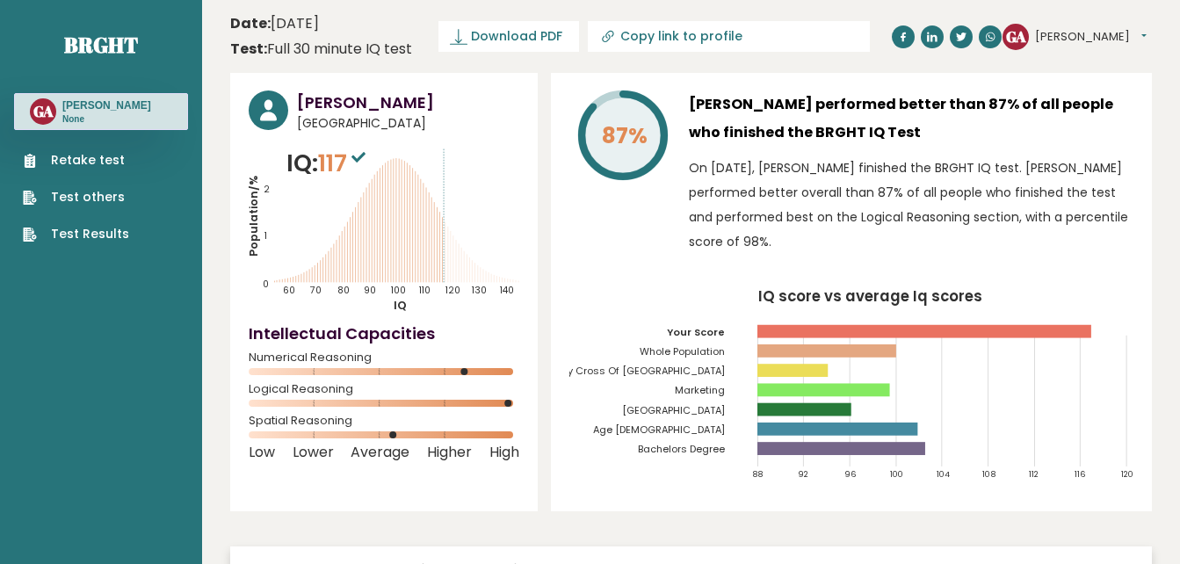
click at [1102, 265] on div "87% [PERSON_NAME] performed better than 87% of all people who finished the BRGH…" at bounding box center [851, 292] width 601 height 438
